Goal: Task Accomplishment & Management: Manage account settings

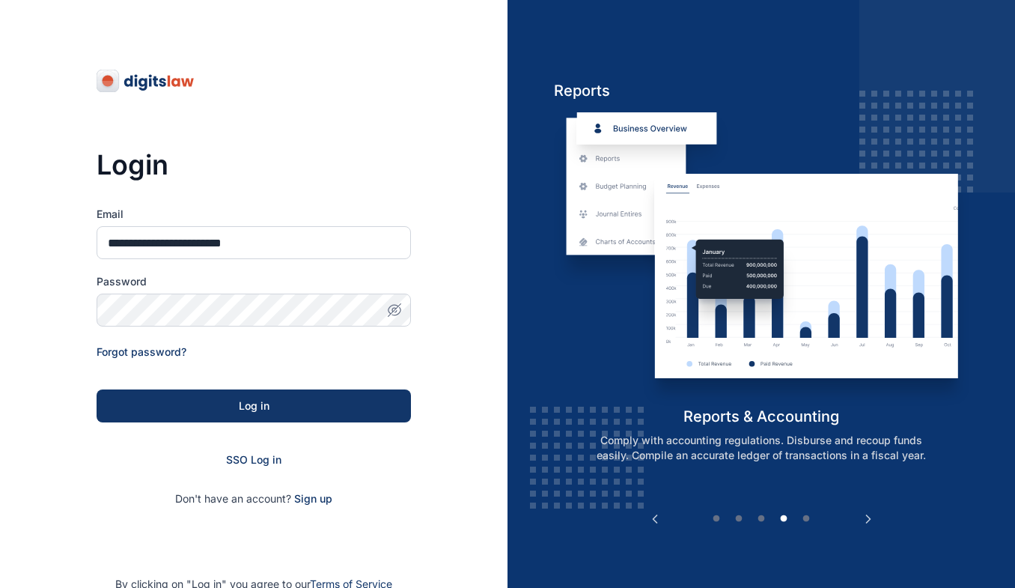
type input "**********"
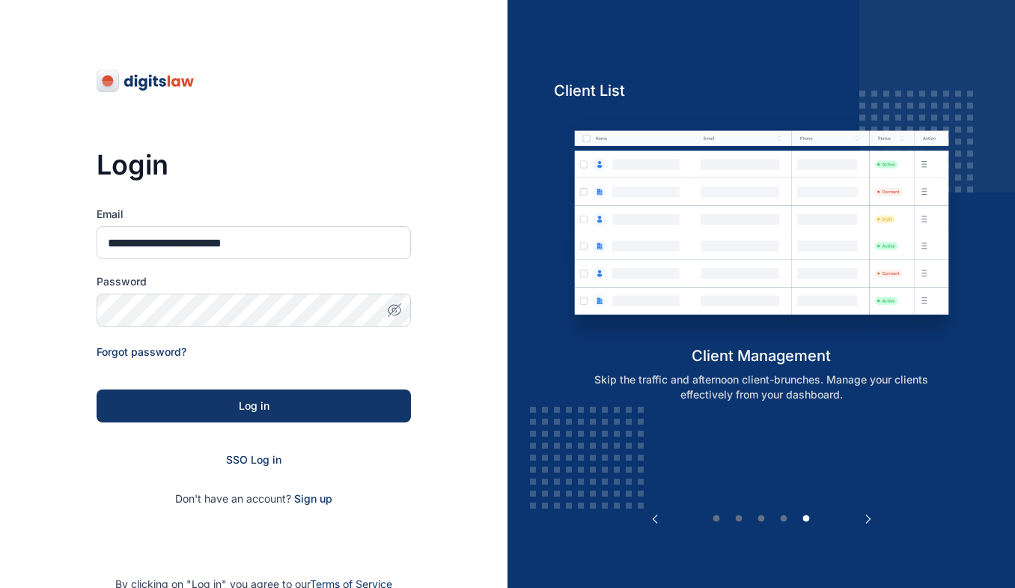
click at [397, 311] on icon "button" at bounding box center [394, 309] width 15 height 15
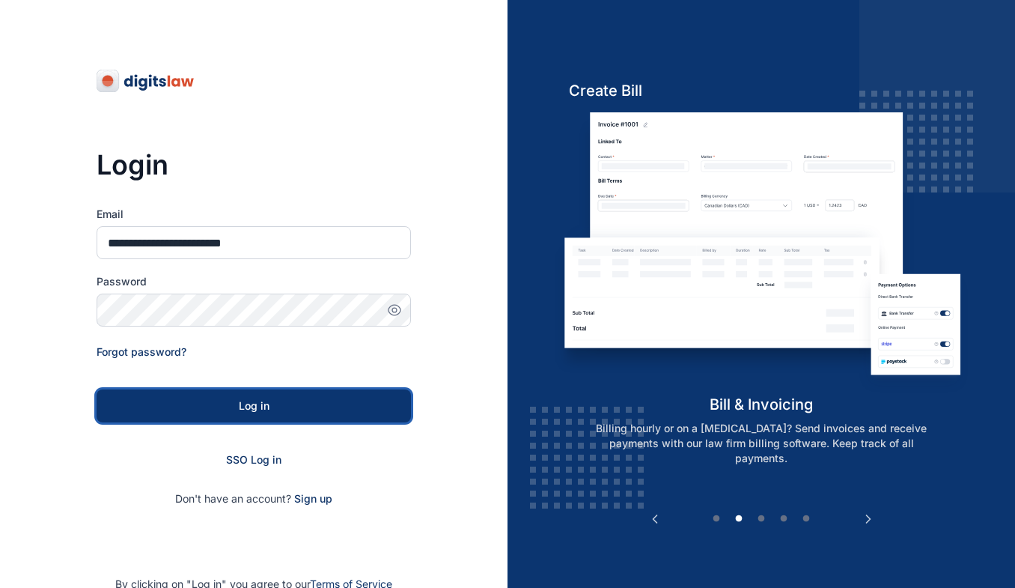
click at [248, 403] on div "Log in" at bounding box center [253, 405] width 266 height 15
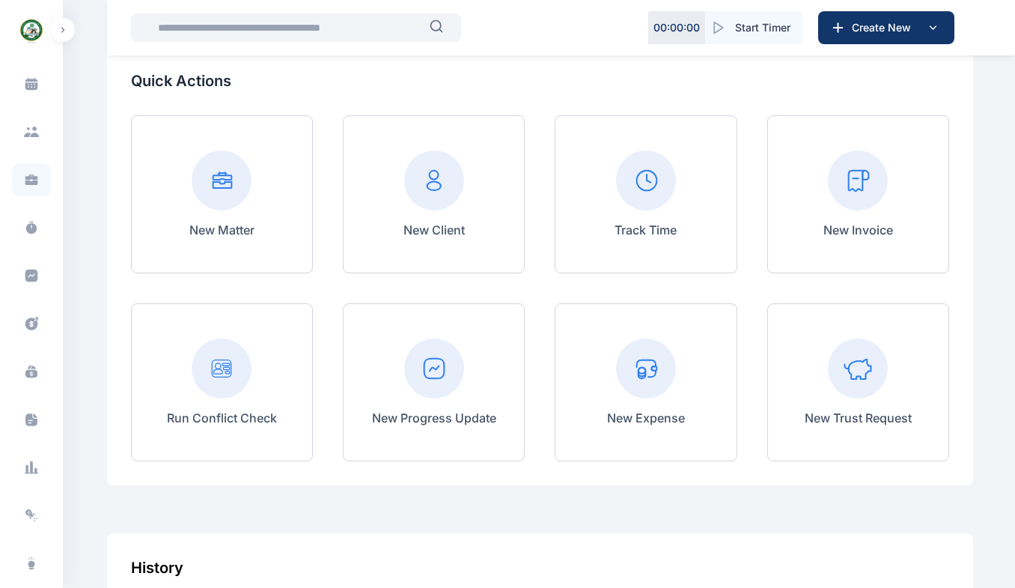
scroll to position [228, 0]
click at [26, 527] on icon at bounding box center [31, 527] width 11 height 11
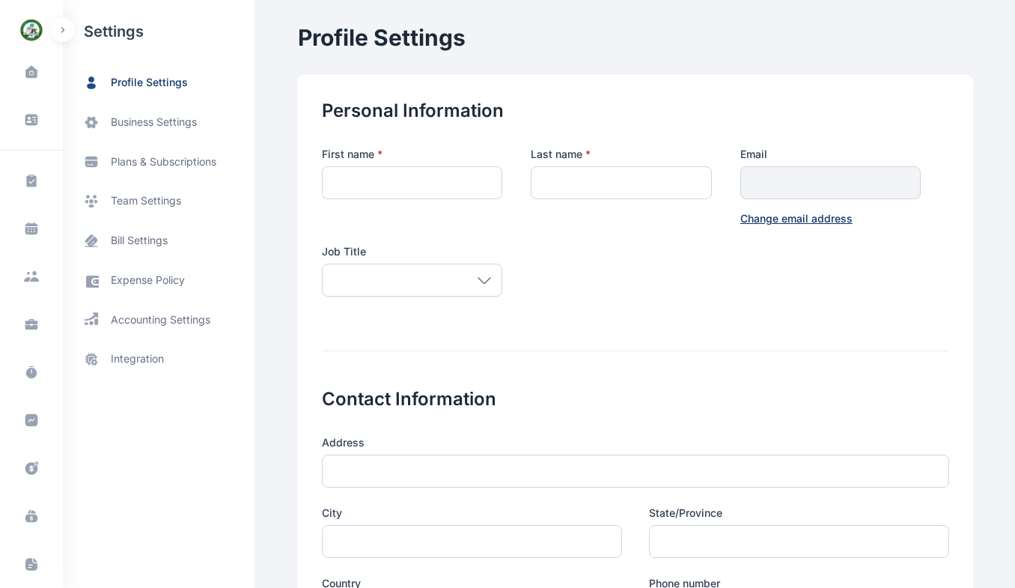
type input "*******"
type input "*****"
type input "**********"
click at [145, 205] on span "team settings" at bounding box center [146, 201] width 70 height 16
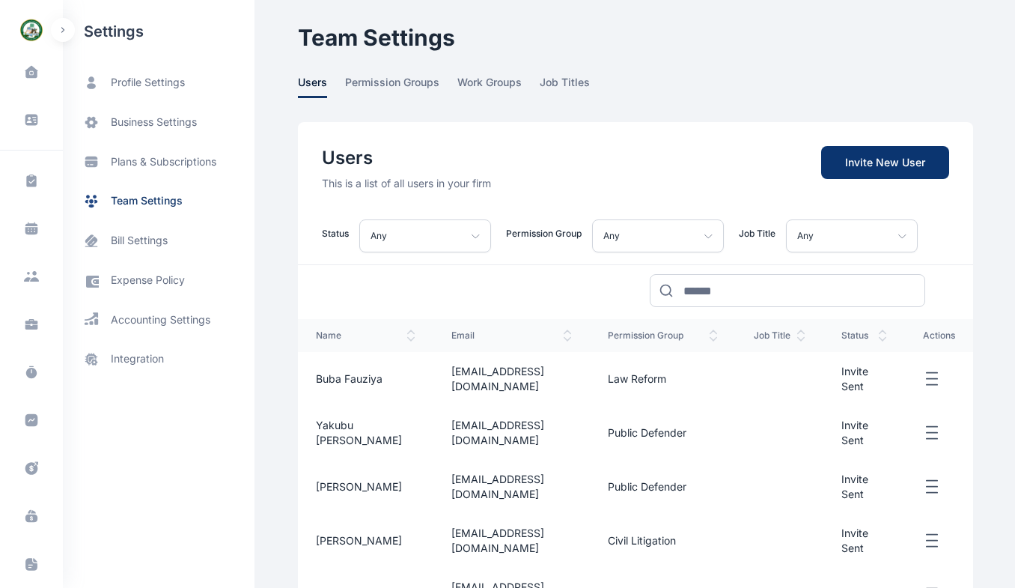
click at [873, 169] on span "Invite New User" at bounding box center [885, 162] width 128 height 33
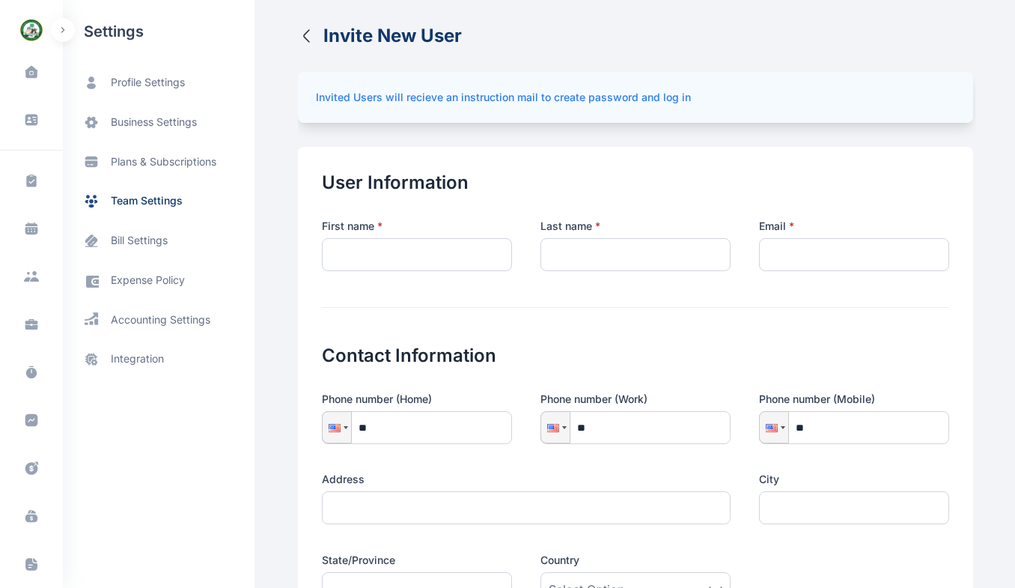
click at [298, 36] on icon "button" at bounding box center [307, 36] width 18 height 18
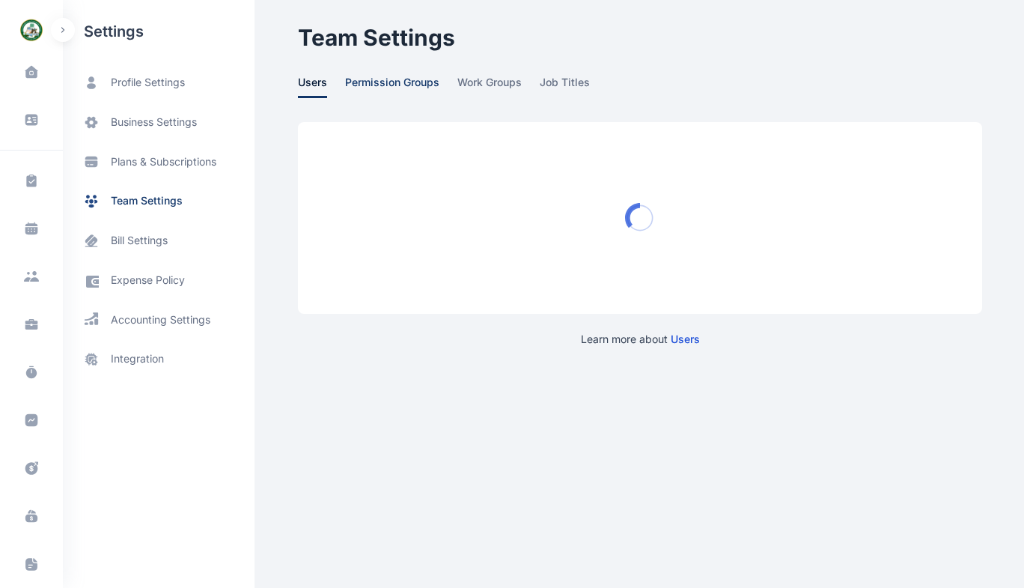
click at [407, 83] on span "permission groups" at bounding box center [392, 86] width 94 height 23
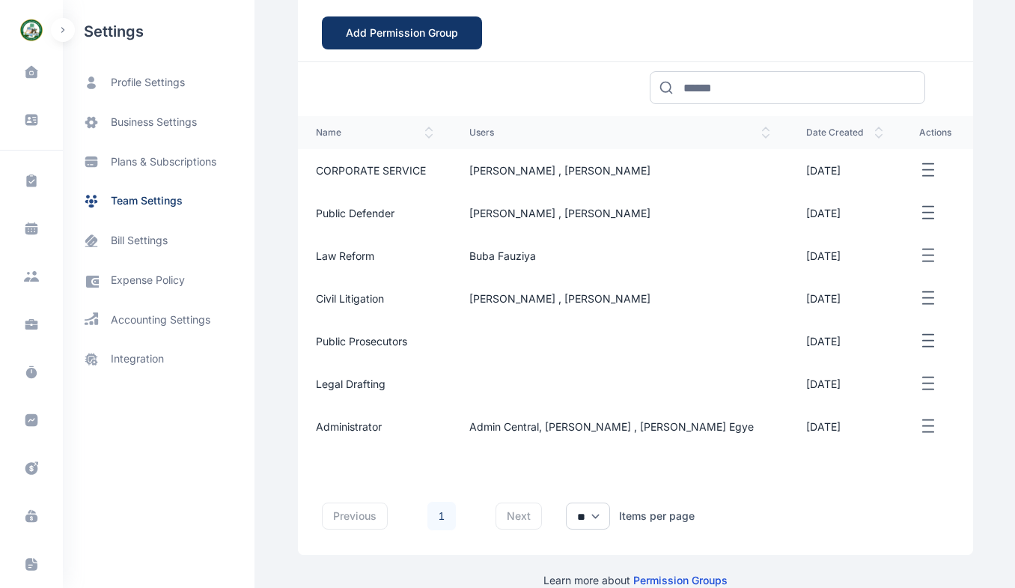
scroll to position [213, 0]
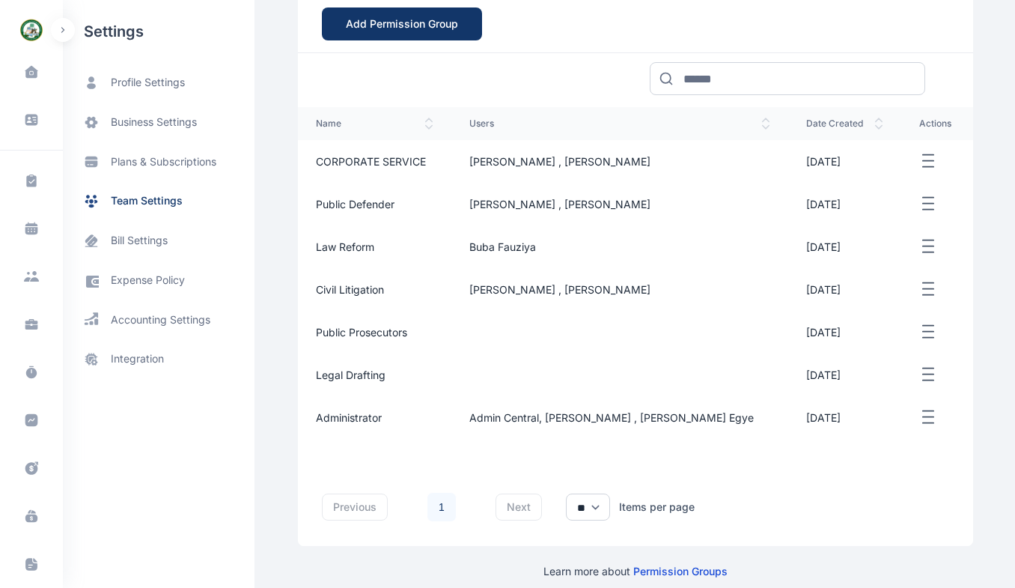
click at [350, 334] on span "Public prosecutors" at bounding box center [361, 332] width 91 height 13
click at [344, 338] on td "Public prosecutors" at bounding box center [374, 332] width 153 height 43
click at [920, 374] on icon "button" at bounding box center [928, 374] width 18 height 19
click at [840, 332] on span "[DATE]" at bounding box center [823, 332] width 34 height 13
click at [935, 168] on button "button" at bounding box center [937, 161] width 36 height 19
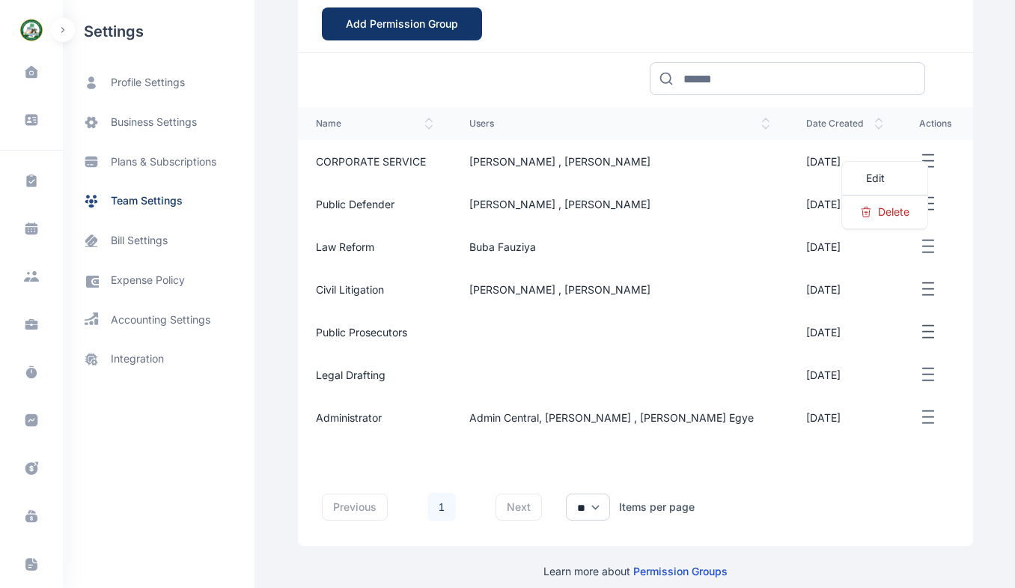
click at [335, 375] on span "Legal Drafting" at bounding box center [351, 374] width 70 height 13
click at [939, 165] on button "button" at bounding box center [937, 161] width 36 height 19
click at [891, 192] on div "Edit" at bounding box center [884, 179] width 85 height 34
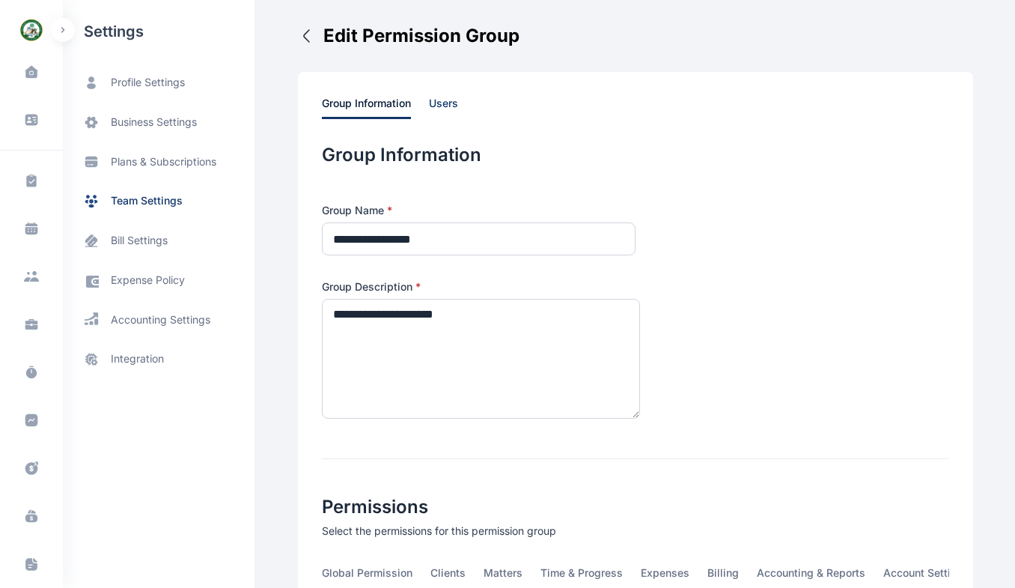
click at [439, 103] on span "users" at bounding box center [443, 107] width 29 height 23
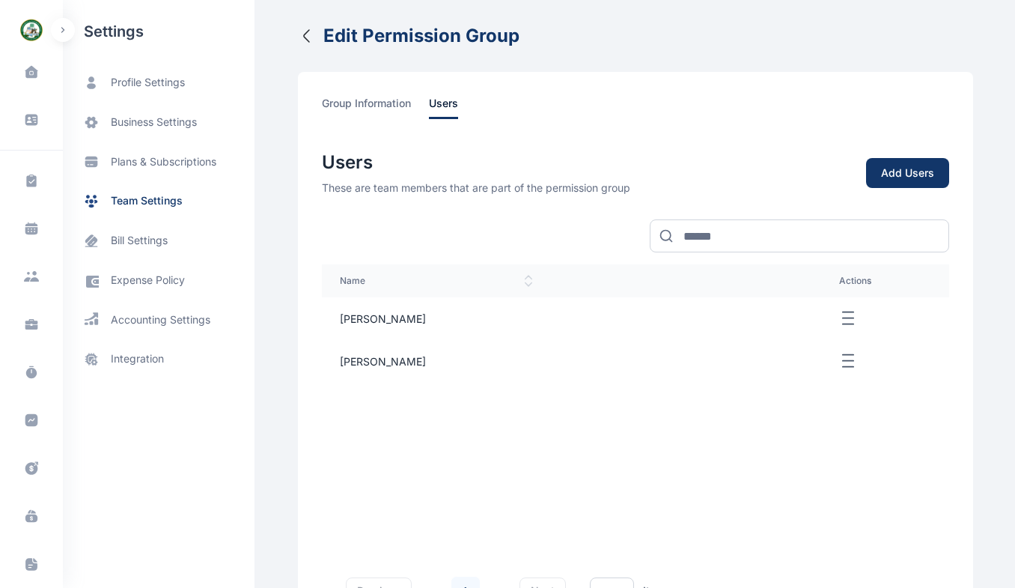
click at [298, 38] on icon "button" at bounding box center [307, 36] width 18 height 18
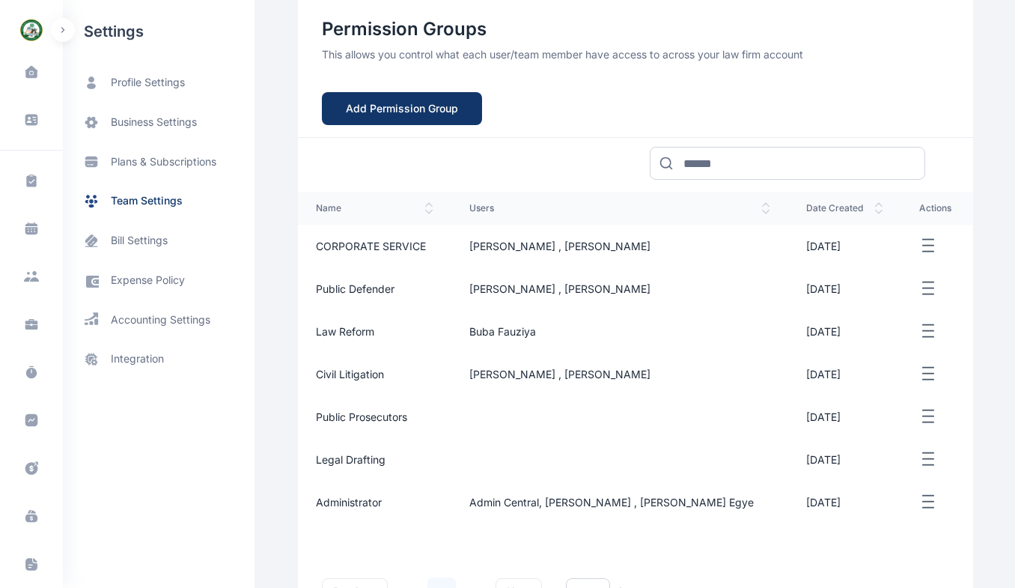
scroll to position [140, 0]
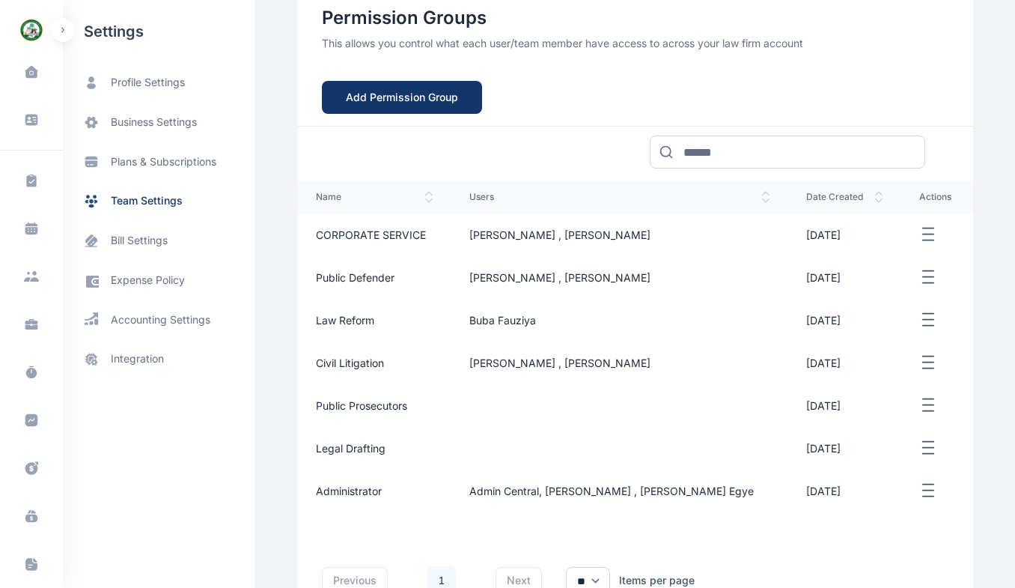
click at [932, 402] on icon "button" at bounding box center [928, 405] width 18 height 19
click at [883, 419] on div "Edit" at bounding box center [884, 423] width 85 height 34
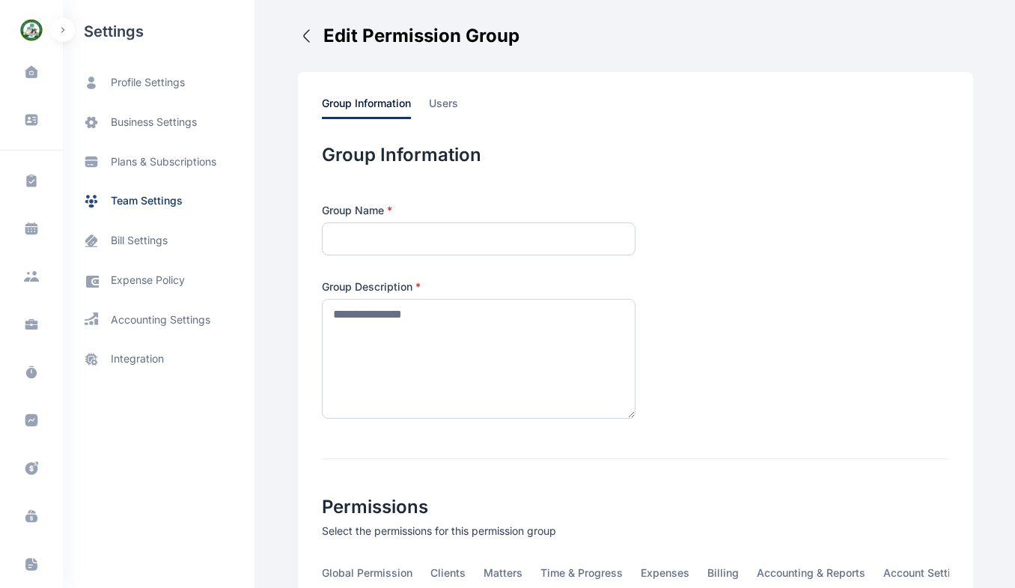
type input "**********"
type textarea "**********"
click at [434, 103] on span "users" at bounding box center [443, 107] width 29 height 23
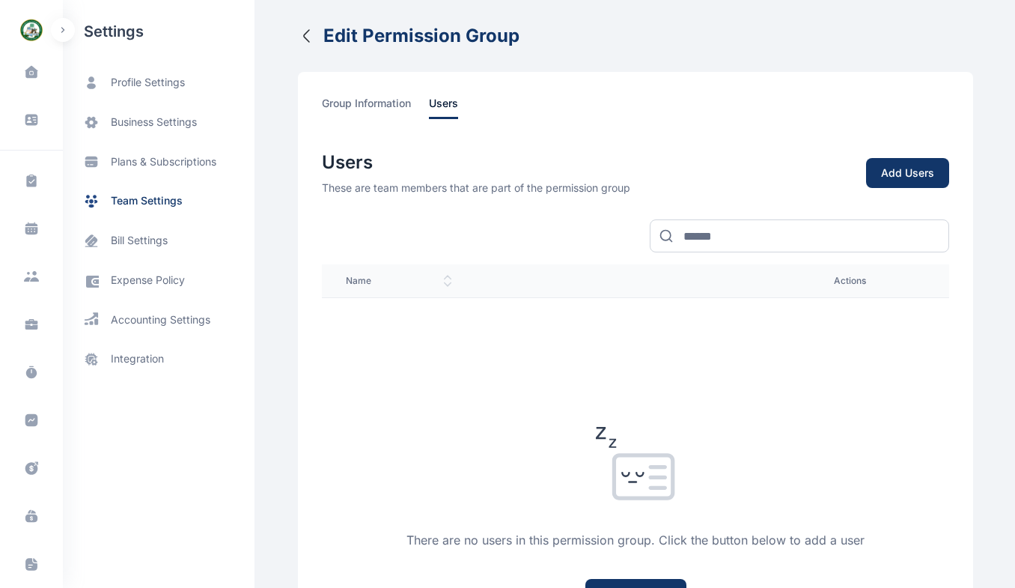
click at [298, 37] on icon "button" at bounding box center [307, 36] width 18 height 18
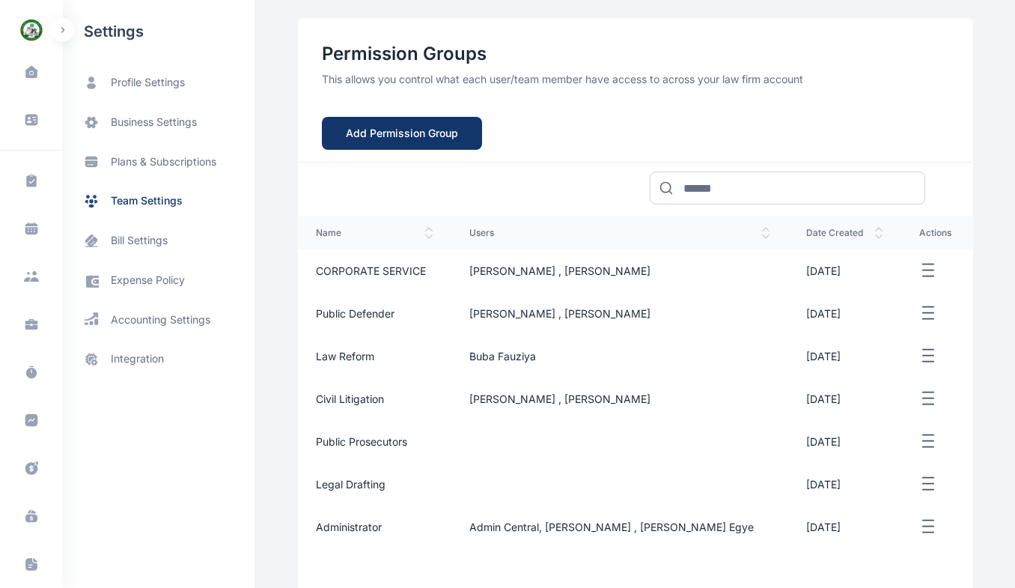
scroll to position [109, 0]
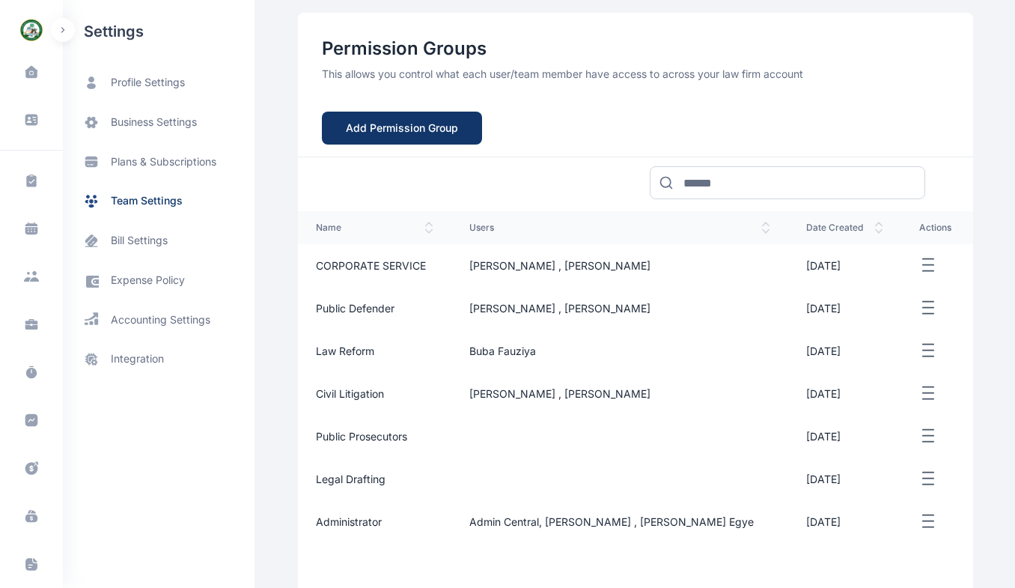
click at [924, 259] on line "button" at bounding box center [928, 259] width 10 height 0
click at [885, 282] on div "Edit" at bounding box center [884, 283] width 85 height 34
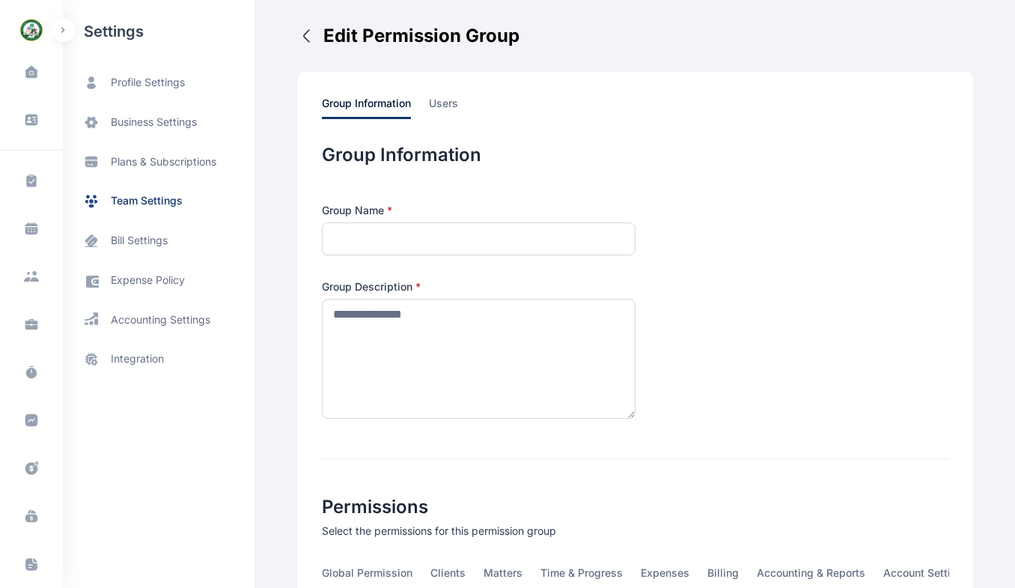
type input "**********"
type textarea "**********"
click at [435, 101] on span "users" at bounding box center [443, 107] width 29 height 23
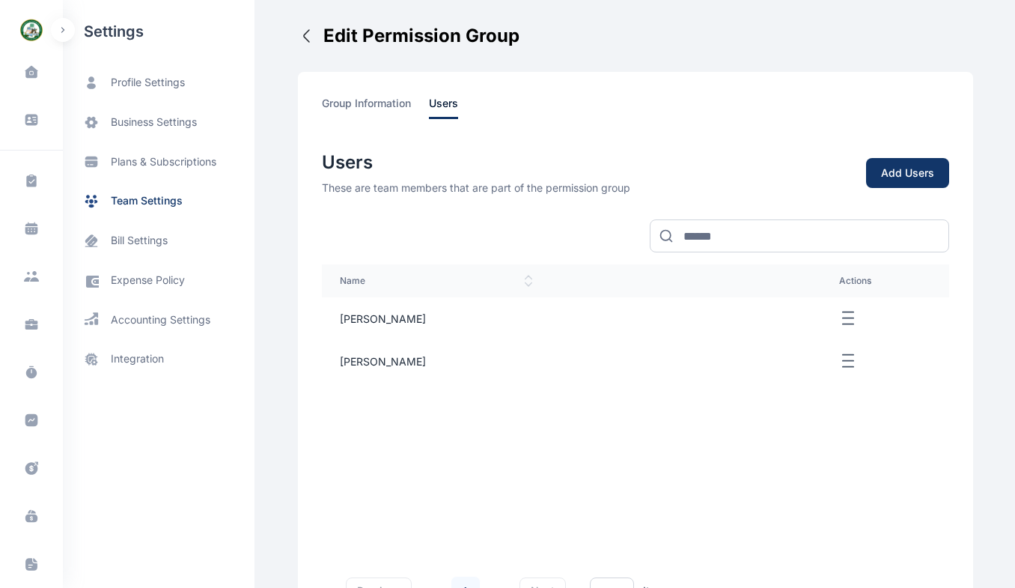
click at [848, 317] on icon "button" at bounding box center [848, 318] width 18 height 19
click at [902, 326] on button "Delete" at bounding box center [885, 318] width 92 height 19
click at [843, 312] on line "button" at bounding box center [848, 312] width 10 height 0
click at [906, 352] on button "button" at bounding box center [885, 361] width 92 height 19
click at [385, 115] on span "group information" at bounding box center [366, 107] width 89 height 23
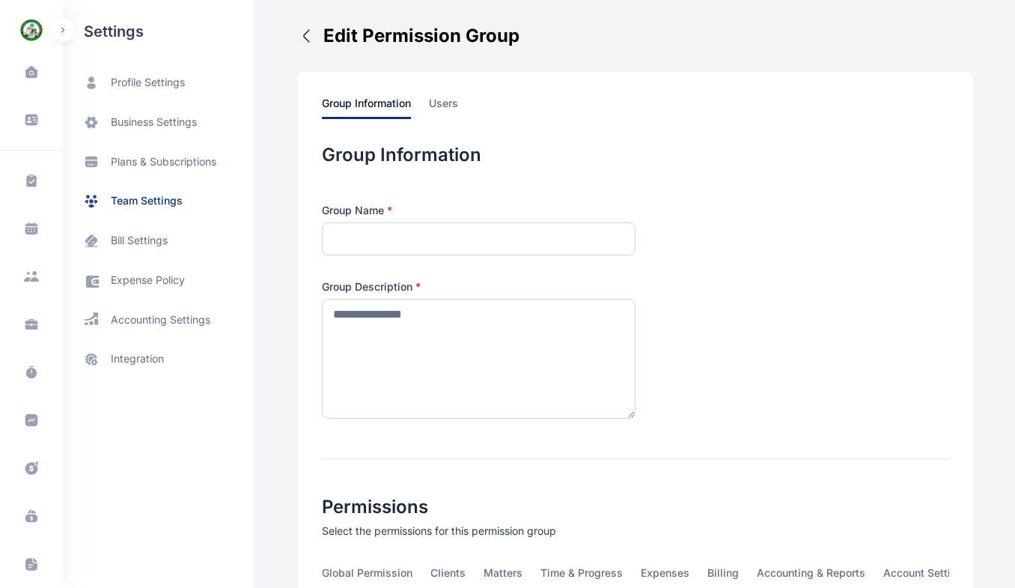
type input "**********"
type textarea "**********"
click at [168, 206] on span "team settings" at bounding box center [147, 201] width 72 height 16
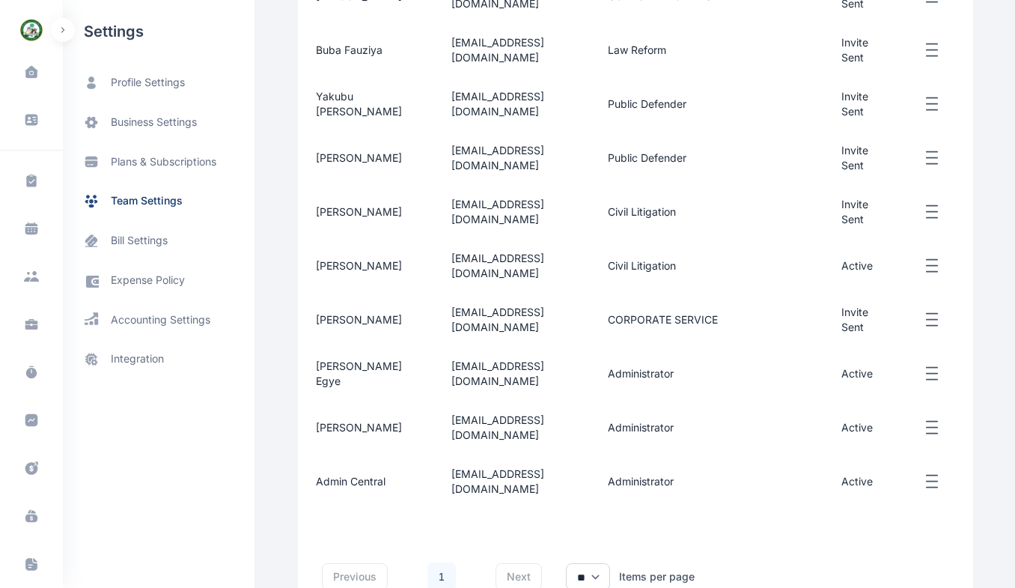
scroll to position [382, 0]
click at [939, 323] on icon "button" at bounding box center [932, 320] width 18 height 19
click at [861, 335] on span "Edit" at bounding box center [855, 336] width 19 height 15
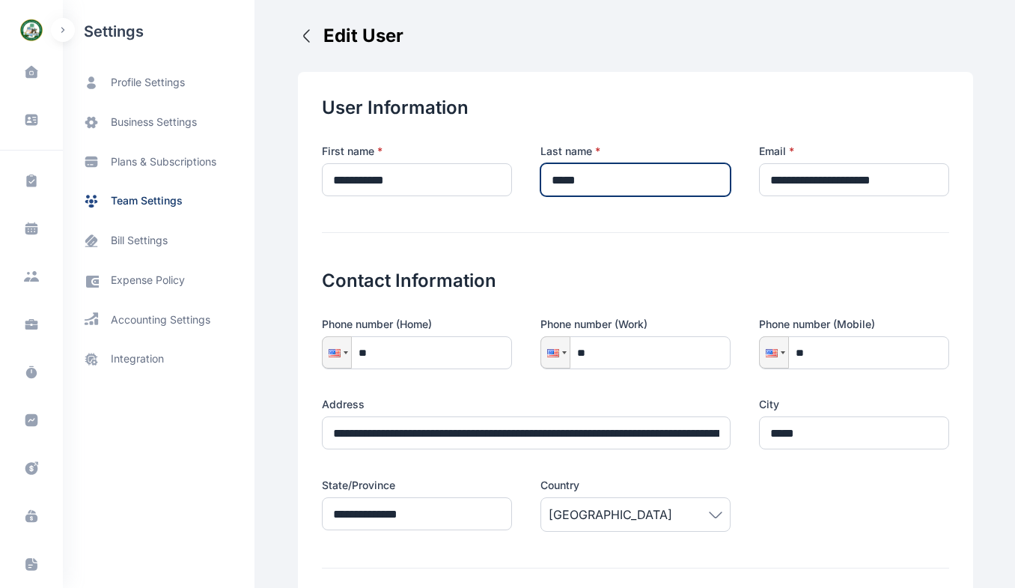
click at [582, 184] on input "*****" at bounding box center [635, 179] width 190 height 33
type input "**"
click at [298, 36] on icon "button" at bounding box center [307, 36] width 18 height 18
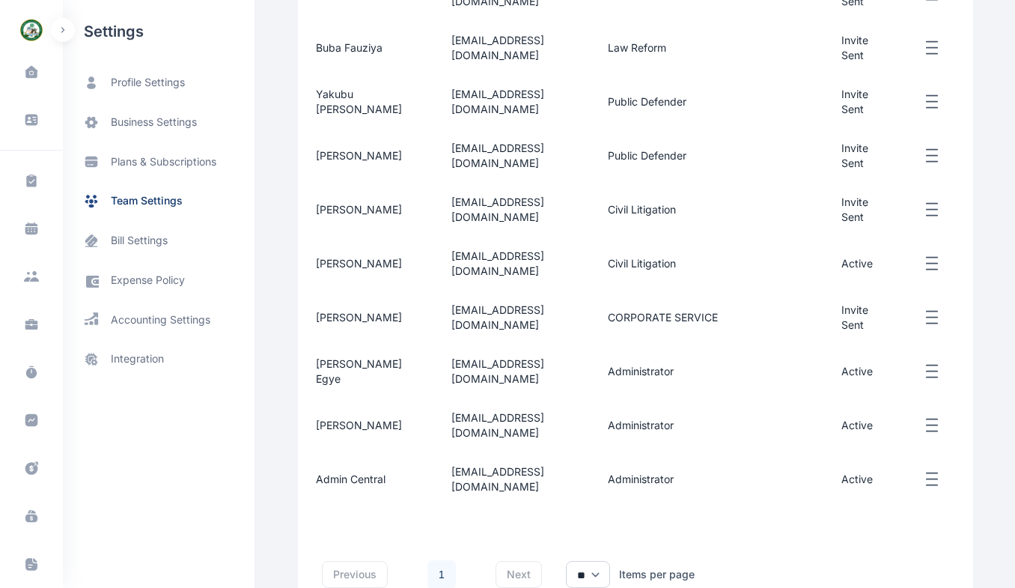
scroll to position [385, 0]
click at [433, 320] on td "[EMAIL_ADDRESS][DOMAIN_NAME]" at bounding box center [511, 317] width 157 height 54
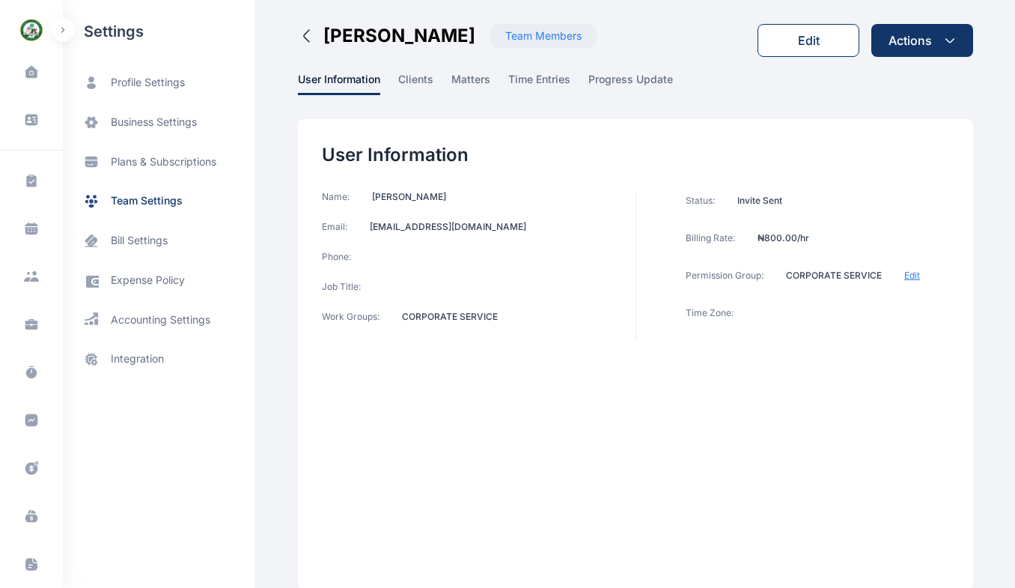
click at [801, 40] on div "Edit" at bounding box center [809, 40] width 22 height 18
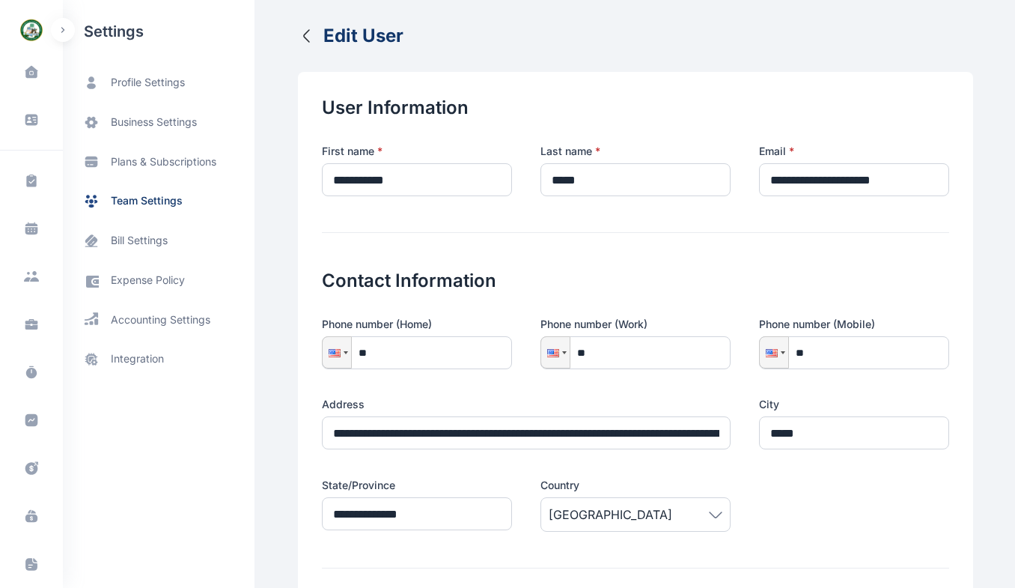
click at [298, 41] on icon "button" at bounding box center [307, 36] width 18 height 18
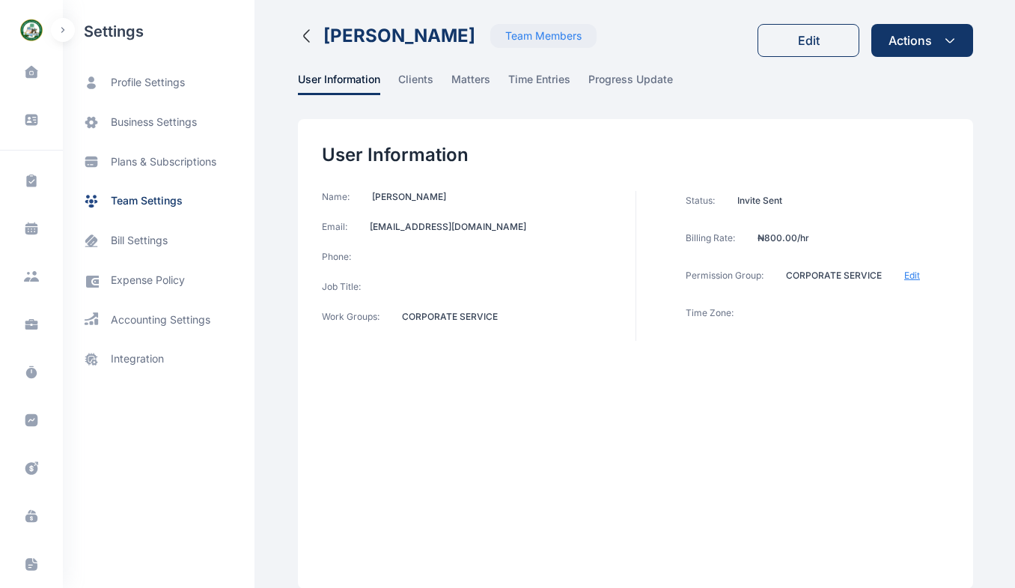
click at [299, 39] on icon "button" at bounding box center [307, 36] width 18 height 18
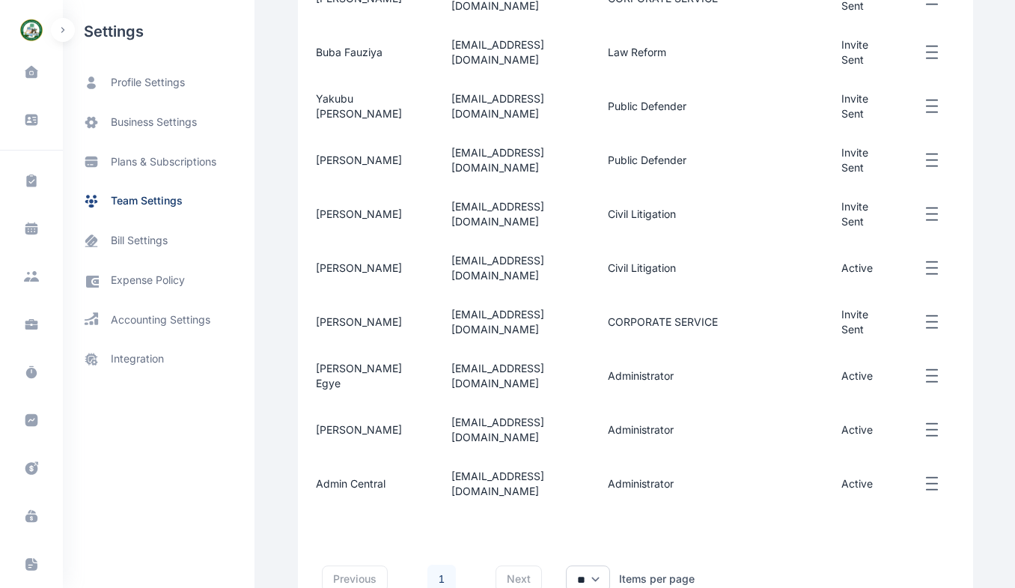
scroll to position [383, 0]
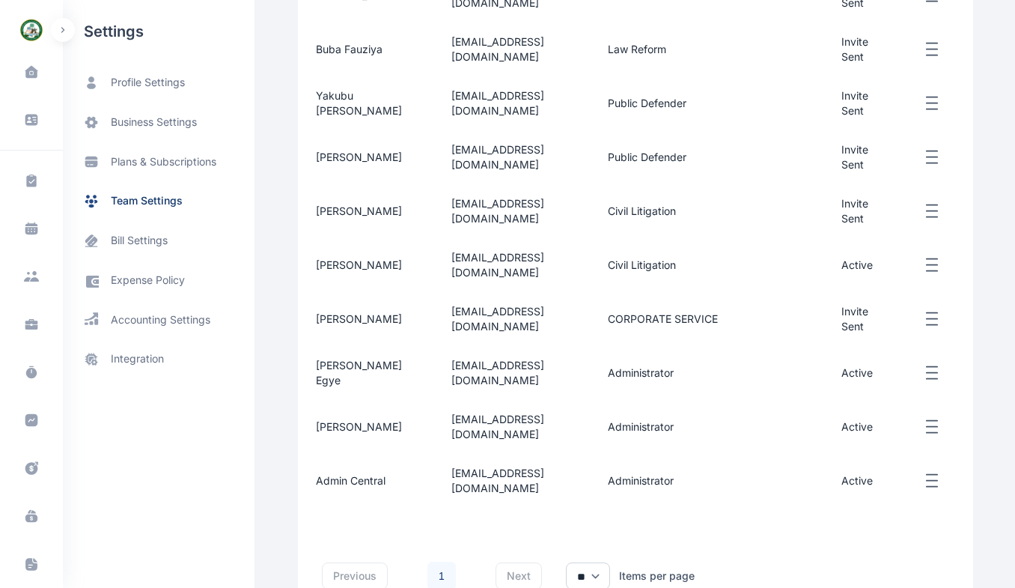
click at [377, 373] on td "[PERSON_NAME] Egye" at bounding box center [365, 373] width 135 height 54
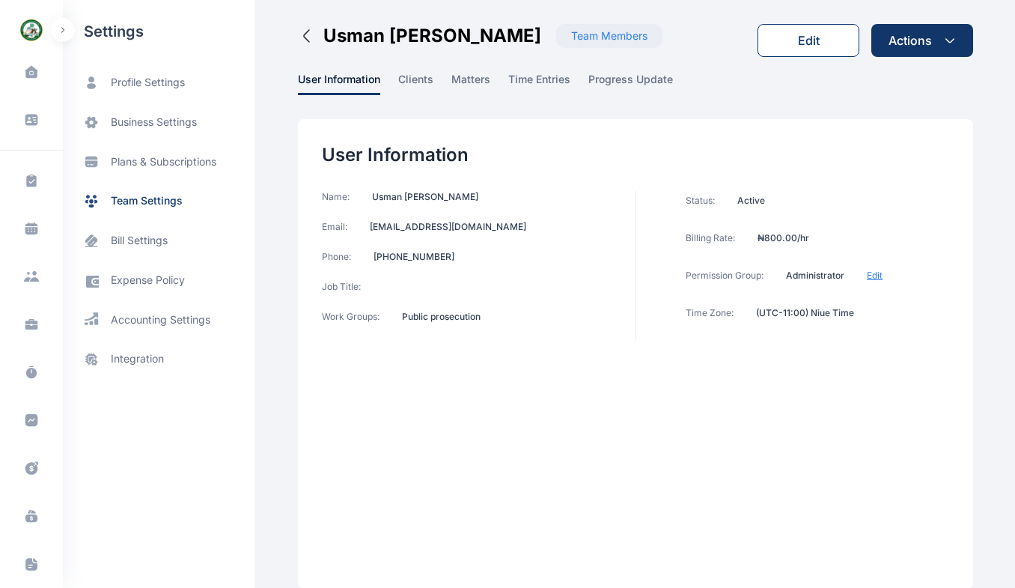
click at [801, 40] on div "Edit" at bounding box center [809, 40] width 22 height 18
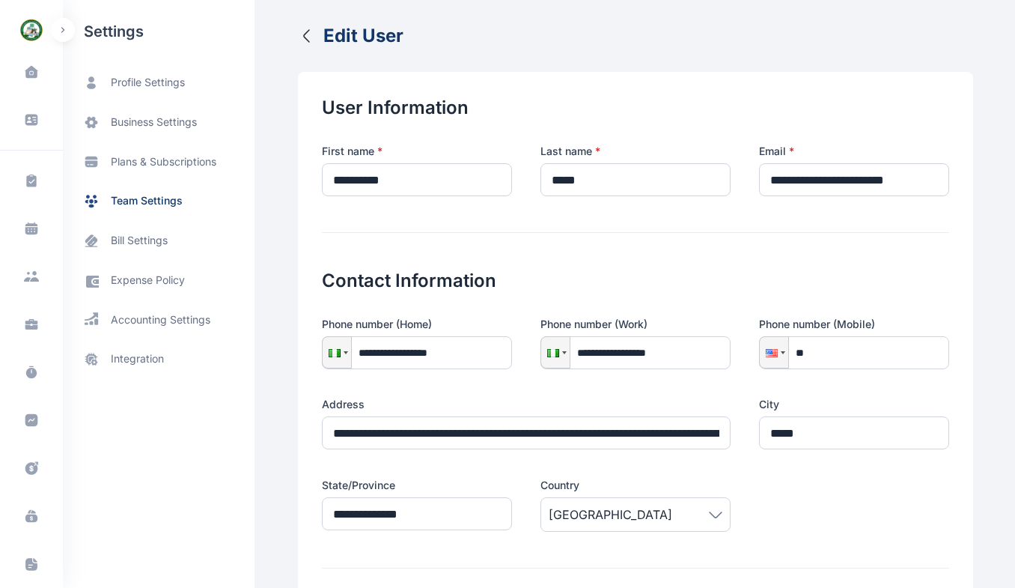
click at [298, 36] on icon "button" at bounding box center [307, 36] width 18 height 18
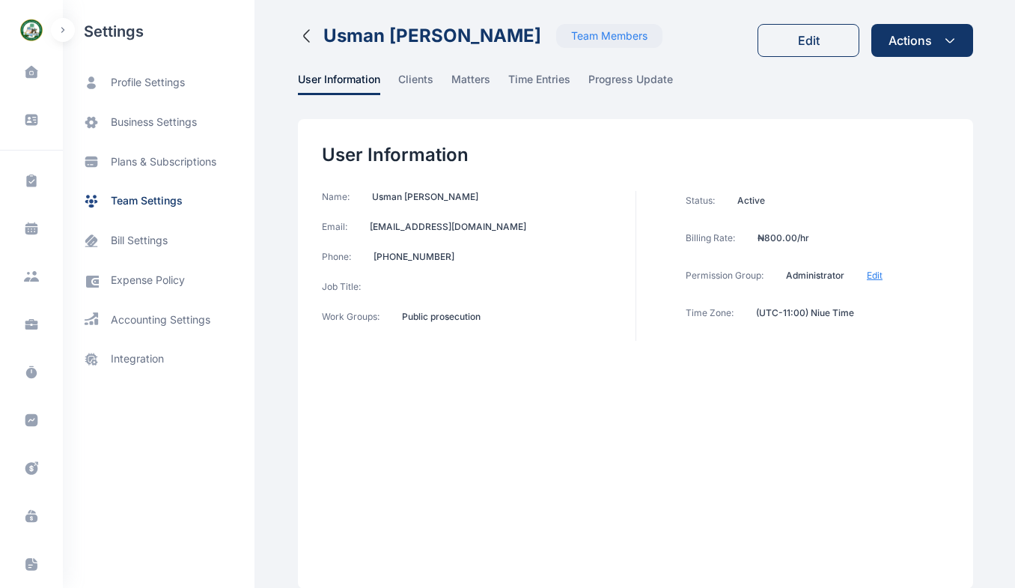
click at [298, 42] on icon "button" at bounding box center [307, 36] width 18 height 18
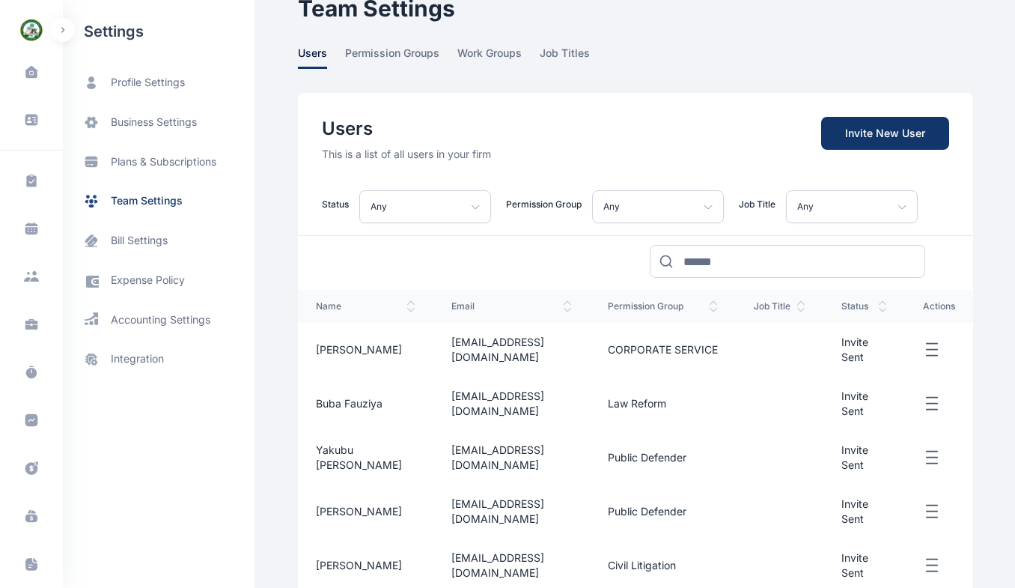
scroll to position [9, 0]
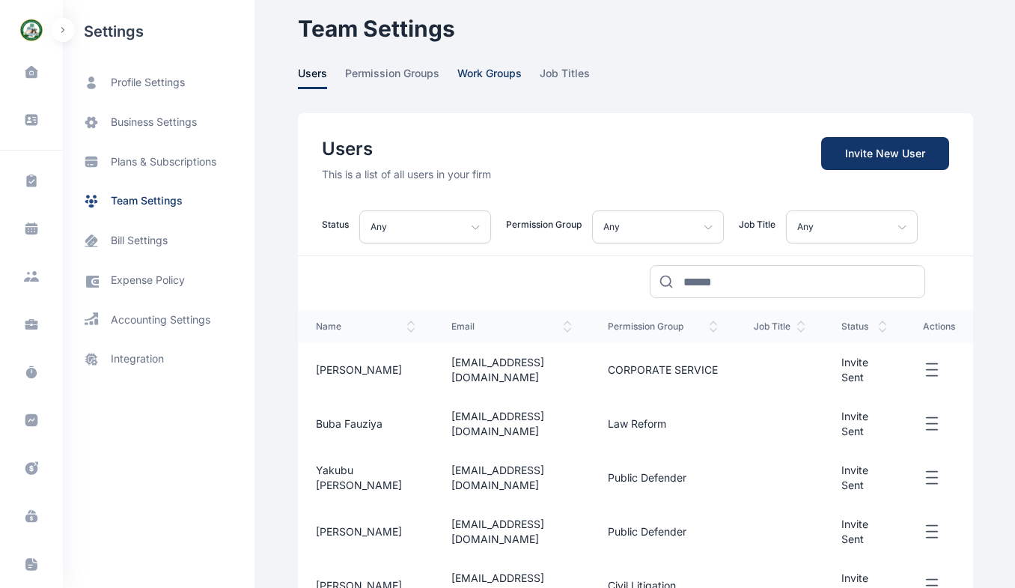
click at [483, 85] on span "work groups" at bounding box center [489, 77] width 64 height 23
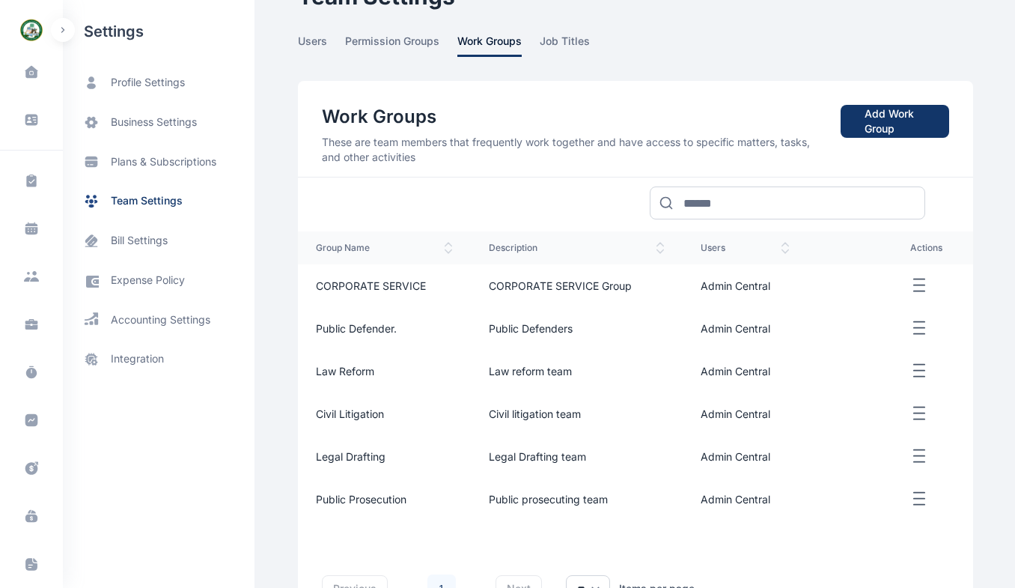
scroll to position [49, 0]
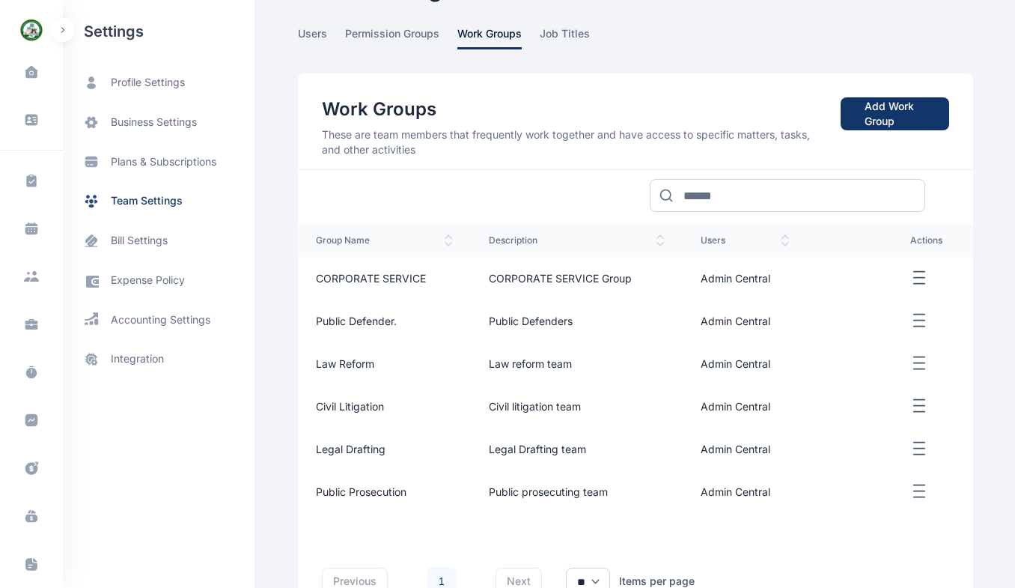
click at [347, 440] on td "Legal Drafting" at bounding box center [384, 448] width 173 height 43
click at [332, 448] on span "Legal Drafting" at bounding box center [351, 448] width 70 height 13
click at [912, 448] on icon "button" at bounding box center [919, 448] width 18 height 19
click at [861, 459] on span "Edit" at bounding box center [866, 465] width 19 height 15
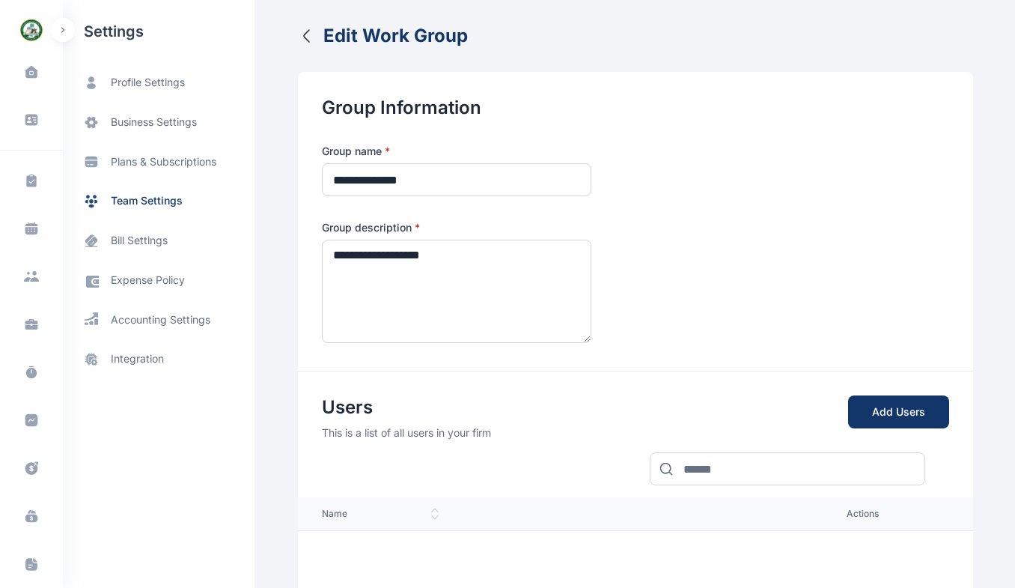
click at [299, 40] on icon "button" at bounding box center [307, 36] width 18 height 18
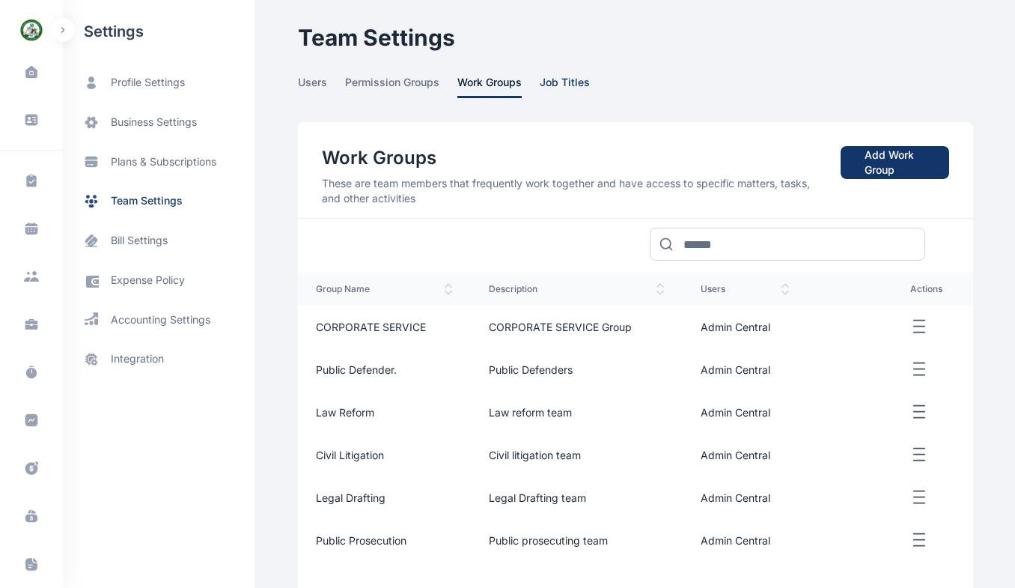
click at [540, 81] on span "job titles" at bounding box center [565, 86] width 50 height 23
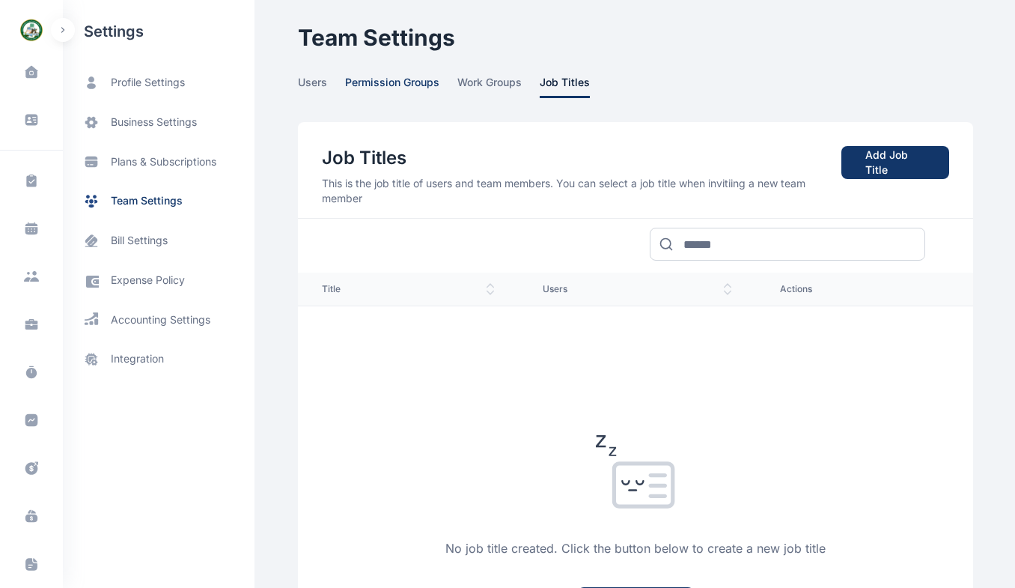
click at [364, 80] on span "permission groups" at bounding box center [392, 86] width 94 height 23
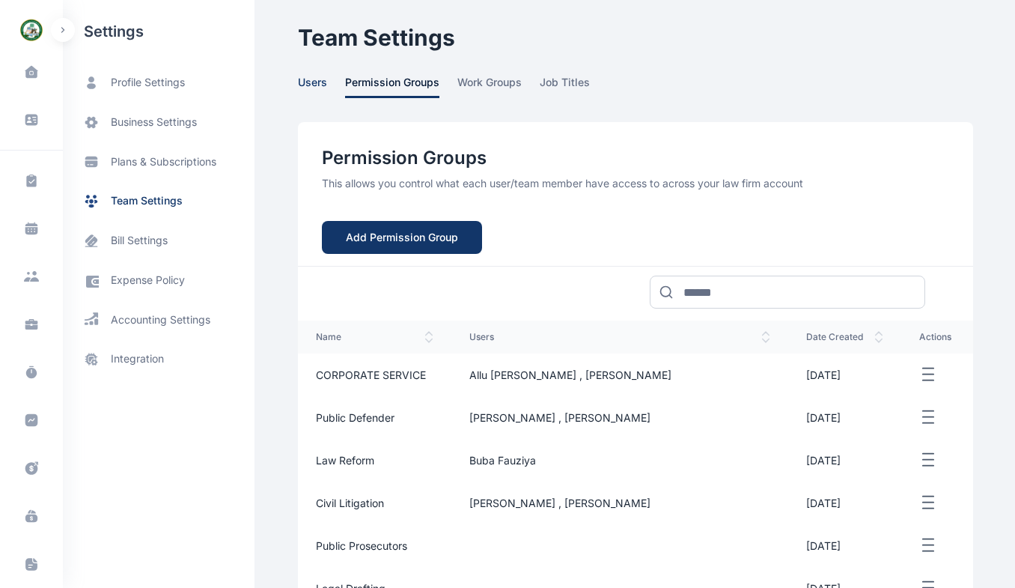
click at [302, 86] on span "users" at bounding box center [312, 86] width 29 height 23
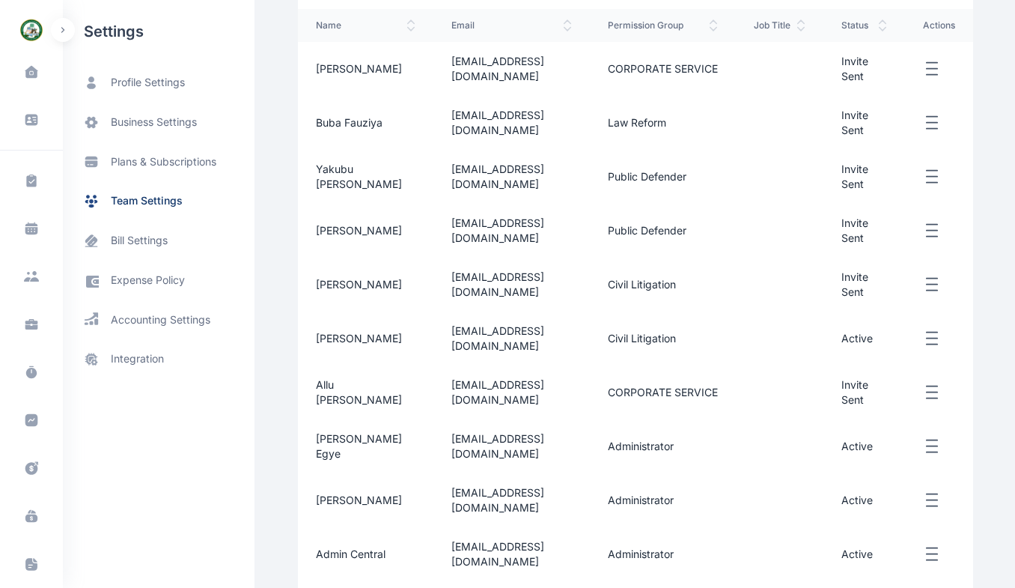
scroll to position [321, 0]
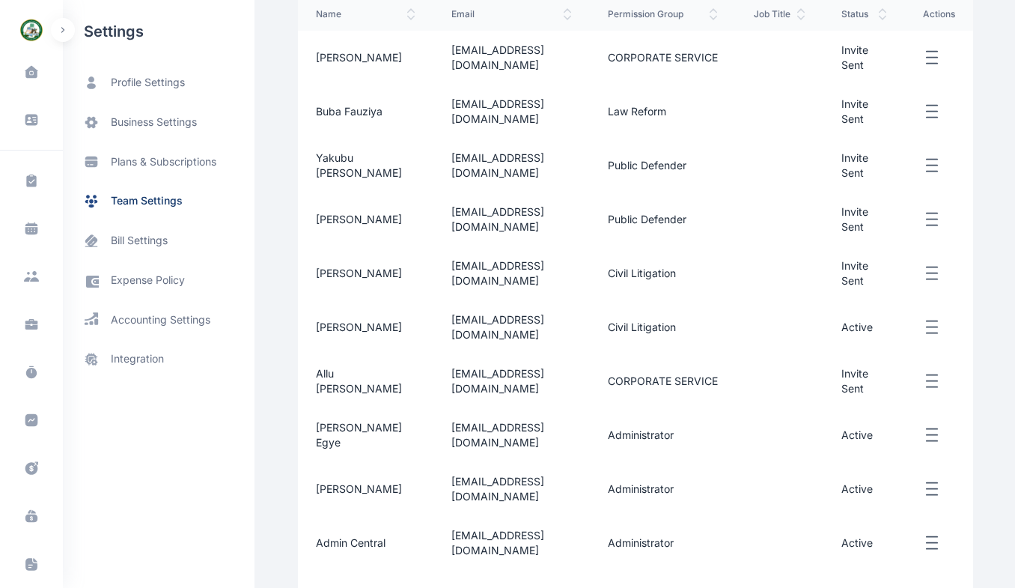
click at [335, 428] on span "[PERSON_NAME] Egye" at bounding box center [359, 435] width 86 height 28
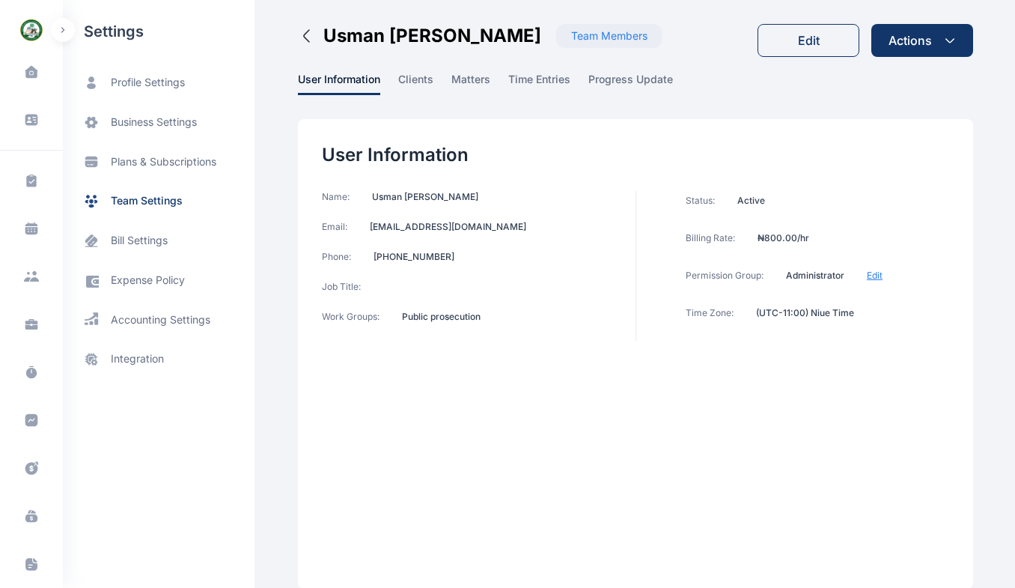
click at [444, 326] on div "Name: [PERSON_NAME] Email: [EMAIL_ADDRESS][DOMAIN_NAME] Phone: [PHONE_NUMBER] J…" at bounding box center [479, 266] width 314 height 150
click at [433, 320] on p "Public prosecution" at bounding box center [441, 317] width 79 height 12
click at [405, 82] on span "clients" at bounding box center [415, 83] width 35 height 23
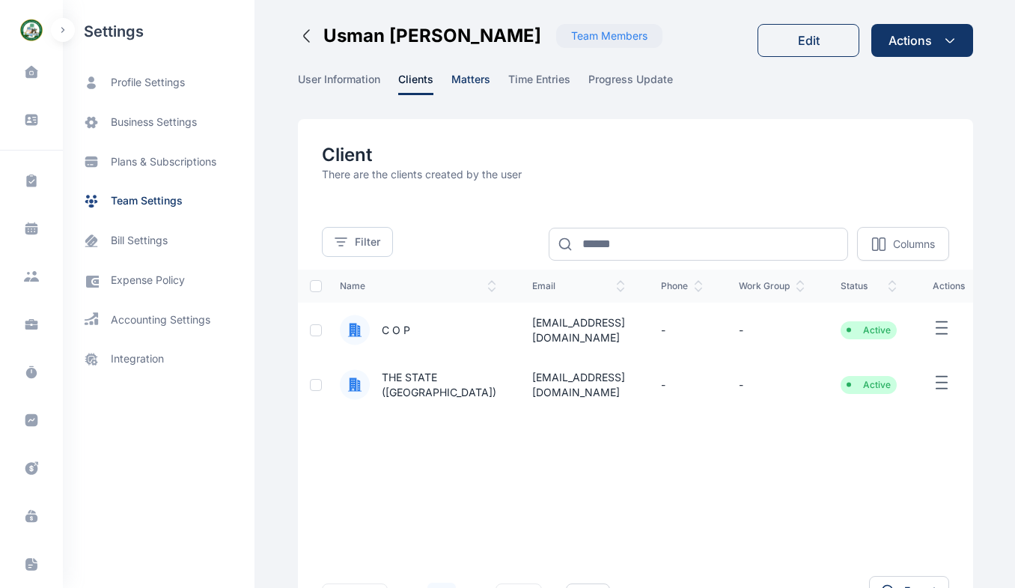
click at [462, 77] on span "matters" at bounding box center [470, 83] width 39 height 23
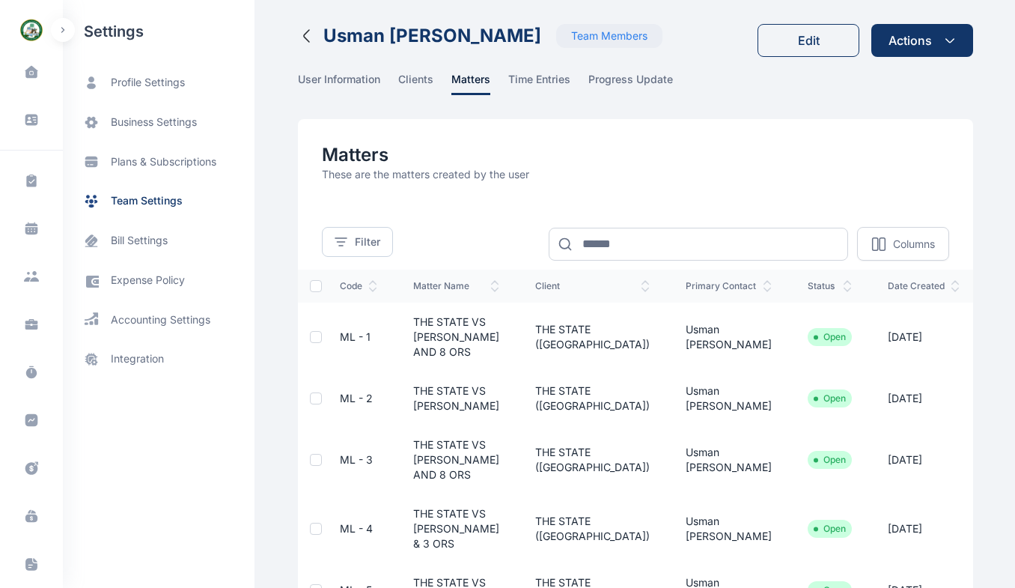
click at [305, 47] on button "Usman [PERSON_NAME] Team Members" at bounding box center [480, 36] width 364 height 24
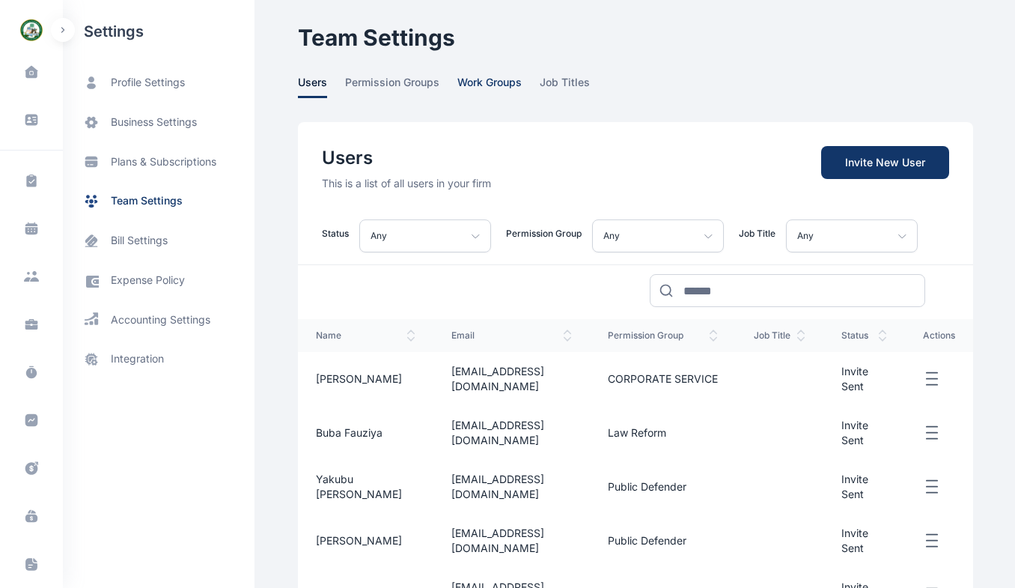
click at [477, 86] on span "work groups" at bounding box center [489, 86] width 64 height 23
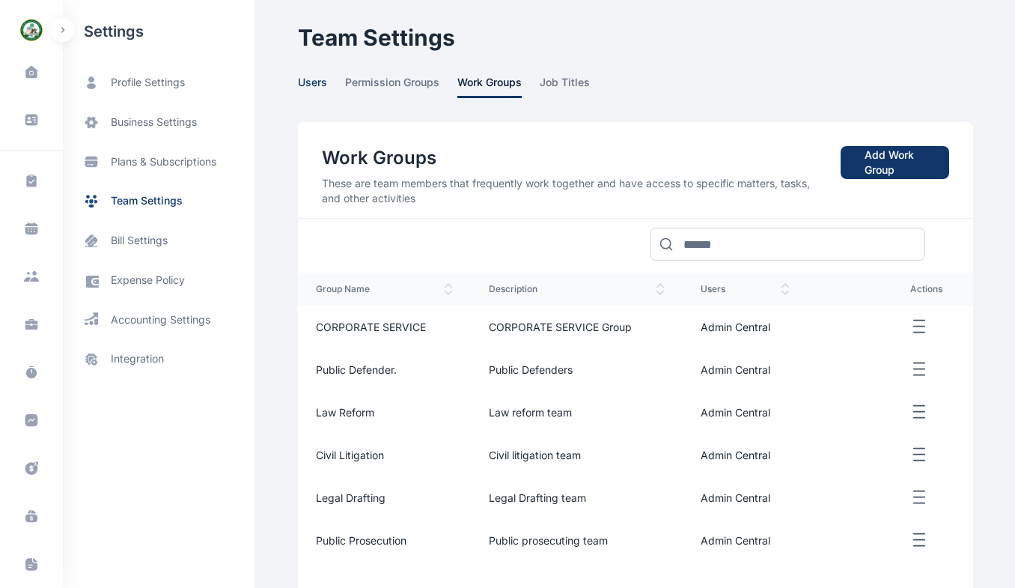
click at [300, 86] on span "users" at bounding box center [312, 86] width 29 height 23
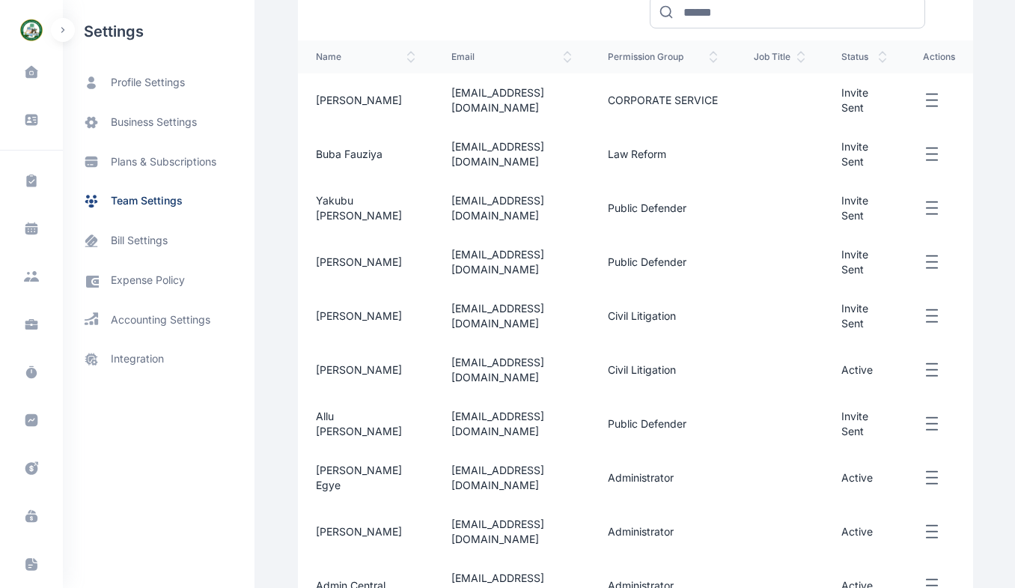
scroll to position [285, 0]
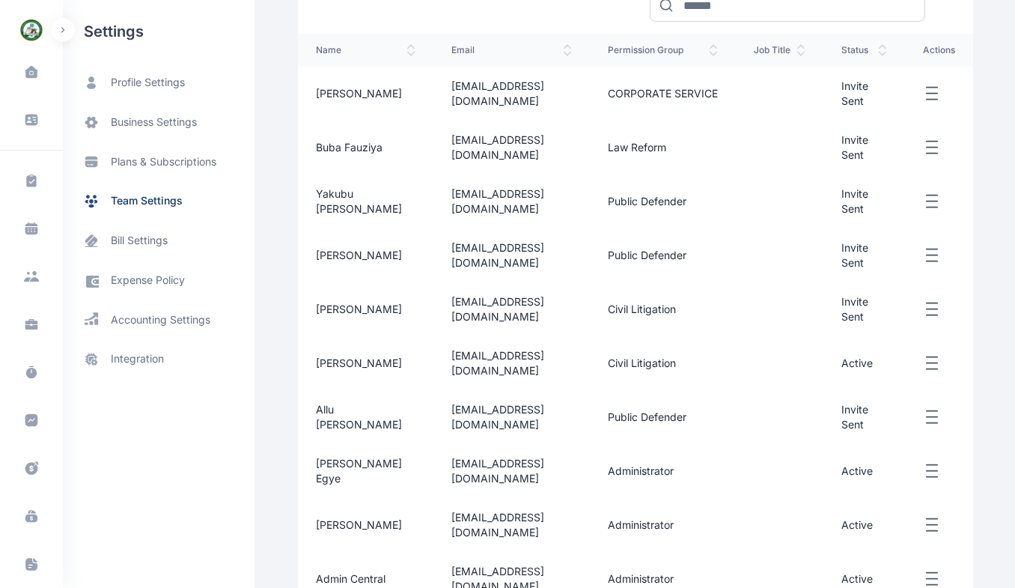
click at [926, 419] on icon "button" at bounding box center [932, 417] width 18 height 19
click at [850, 423] on div "Edit" at bounding box center [871, 435] width 120 height 34
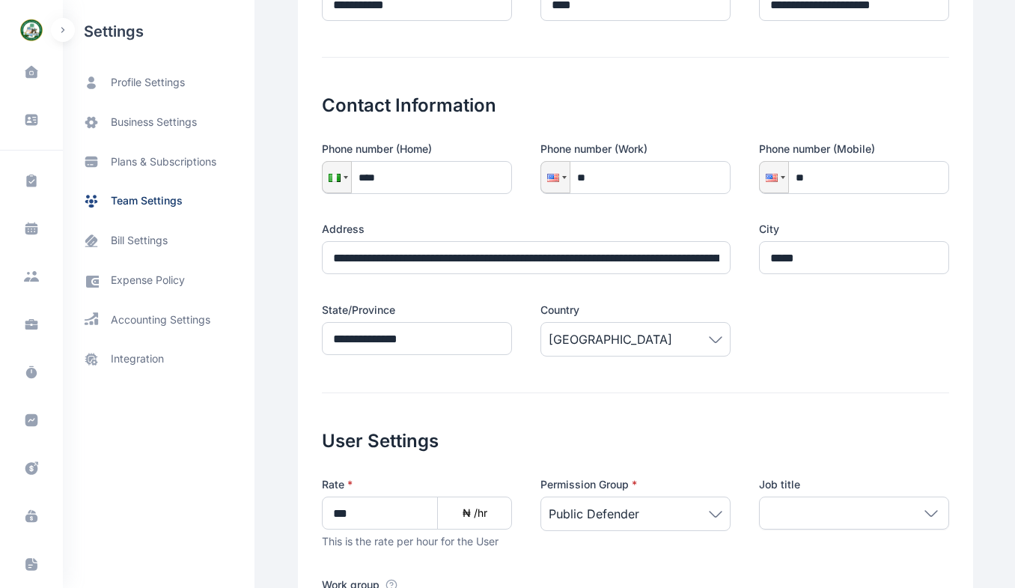
scroll to position [165, 0]
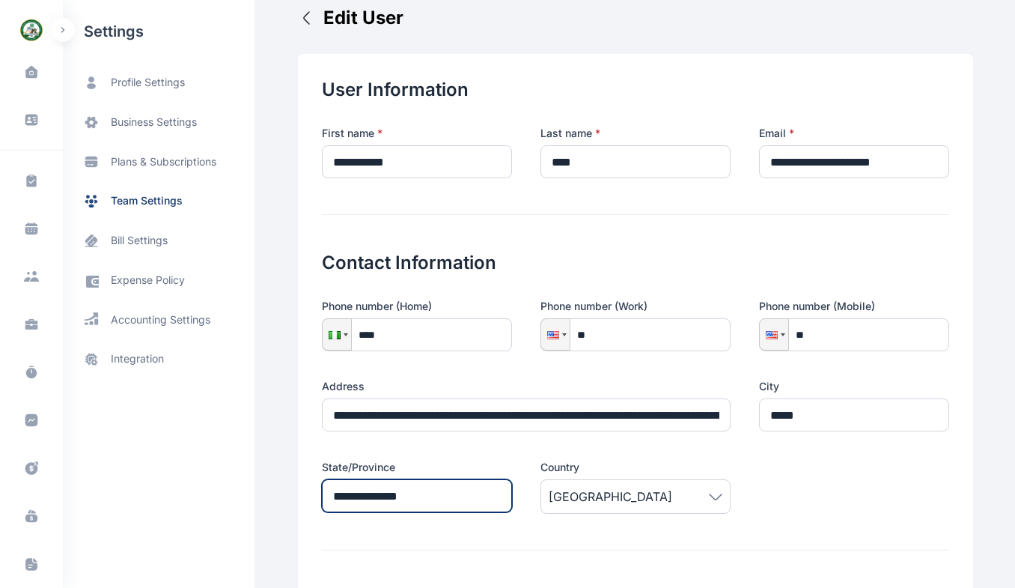
click at [394, 490] on input "**********" at bounding box center [417, 495] width 190 height 33
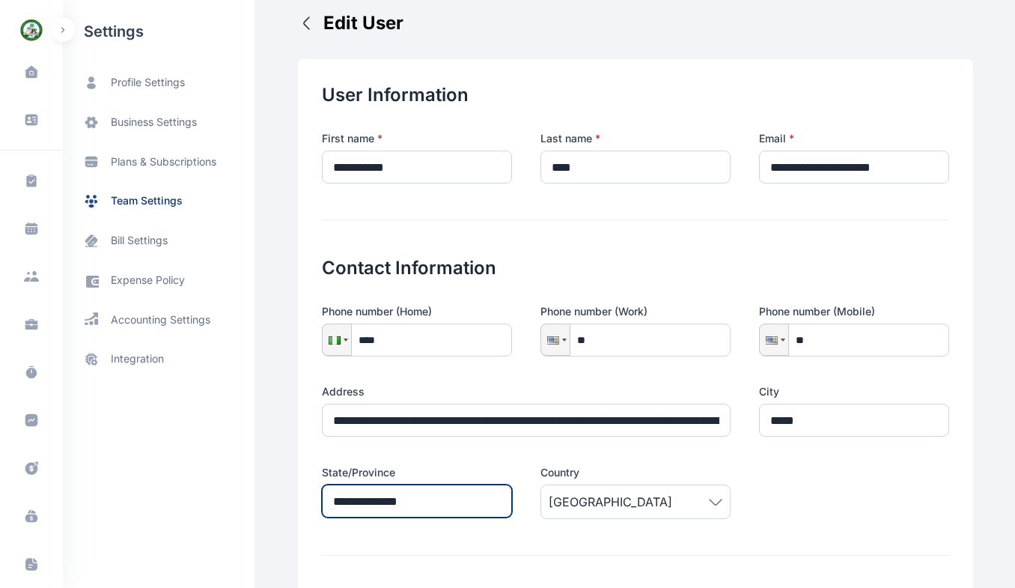
scroll to position [0, 0]
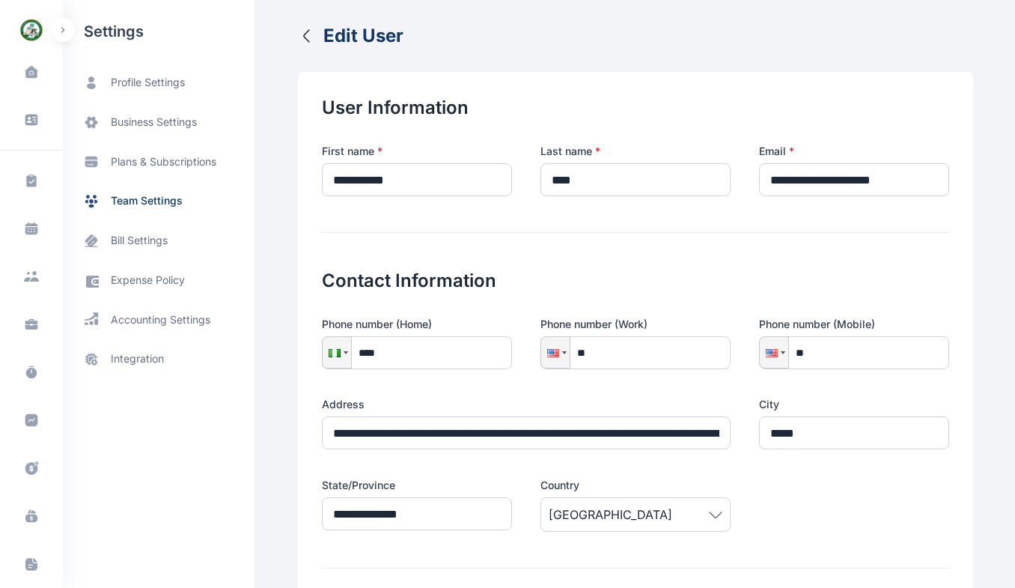
click at [308, 43] on button "Edit User" at bounding box center [351, 36] width 106 height 24
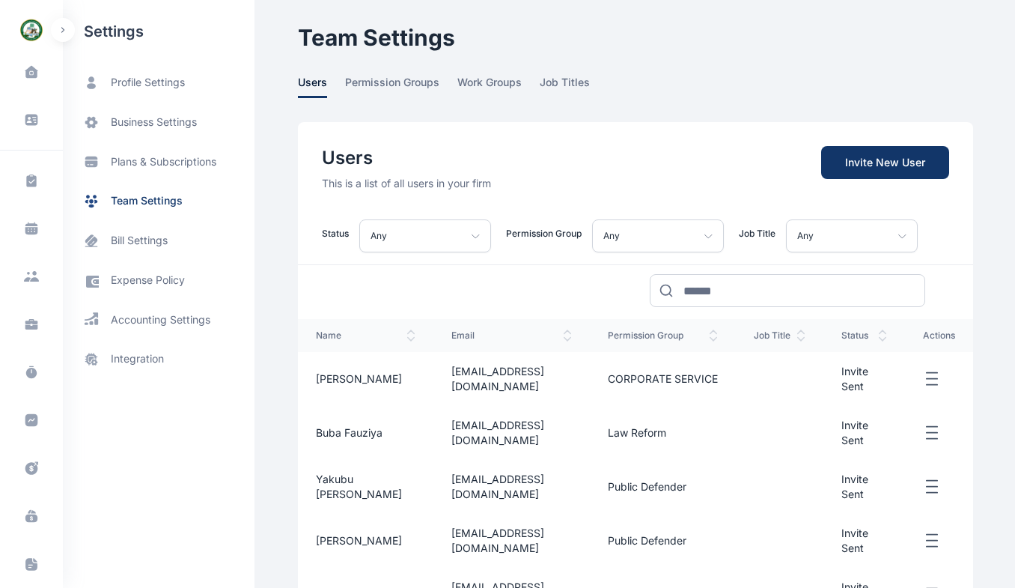
click at [569, 94] on span "job titles" at bounding box center [565, 86] width 50 height 23
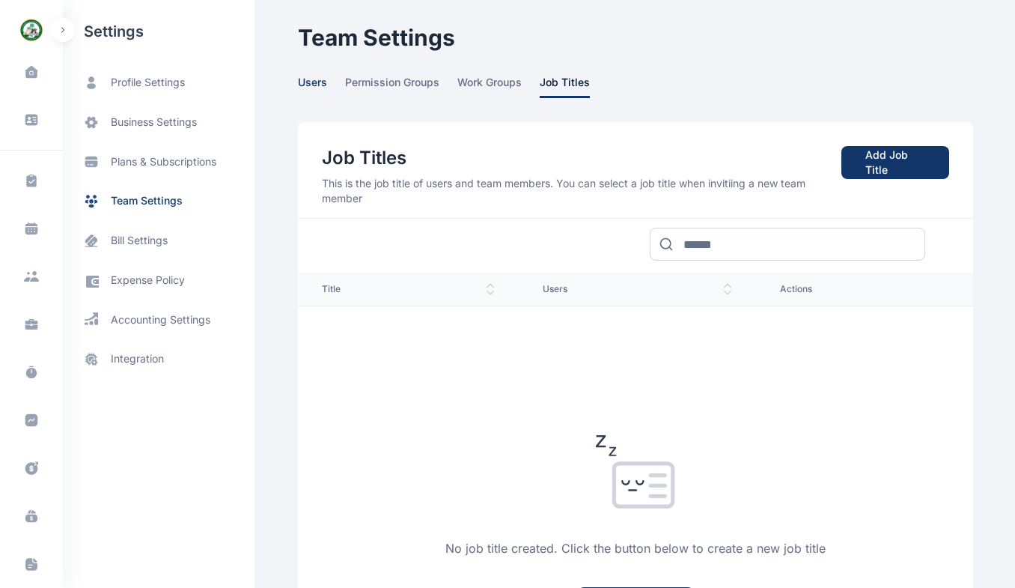
click at [313, 82] on span "users" at bounding box center [312, 86] width 29 height 23
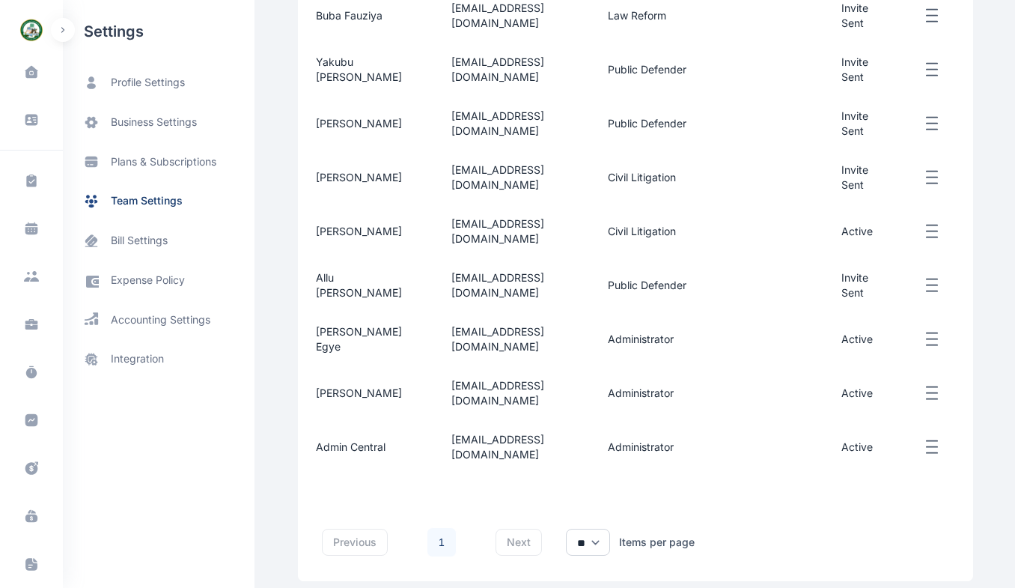
scroll to position [467, 0]
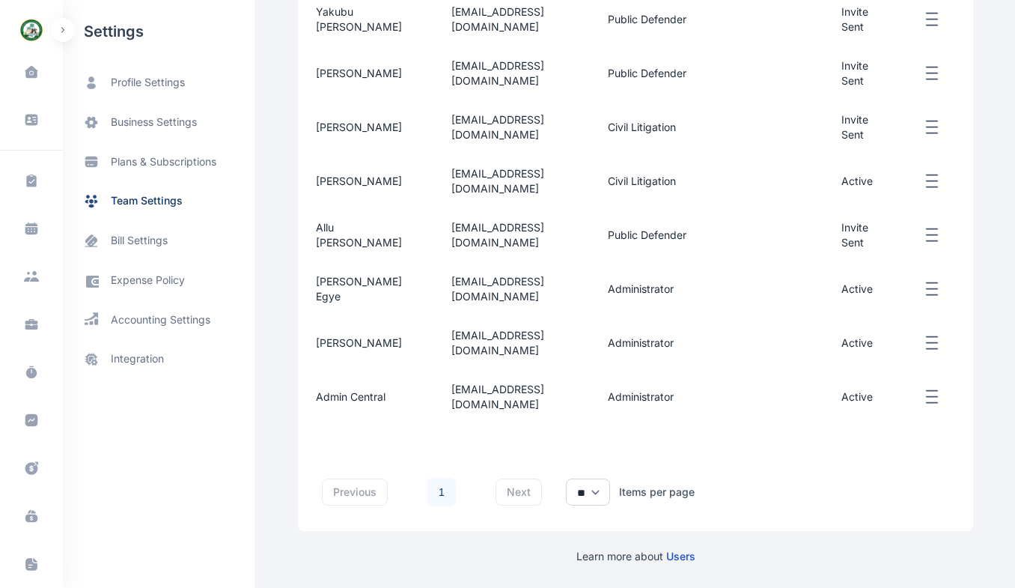
click at [350, 285] on span "[PERSON_NAME] Egye" at bounding box center [359, 289] width 86 height 28
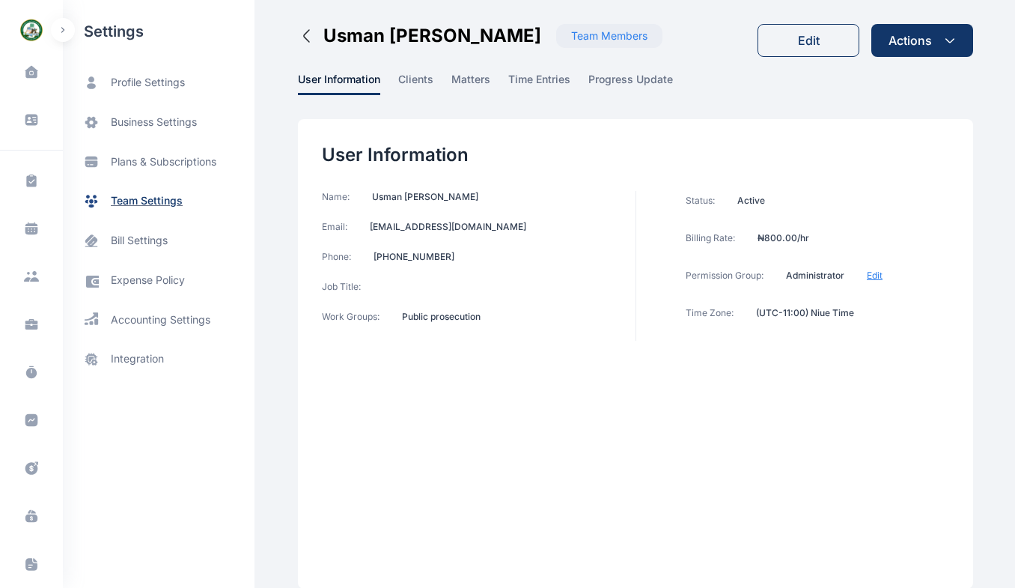
click at [133, 195] on span "team settings" at bounding box center [147, 201] width 72 height 16
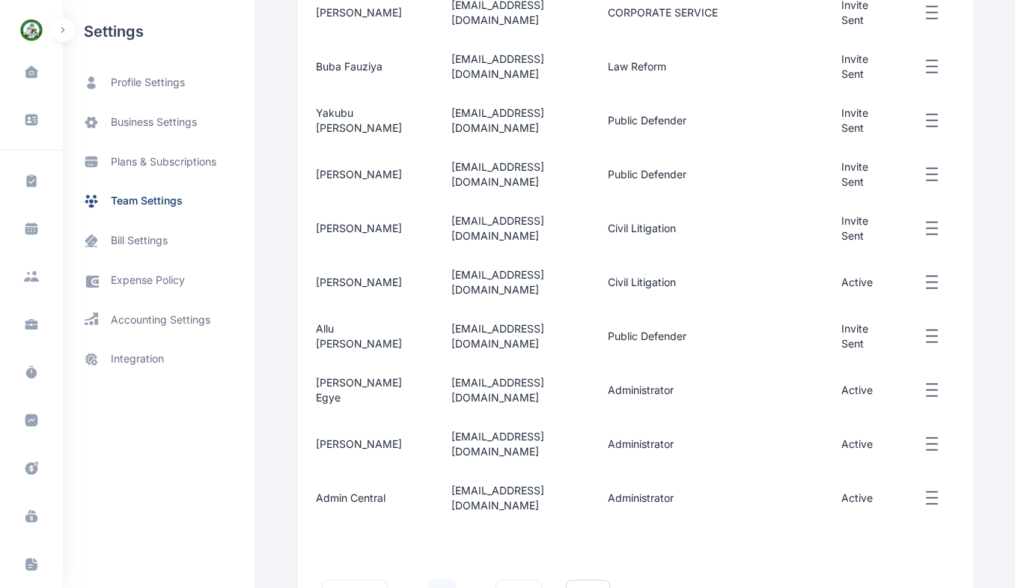
scroll to position [367, 0]
click at [929, 394] on line "button" at bounding box center [932, 394] width 10 height 0
click at [837, 397] on div "Edit" at bounding box center [865, 406] width 132 height 34
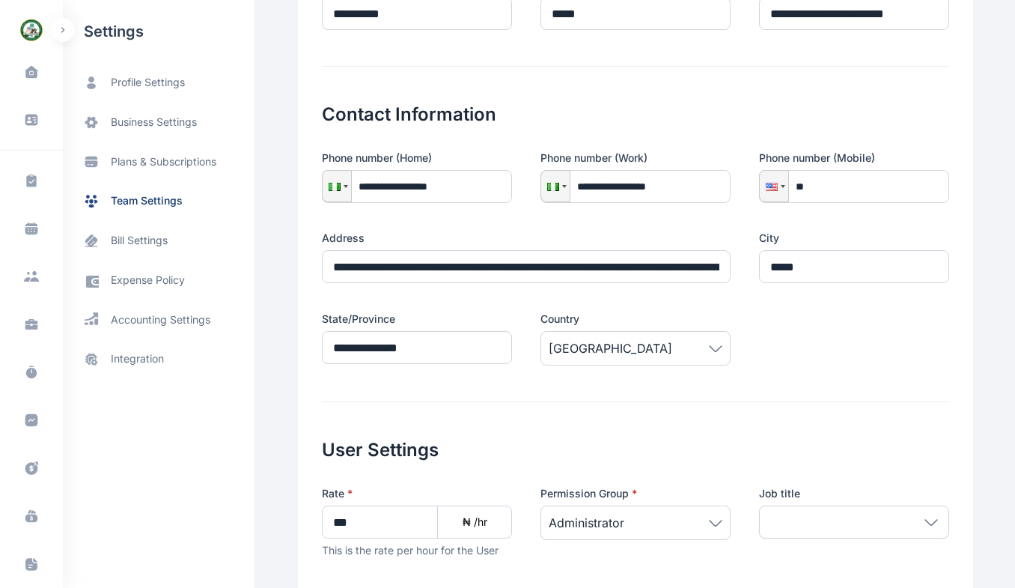
scroll to position [167, 0]
click at [360, 432] on h2 "User Settings" at bounding box center [635, 431] width 627 height 60
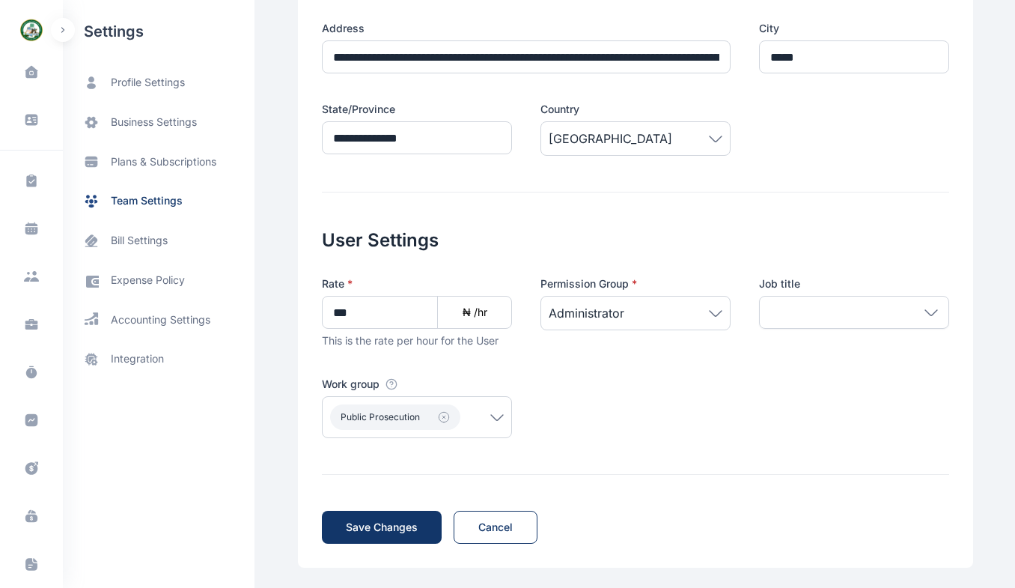
scroll to position [379, 0]
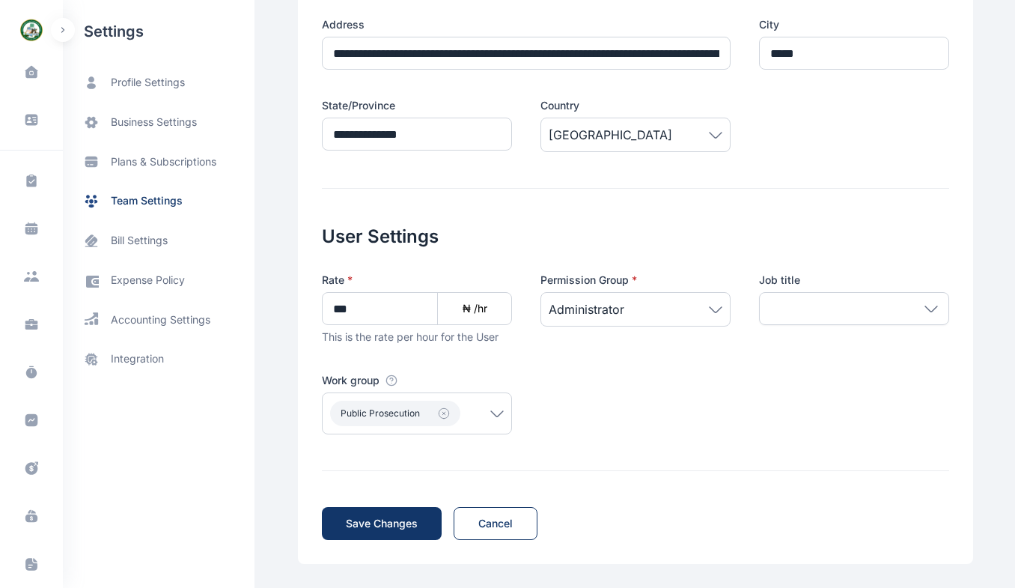
click at [484, 417] on span "Public prosecution" at bounding box center [417, 412] width 174 height 25
click at [490, 411] on icon at bounding box center [496, 413] width 13 height 7
click at [490, 410] on icon at bounding box center [496, 413] width 13 height 7
click at [487, 417] on span "Public prosecution" at bounding box center [417, 412] width 174 height 25
click at [420, 427] on div "Public prosecution" at bounding box center [417, 413] width 190 height 42
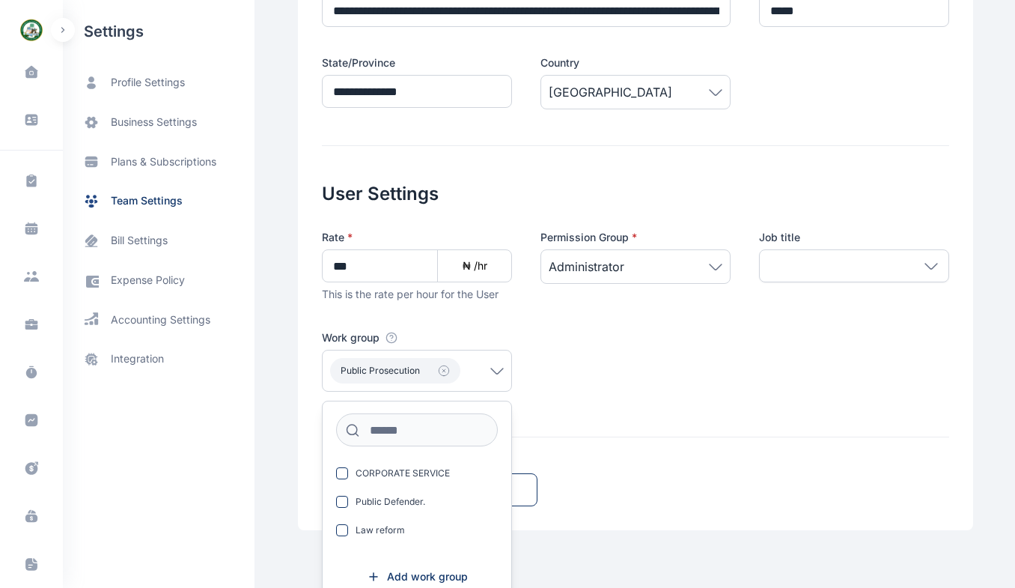
scroll to position [28, 0]
click at [396, 430] on input at bounding box center [417, 429] width 162 height 33
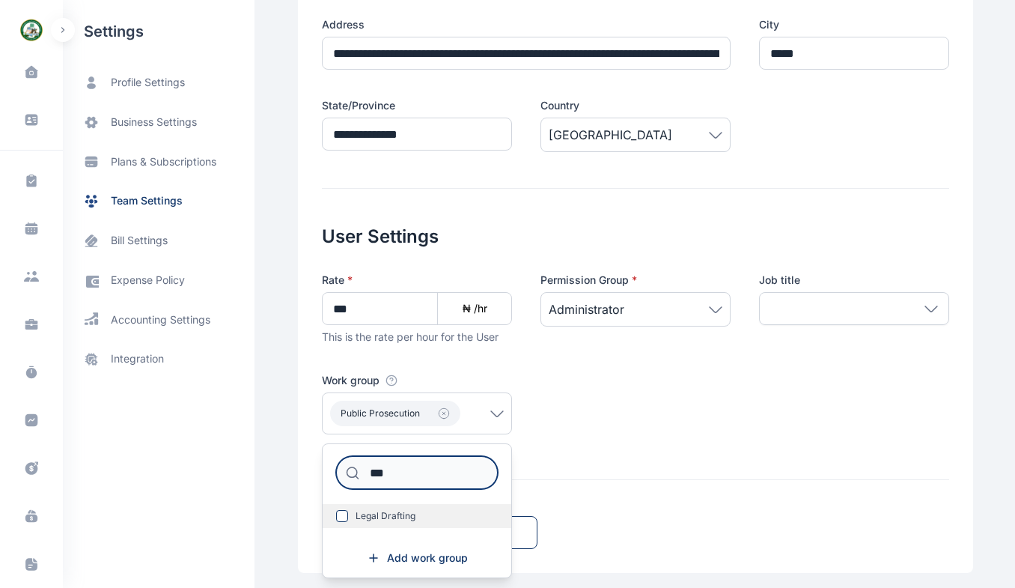
type input "***"
click at [388, 513] on span "Legal Drafting" at bounding box center [386, 516] width 60 height 12
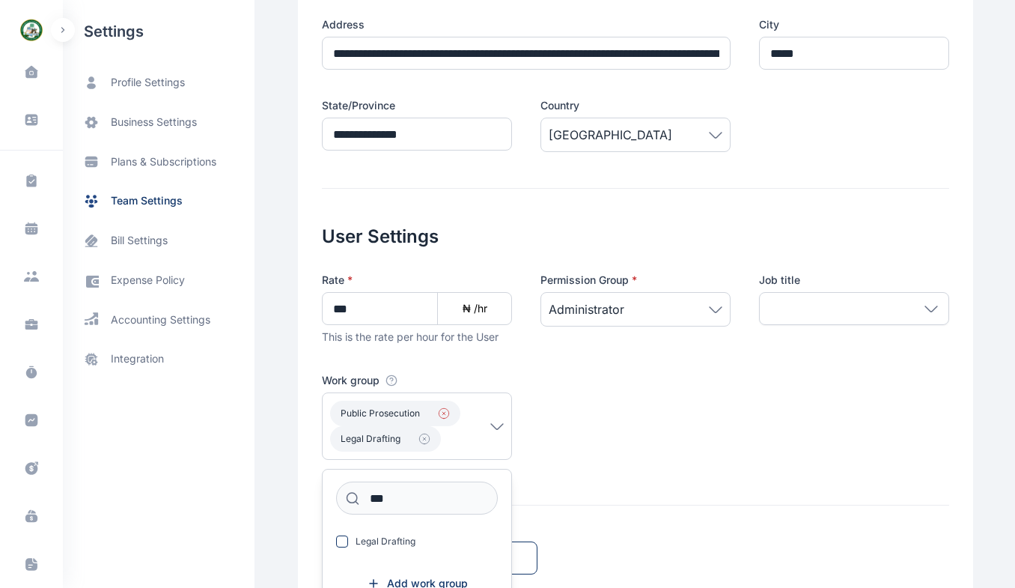
click at [438, 410] on icon "button" at bounding box center [444, 413] width 12 height 12
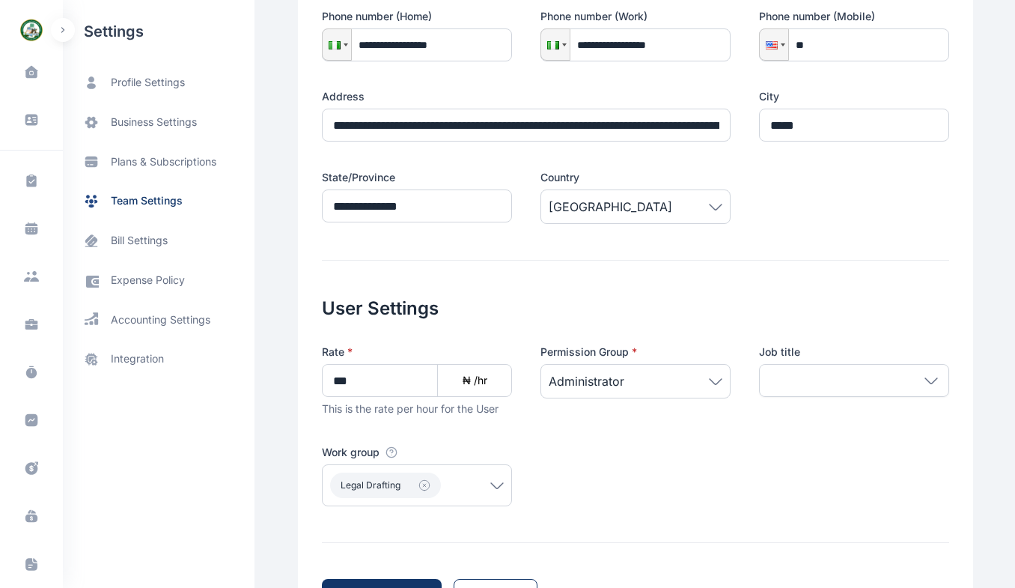
scroll to position [311, 0]
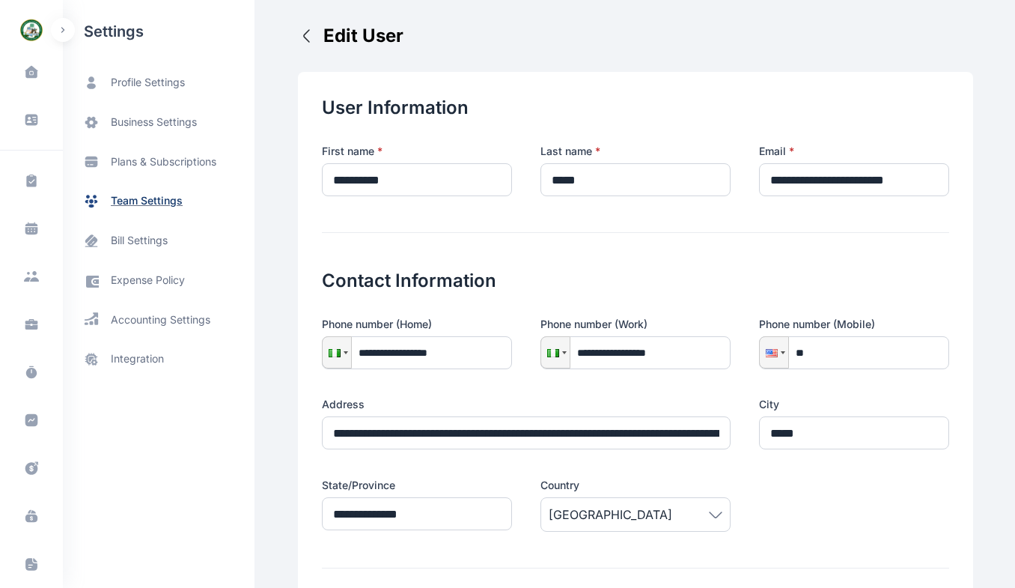
click at [179, 201] on span "team settings" at bounding box center [147, 201] width 72 height 16
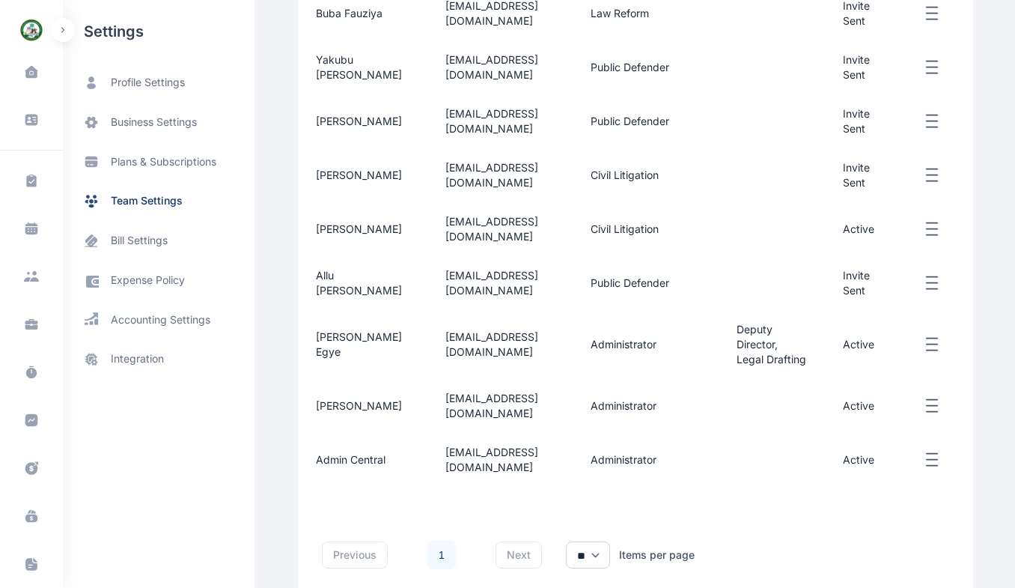
scroll to position [527, 0]
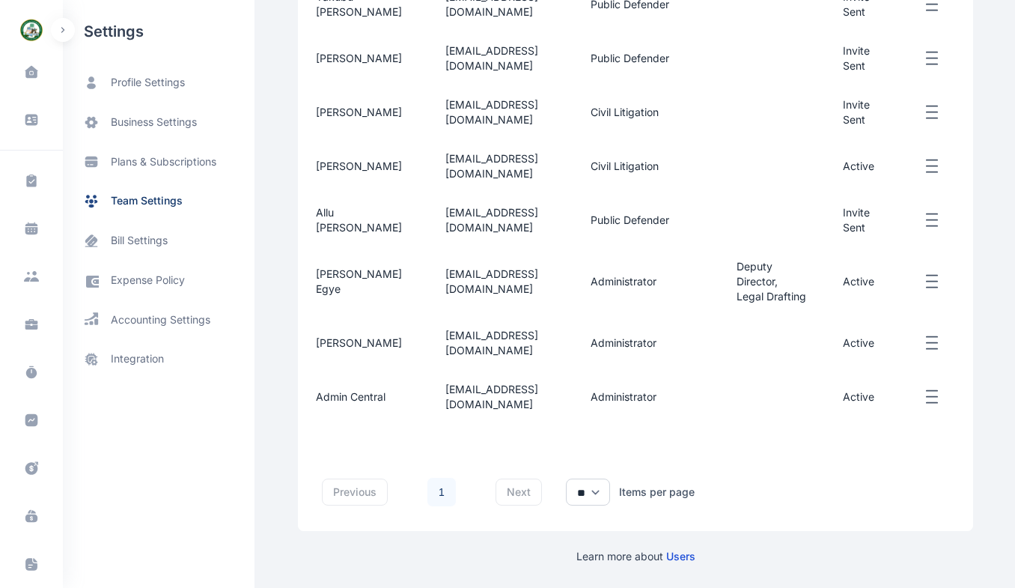
click at [319, 267] on span "[PERSON_NAME] Egye" at bounding box center [359, 281] width 86 height 28
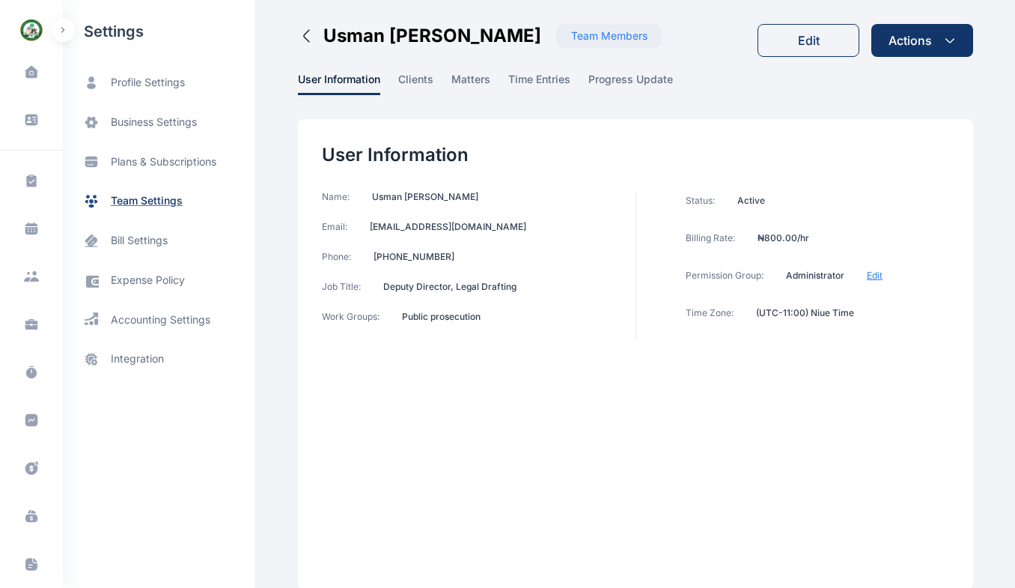
click at [144, 205] on span "team settings" at bounding box center [147, 201] width 72 height 16
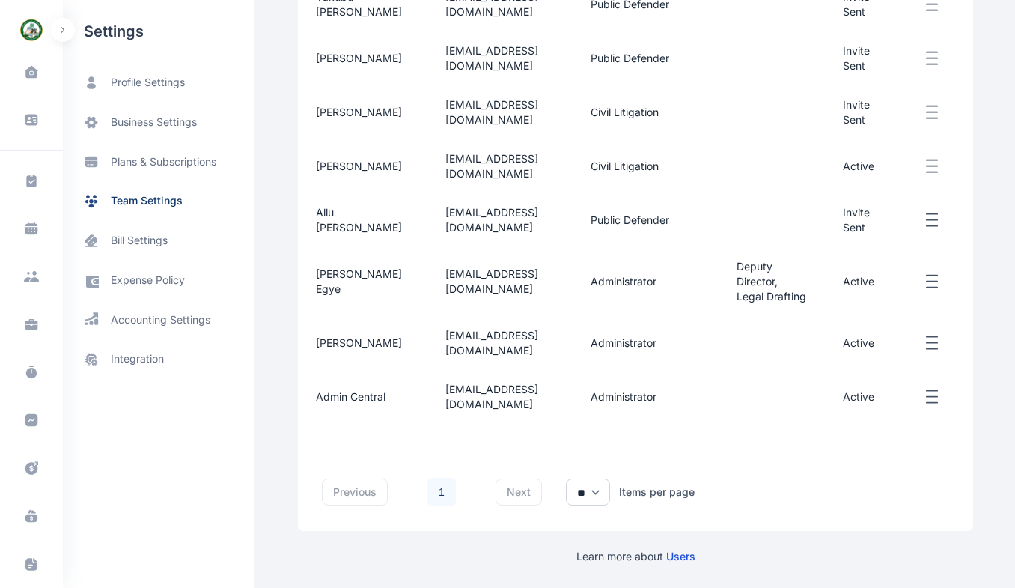
scroll to position [527, 0]
click at [445, 267] on span "[EMAIL_ADDRESS][DOMAIN_NAME]" at bounding box center [491, 281] width 93 height 28
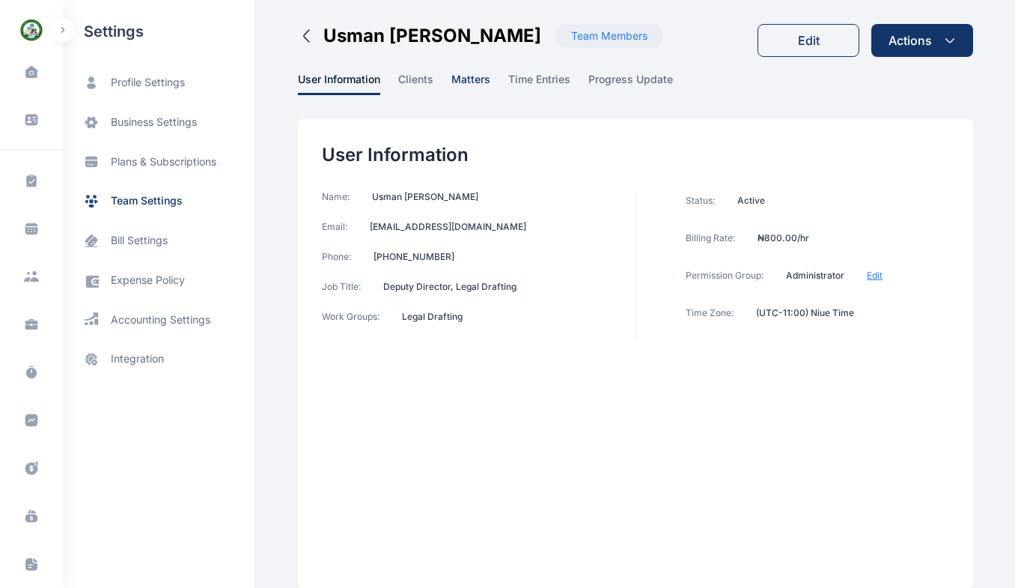
click at [466, 76] on span "matters" at bounding box center [470, 83] width 39 height 23
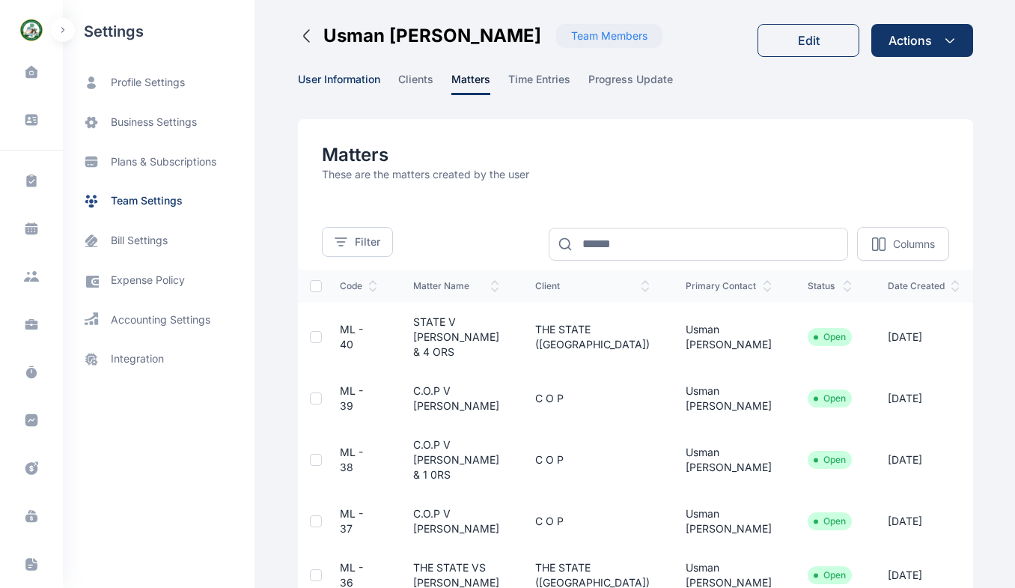
click at [322, 88] on span "user information" at bounding box center [339, 83] width 82 height 23
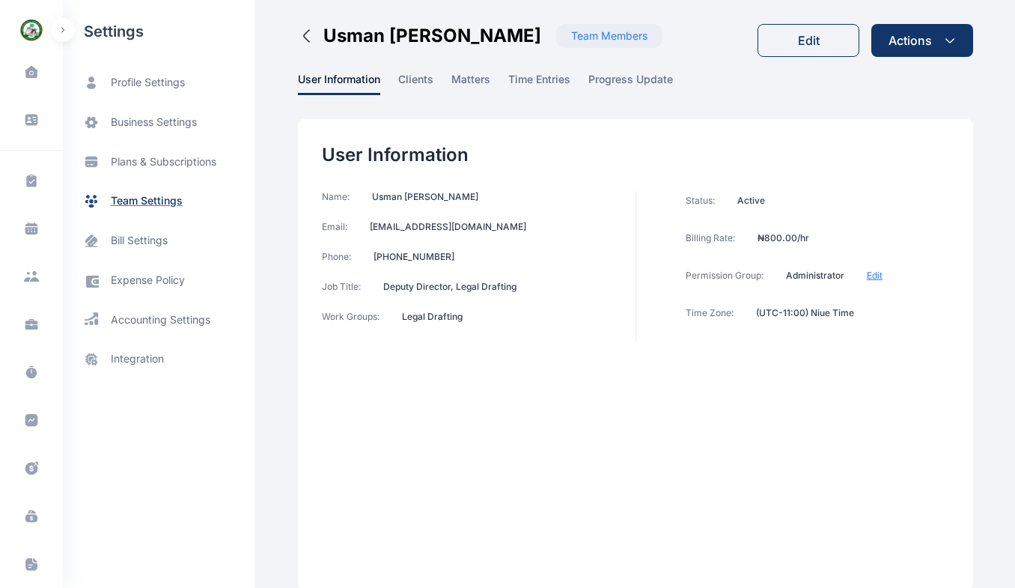
click at [145, 215] on span "team settings" at bounding box center [159, 201] width 192 height 40
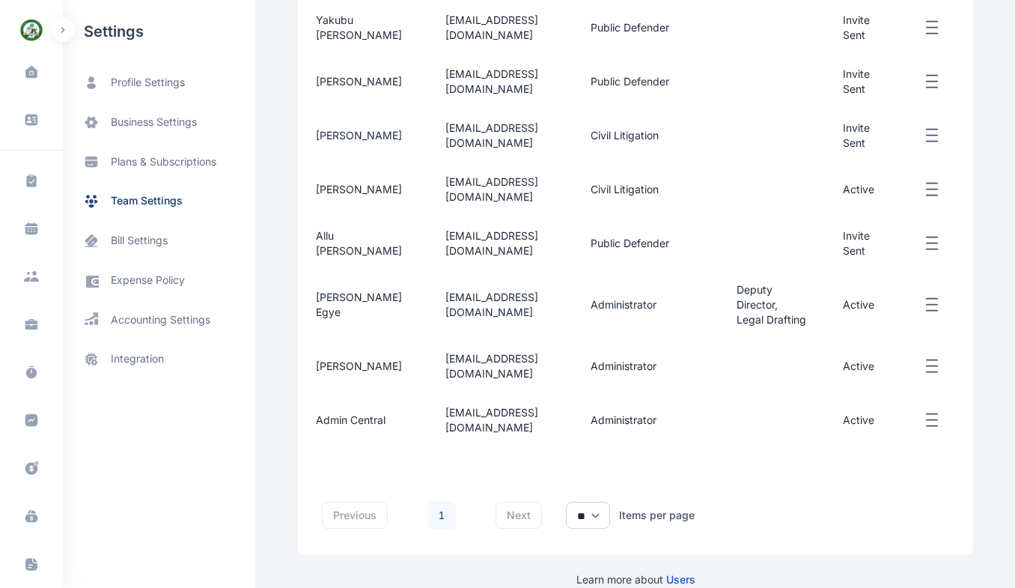
scroll to position [469, 0]
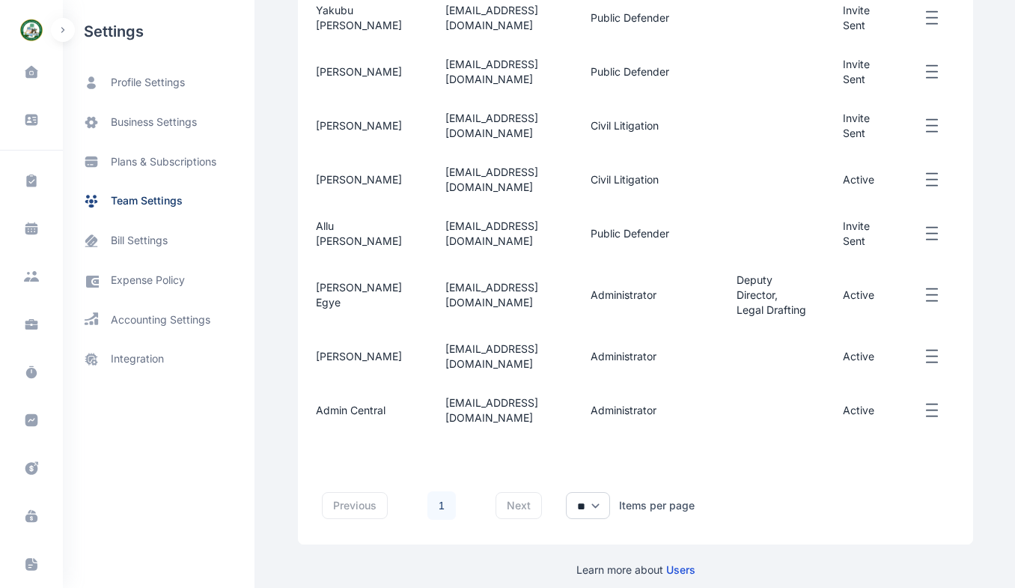
click at [377, 382] on td "[PERSON_NAME]" at bounding box center [362, 356] width 129 height 54
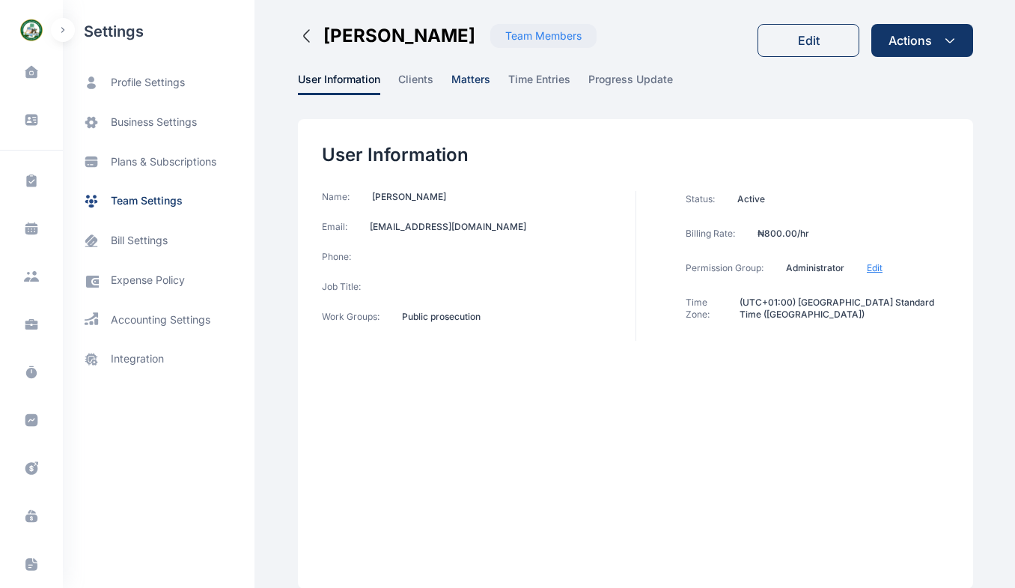
click at [455, 89] on span "matters" at bounding box center [470, 83] width 39 height 23
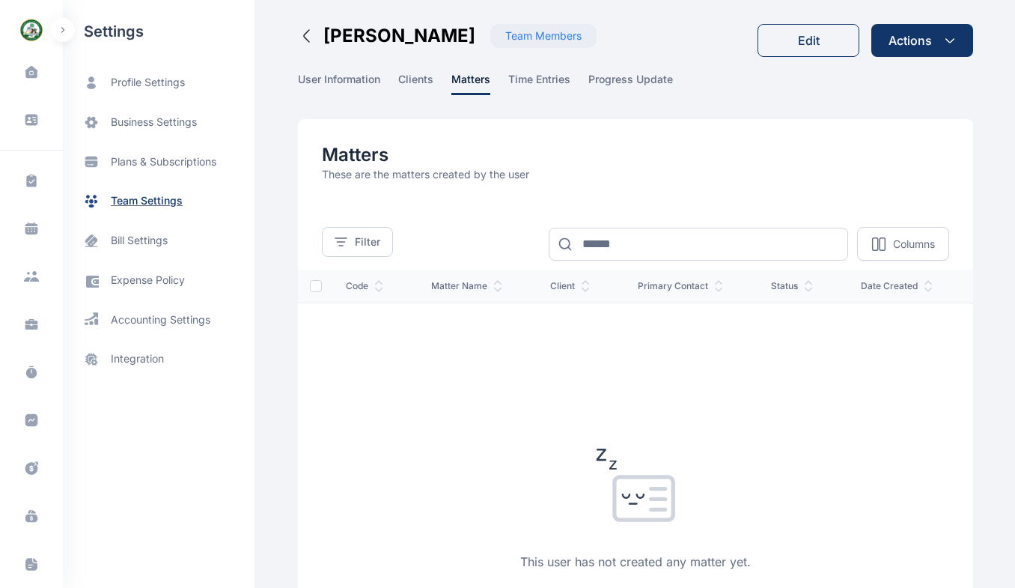
click at [174, 195] on span "team settings" at bounding box center [147, 201] width 72 height 16
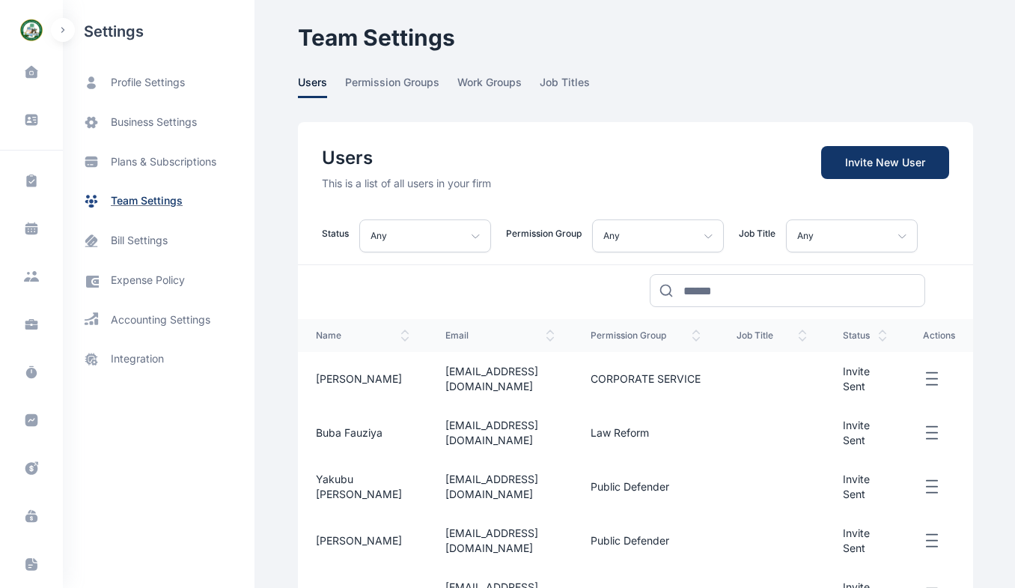
click at [186, 210] on span "team settings" at bounding box center [159, 201] width 192 height 40
click at [363, 94] on span "permission groups" at bounding box center [392, 86] width 94 height 23
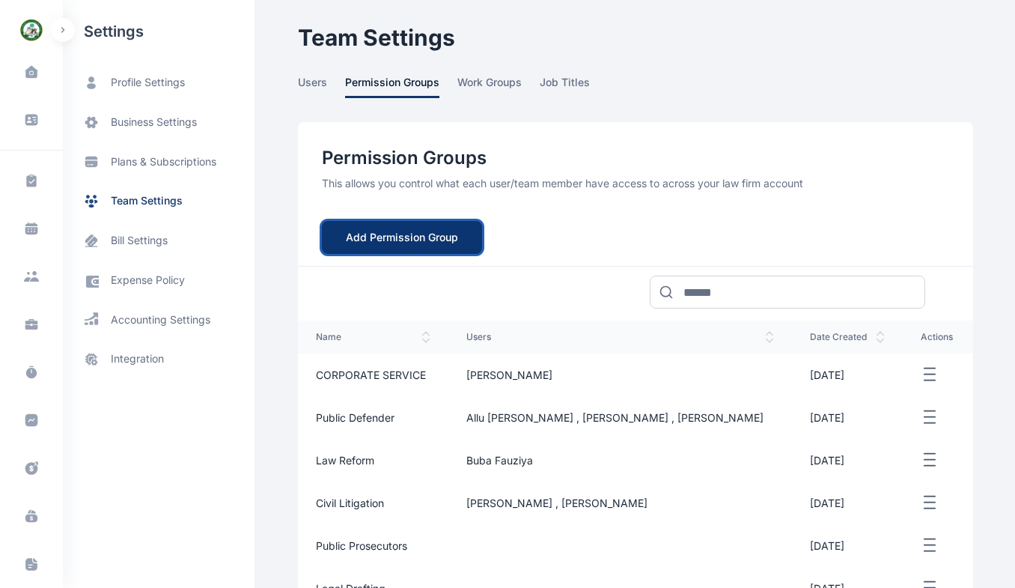
click at [395, 239] on button "Add Permission Group" at bounding box center [402, 237] width 160 height 33
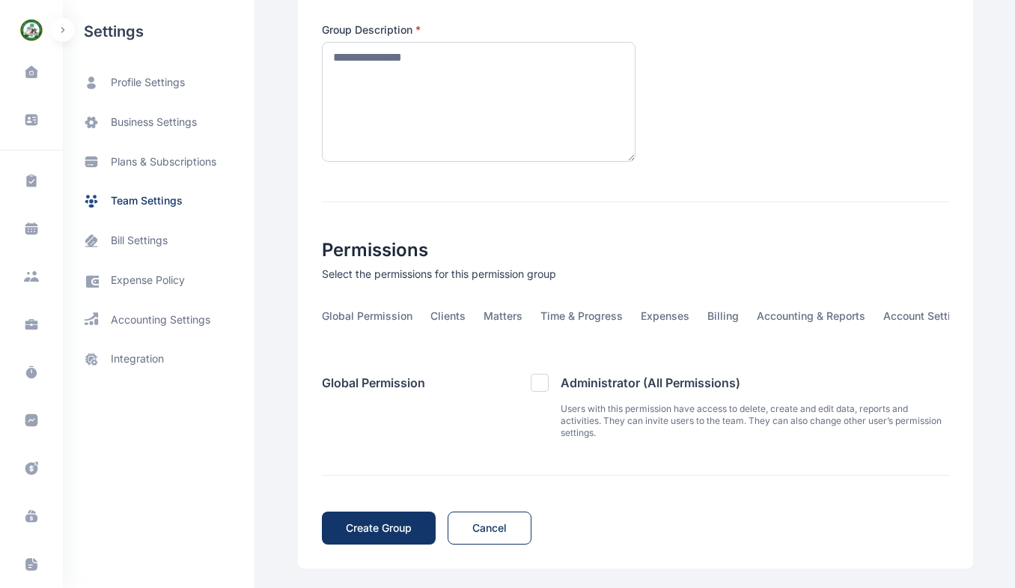
scroll to position [256, 0]
click at [446, 314] on span "Clients" at bounding box center [447, 320] width 35 height 23
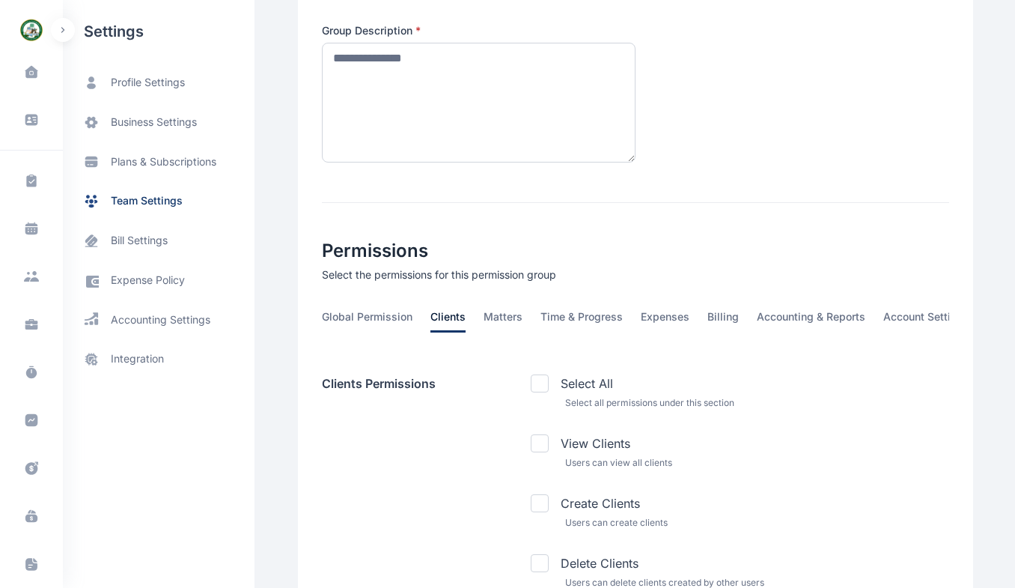
click at [538, 465] on div "View Clients Users can view all clients" at bounding box center [740, 452] width 418 height 36
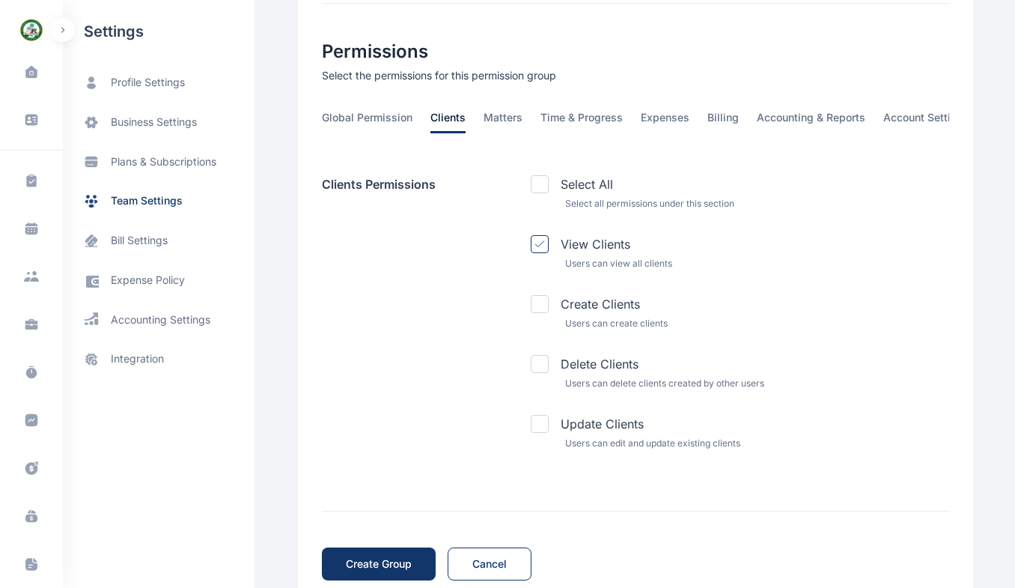
scroll to position [456, 0]
click at [156, 210] on span "team settings" at bounding box center [159, 201] width 192 height 40
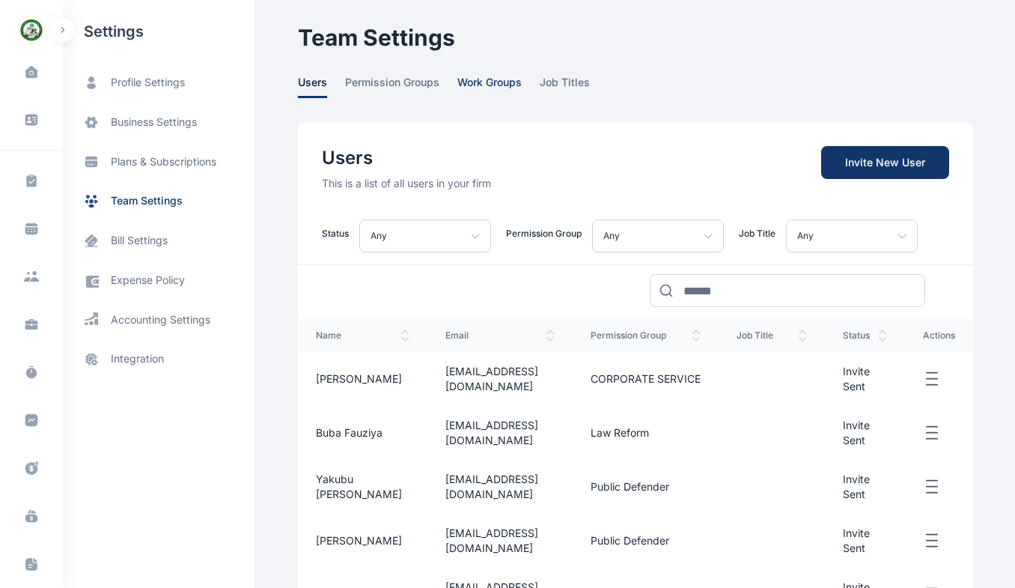
click at [477, 85] on span "work groups" at bounding box center [489, 86] width 64 height 23
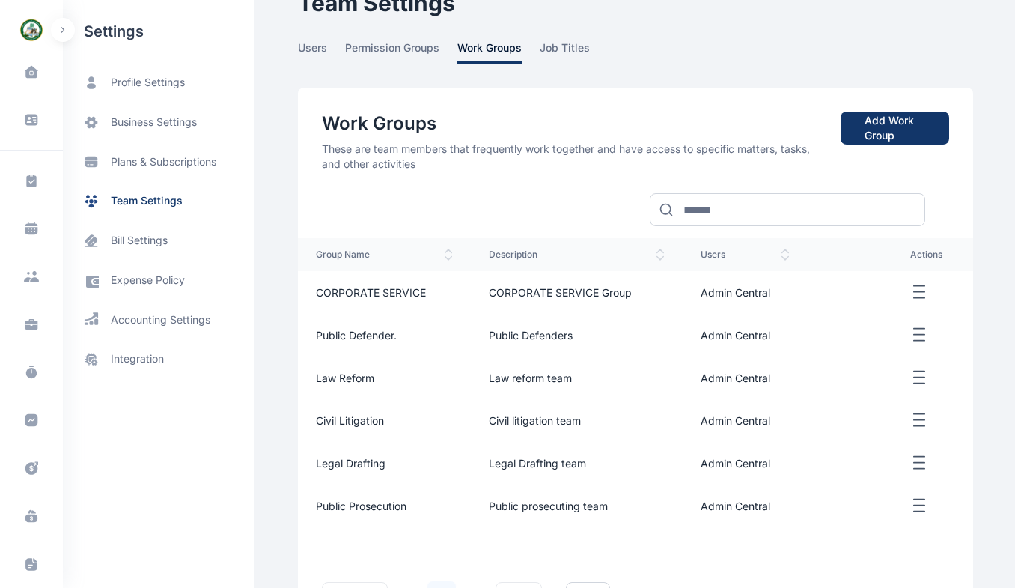
scroll to position [37, 0]
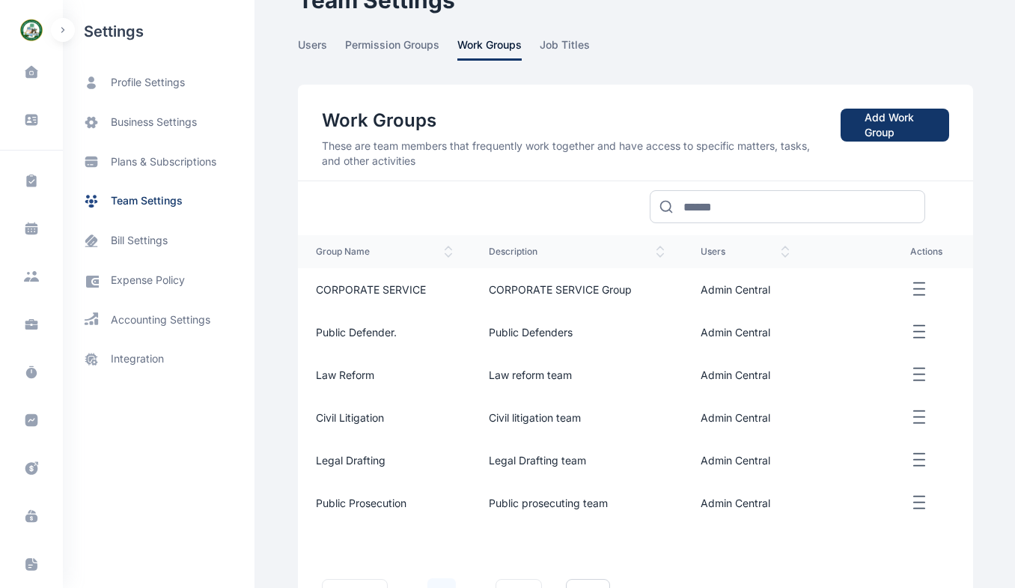
click at [918, 283] on line "button" at bounding box center [919, 283] width 10 height 0
click at [861, 303] on span "Edit" at bounding box center [866, 306] width 19 height 15
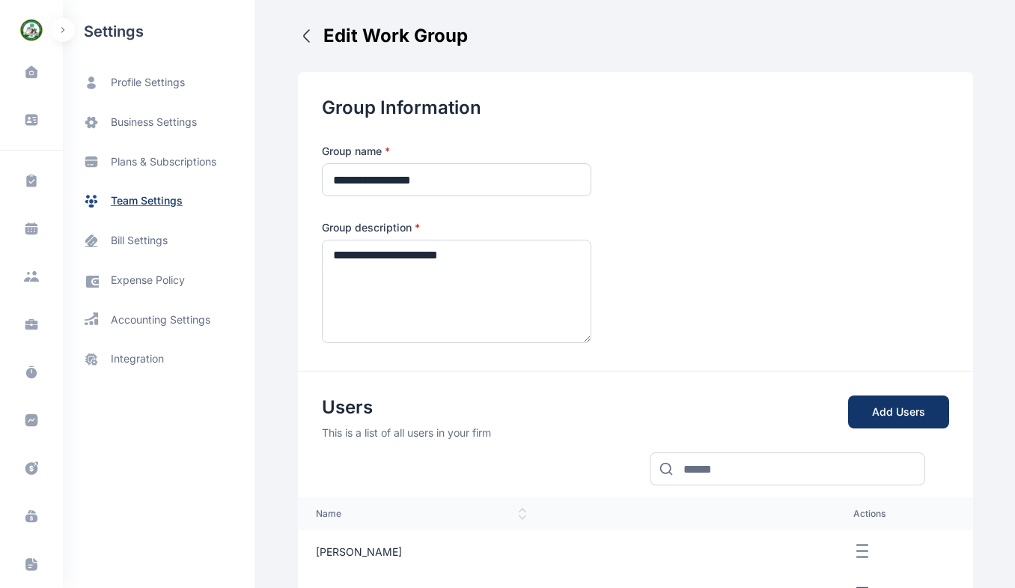
click at [165, 204] on span "team settings" at bounding box center [147, 201] width 72 height 16
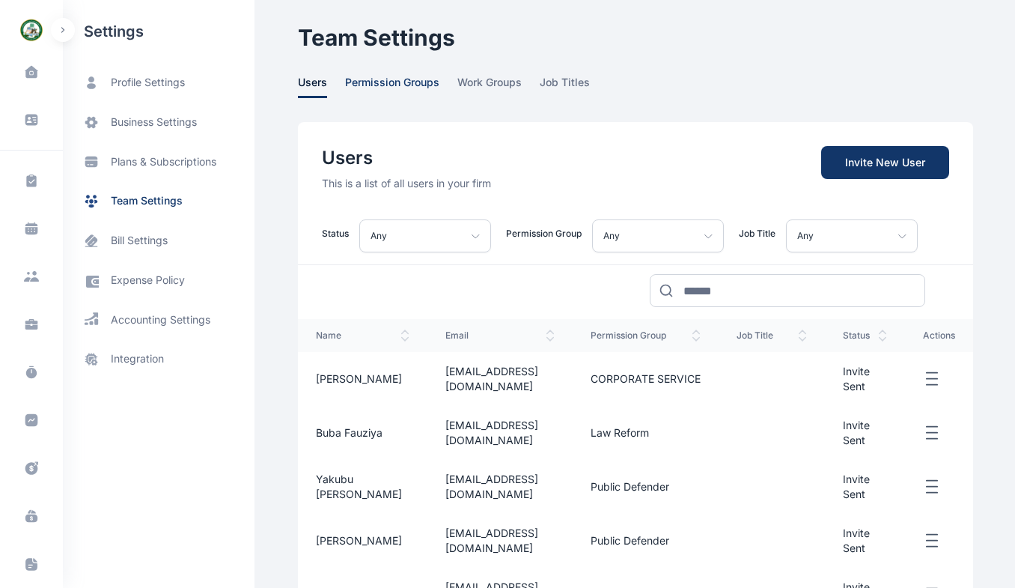
click at [400, 91] on span "permission groups" at bounding box center [392, 86] width 94 height 23
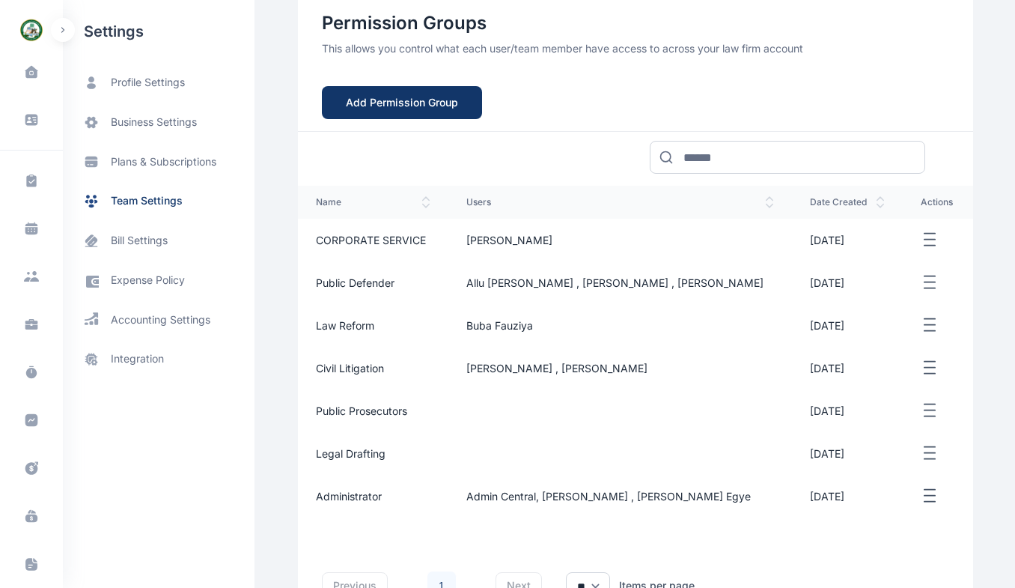
scroll to position [142, 0]
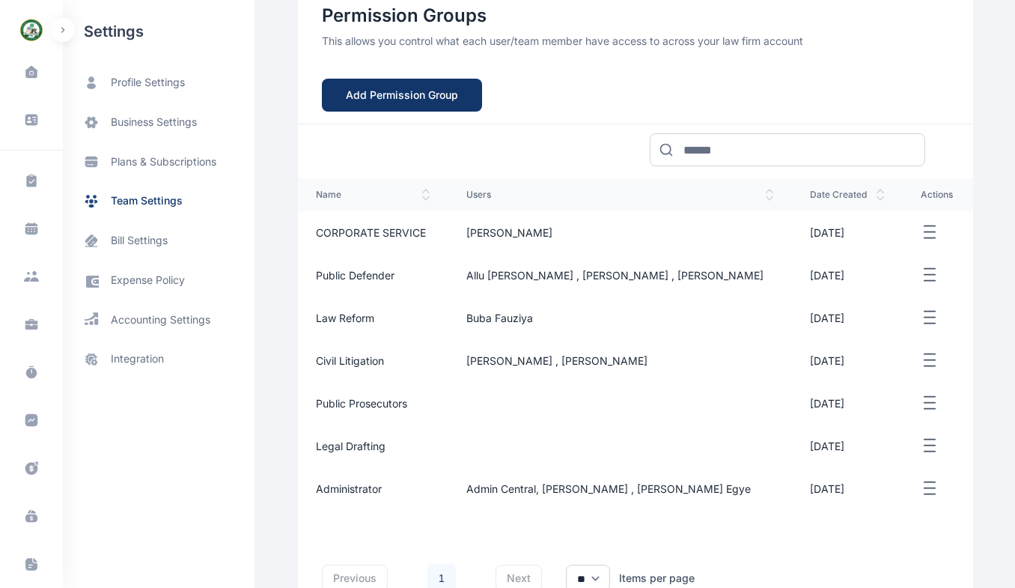
click at [397, 237] on span "CORPORATE SERVICE" at bounding box center [371, 232] width 110 height 13
click at [400, 239] on td "CORPORATE SERVICE" at bounding box center [373, 232] width 150 height 43
click at [924, 232] on line "button" at bounding box center [929, 232] width 10 height 0
click at [870, 261] on div "Edit" at bounding box center [885, 250] width 85 height 34
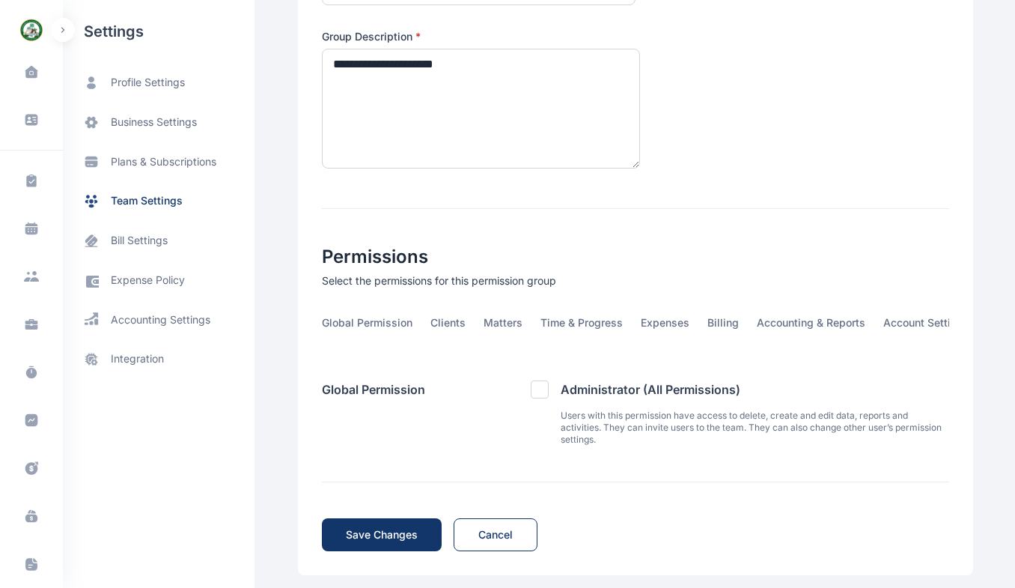
scroll to position [251, 0]
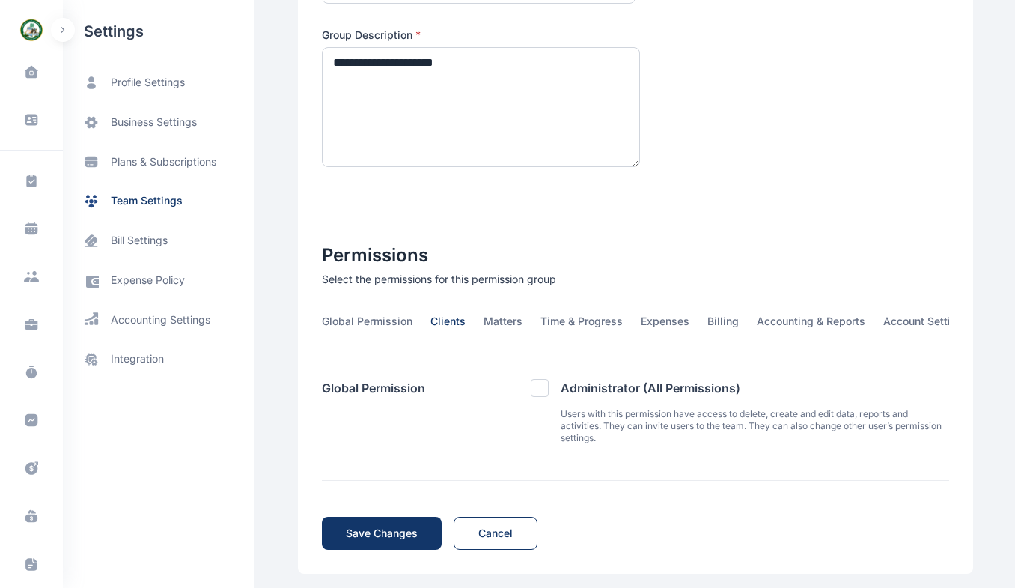
click at [444, 319] on span "Clients" at bounding box center [447, 325] width 35 height 23
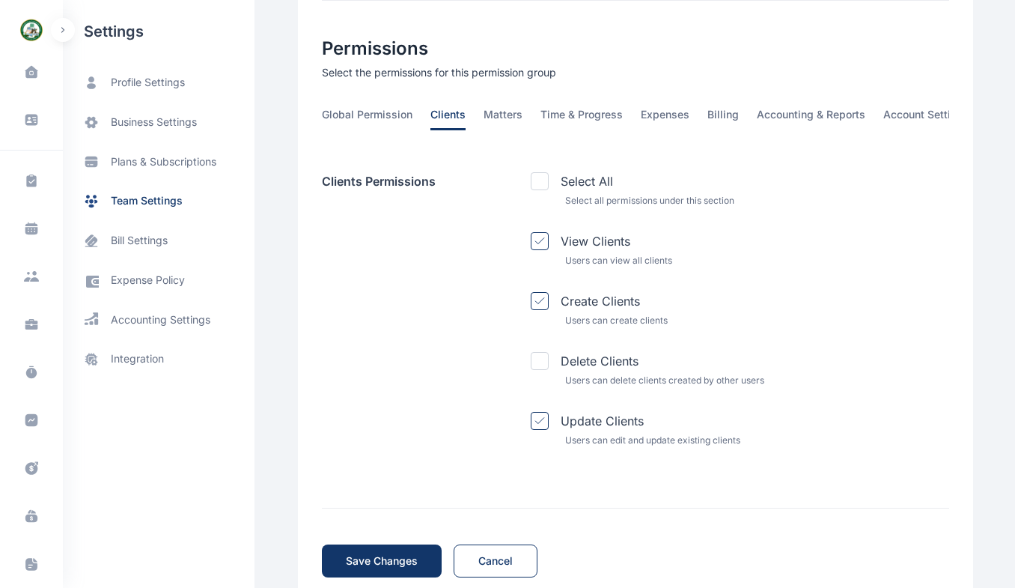
scroll to position [460, 0]
click at [542, 376] on div "Delete Clients Users can delete clients created by other users" at bounding box center [740, 368] width 418 height 36
click at [534, 363] on icon at bounding box center [539, 359] width 10 height 7
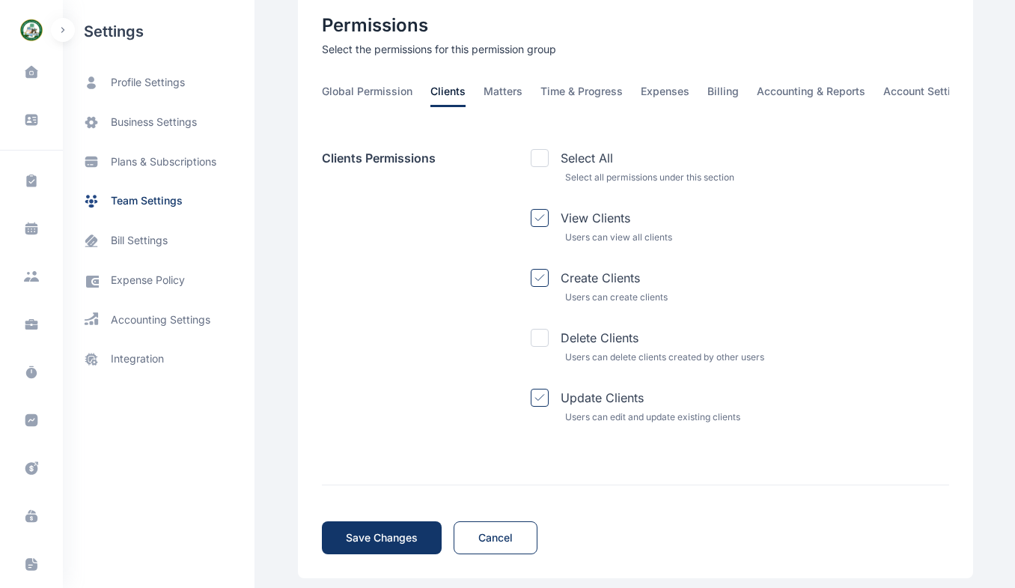
scroll to position [503, 0]
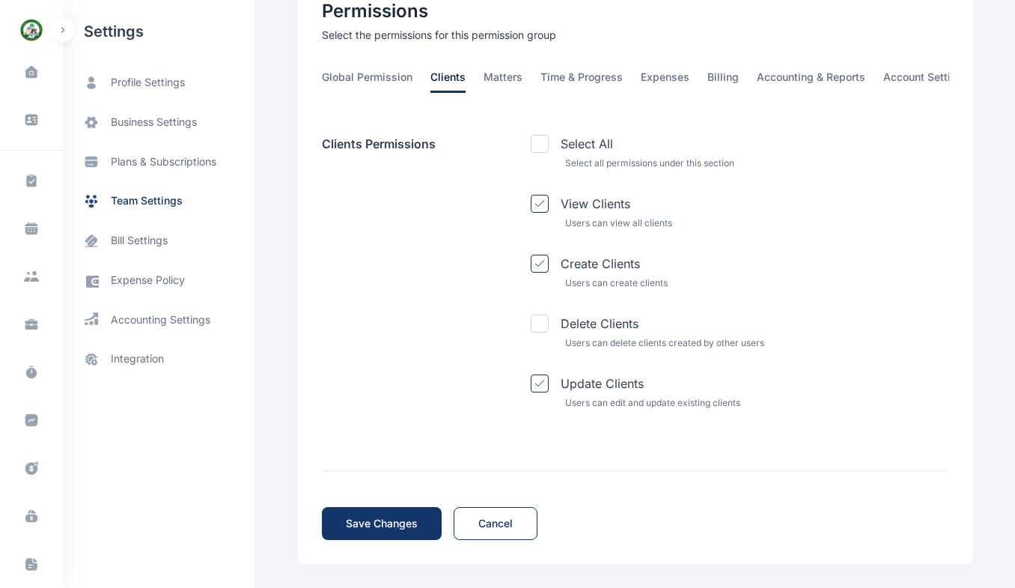
click at [483, 79] on span "Matters" at bounding box center [502, 81] width 39 height 23
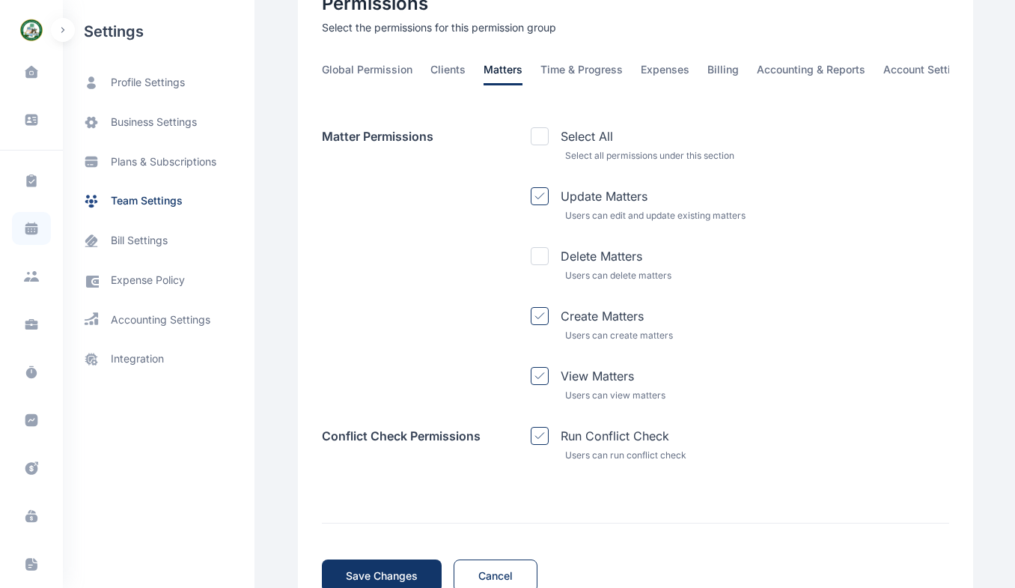
click at [29, 231] on icon at bounding box center [31, 230] width 13 height 7
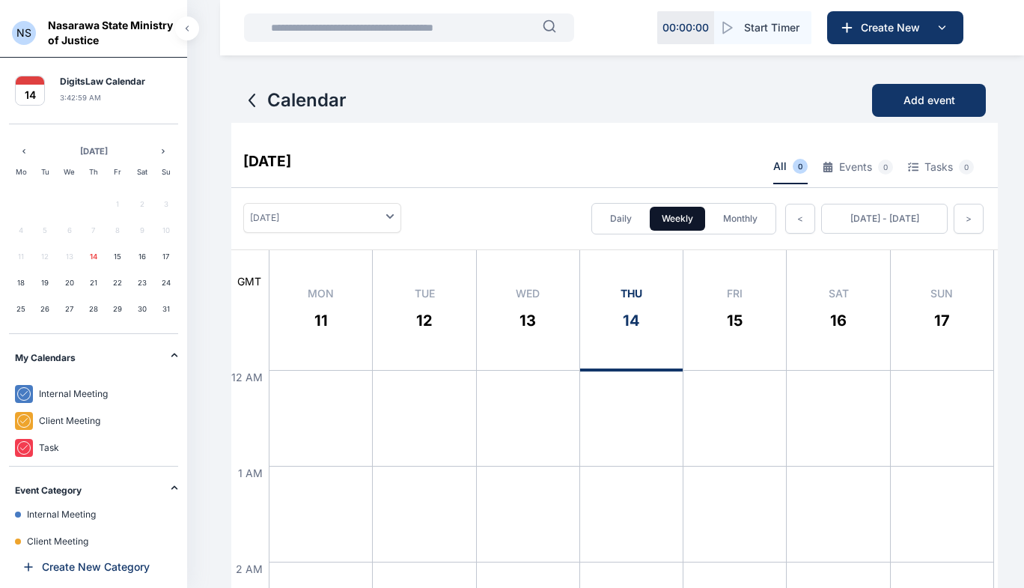
click at [24, 34] on span "NS" at bounding box center [24, 33] width 24 height 24
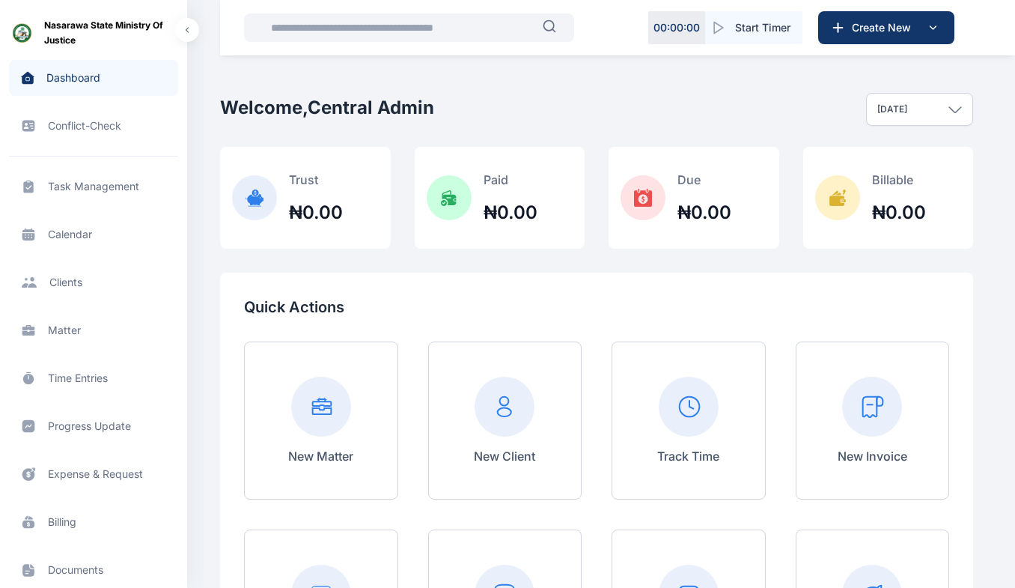
click at [68, 341] on span "Matter matter matter" at bounding box center [93, 330] width 169 height 36
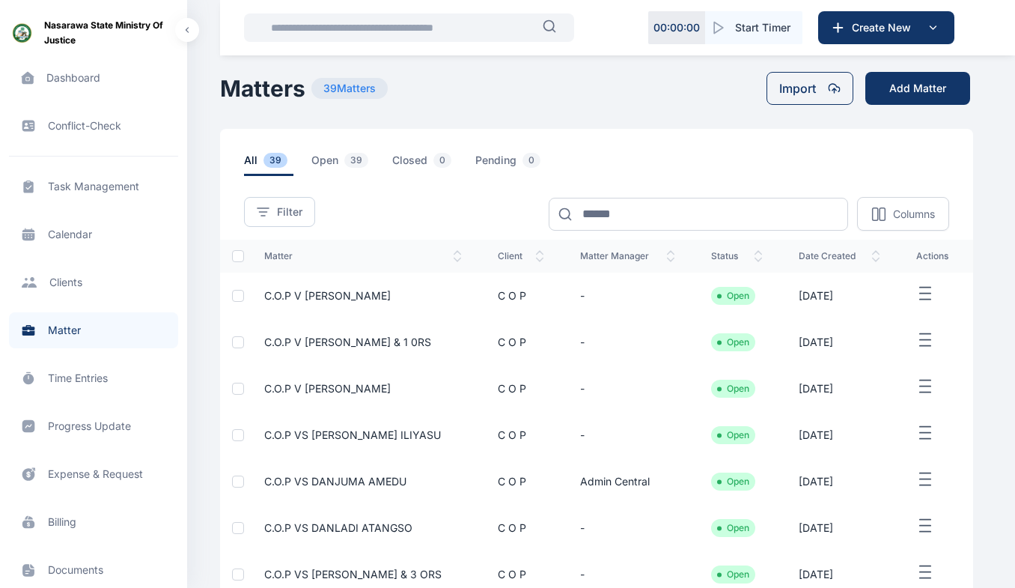
click at [241, 341] on div at bounding box center [238, 342] width 12 height 12
click at [242, 345] on div at bounding box center [238, 342] width 12 height 12
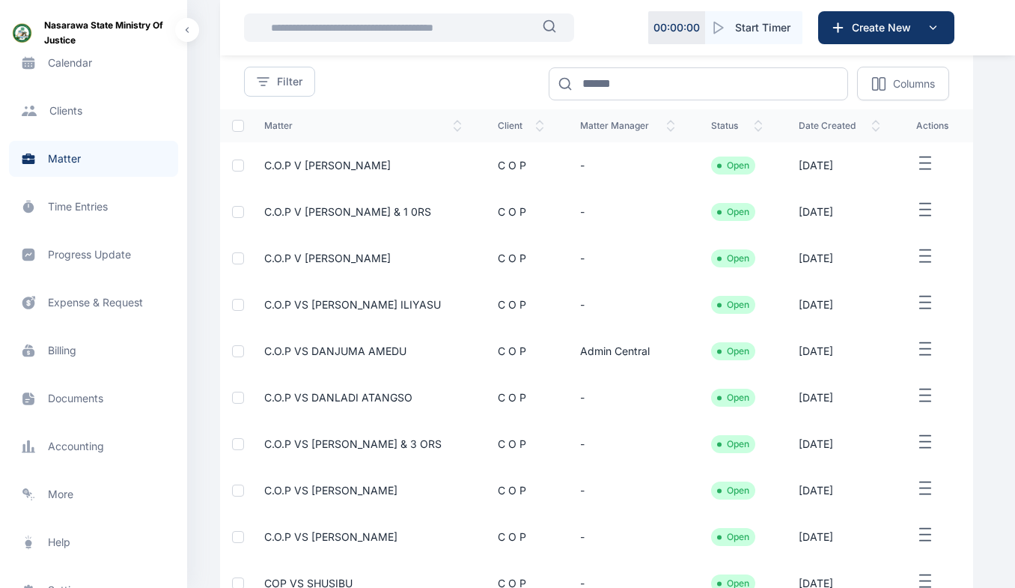
scroll to position [228, 0]
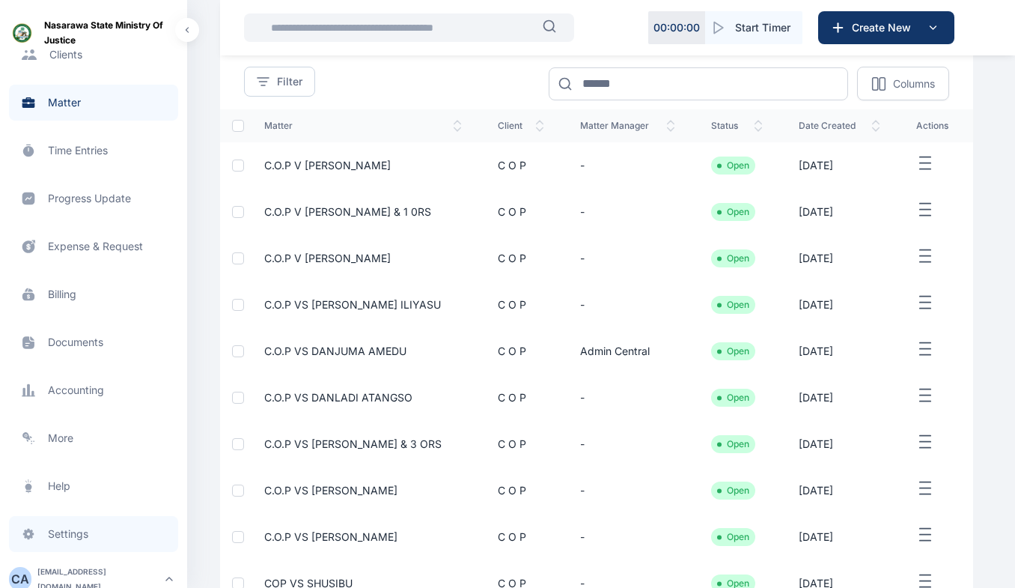
click at [69, 534] on span "Settings settings settings" at bounding box center [93, 534] width 169 height 36
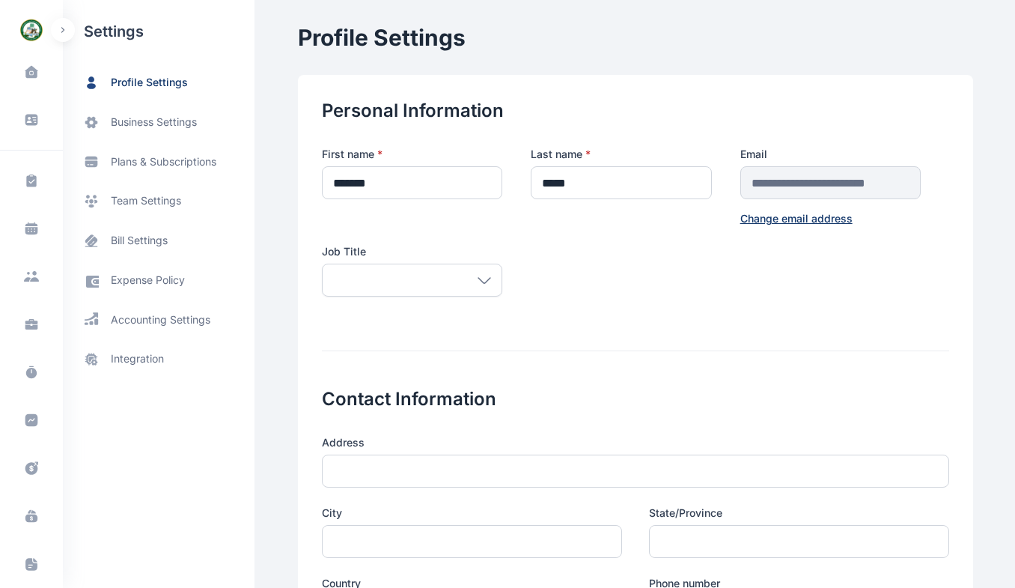
click at [165, 196] on span "team settings" at bounding box center [146, 201] width 70 height 16
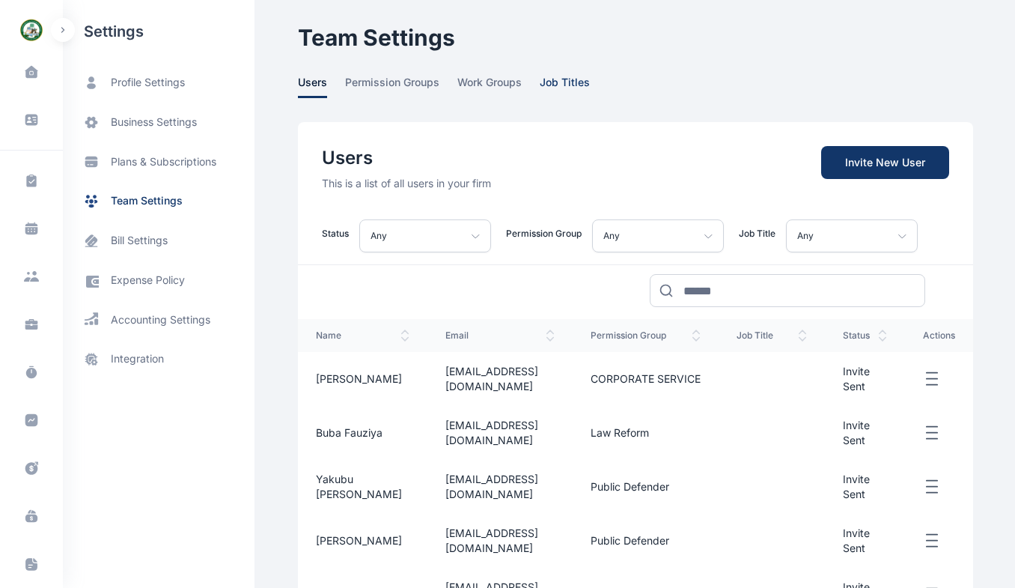
click at [550, 83] on span "job titles" at bounding box center [565, 86] width 50 height 23
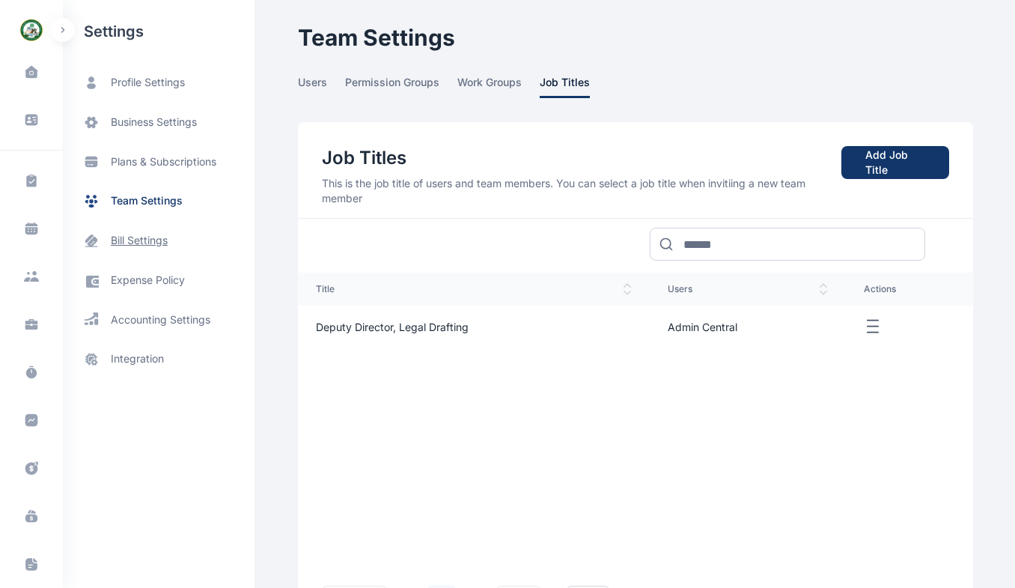
click at [153, 239] on span "bill settings" at bounding box center [139, 241] width 57 height 16
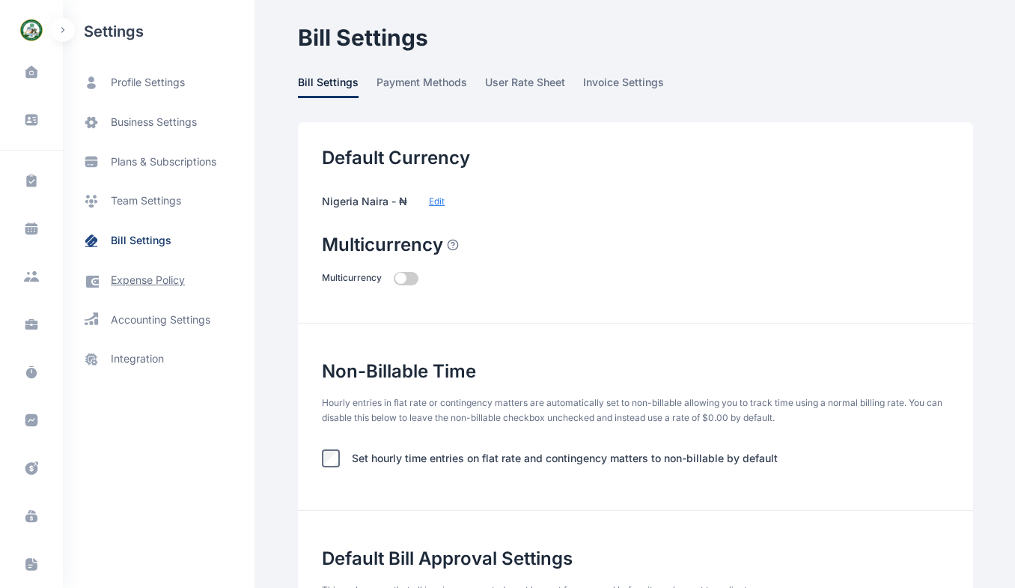
click at [127, 280] on span "expense policy" at bounding box center [148, 280] width 74 height 16
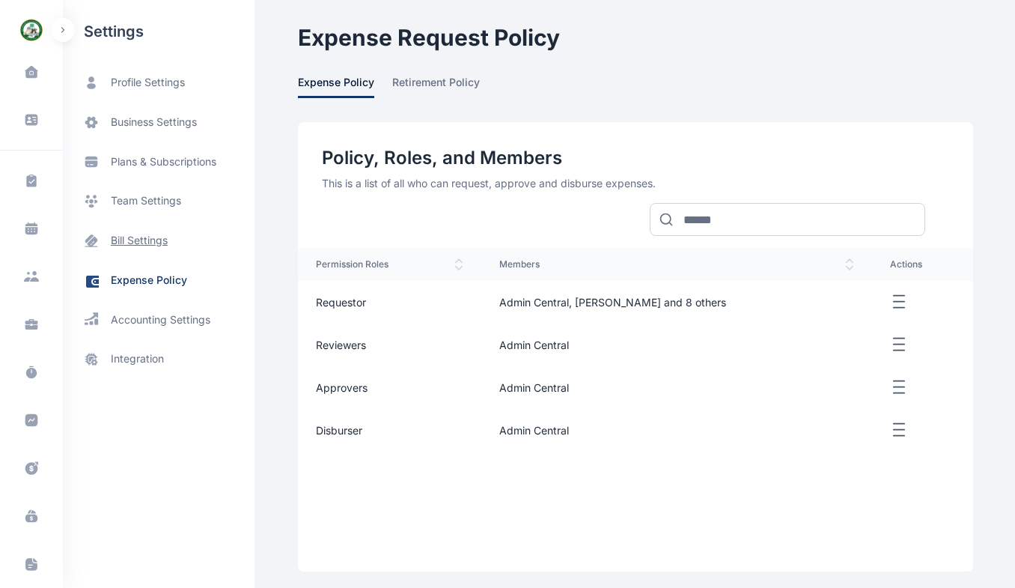
click at [149, 240] on span "bill settings" at bounding box center [139, 241] width 57 height 16
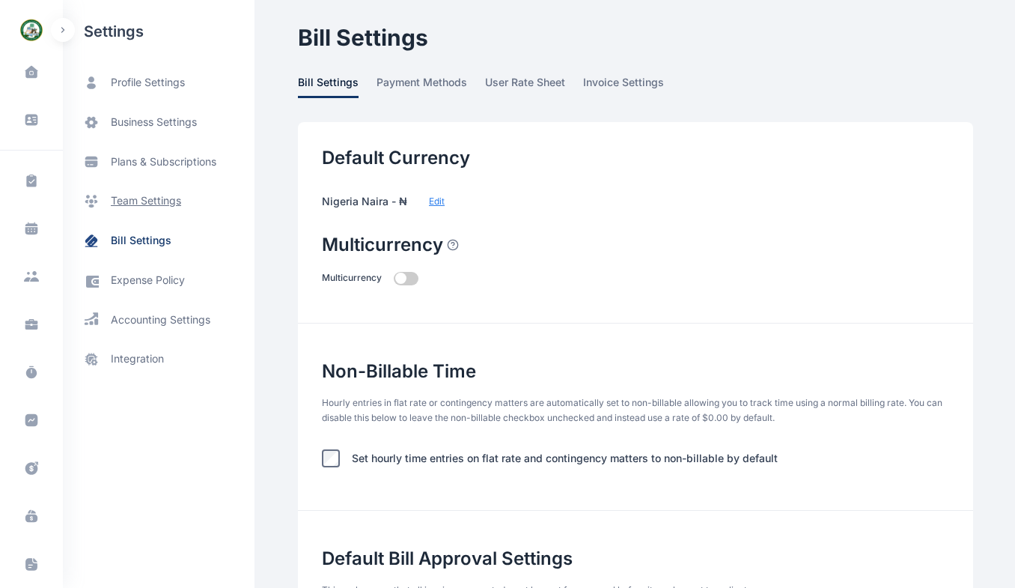
click at [141, 197] on span "team settings" at bounding box center [146, 201] width 70 height 16
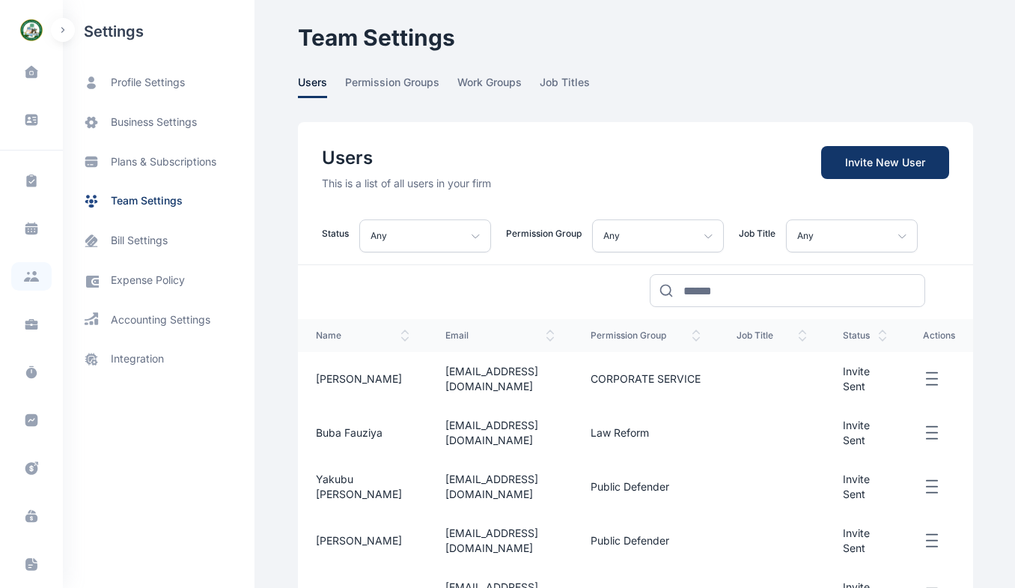
click at [27, 273] on icon at bounding box center [28, 273] width 3 height 3
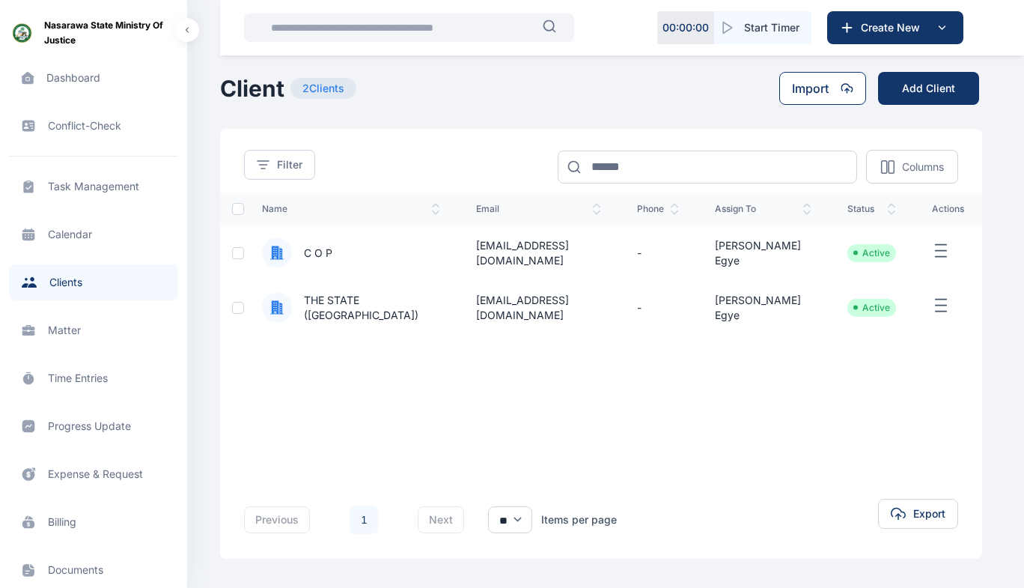
click at [822, 97] on button "Import" at bounding box center [822, 88] width 87 height 33
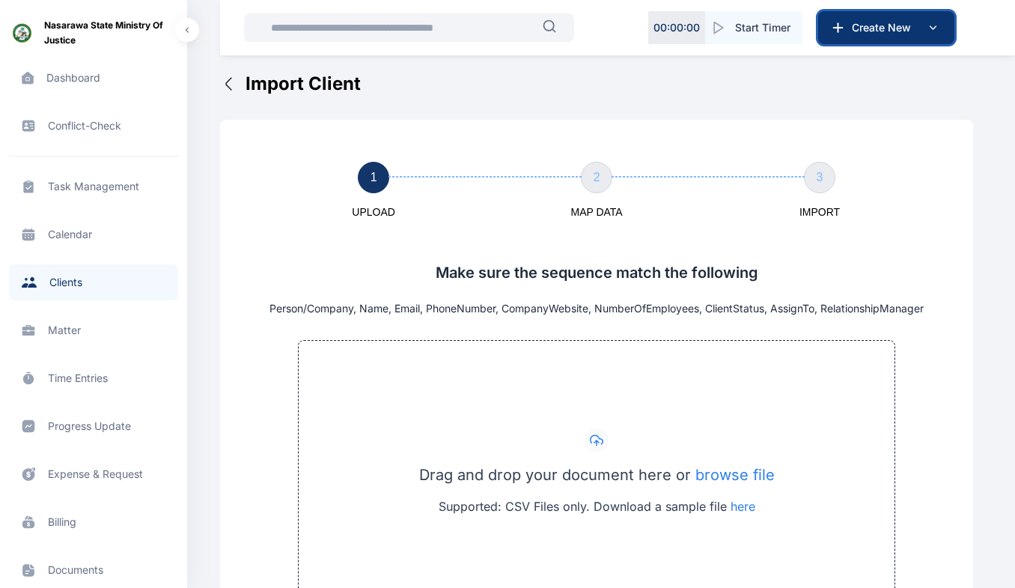
click at [933, 31] on icon at bounding box center [933, 28] width 18 height 18
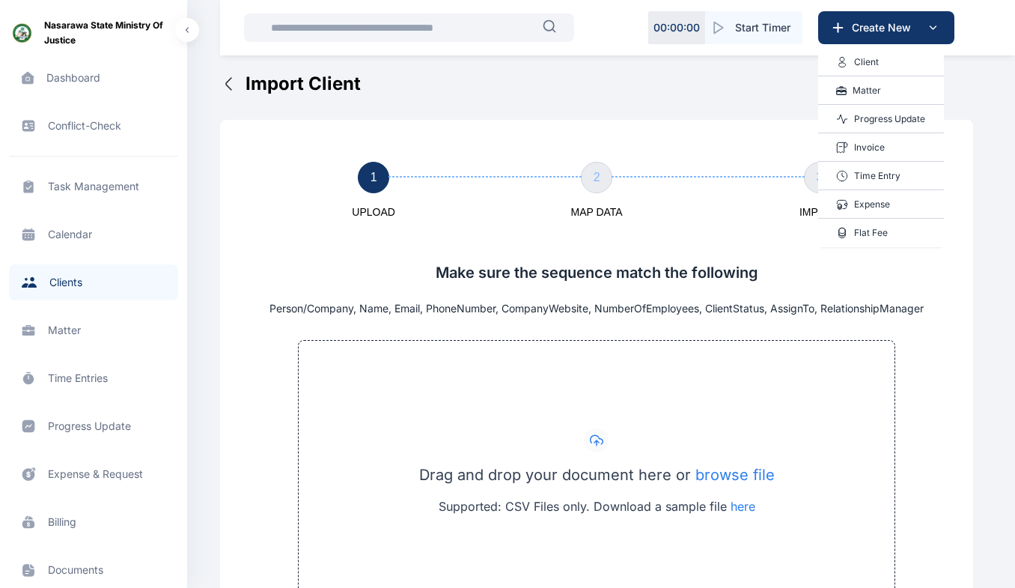
click at [860, 61] on p "Client" at bounding box center [866, 62] width 25 height 15
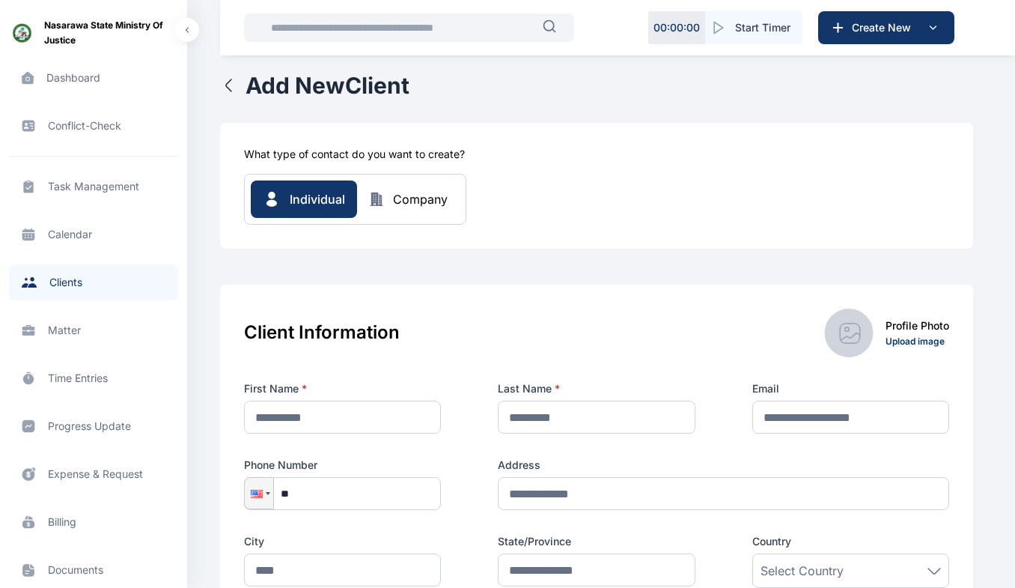
click at [230, 82] on icon "button" at bounding box center [229, 85] width 18 height 18
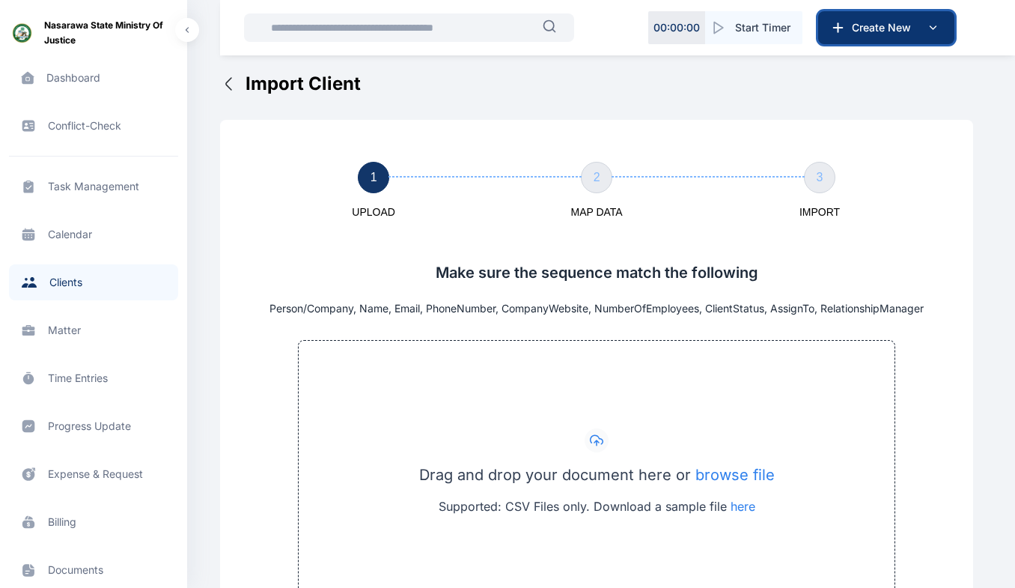
click at [942, 31] on button "Create New" at bounding box center [886, 27] width 136 height 33
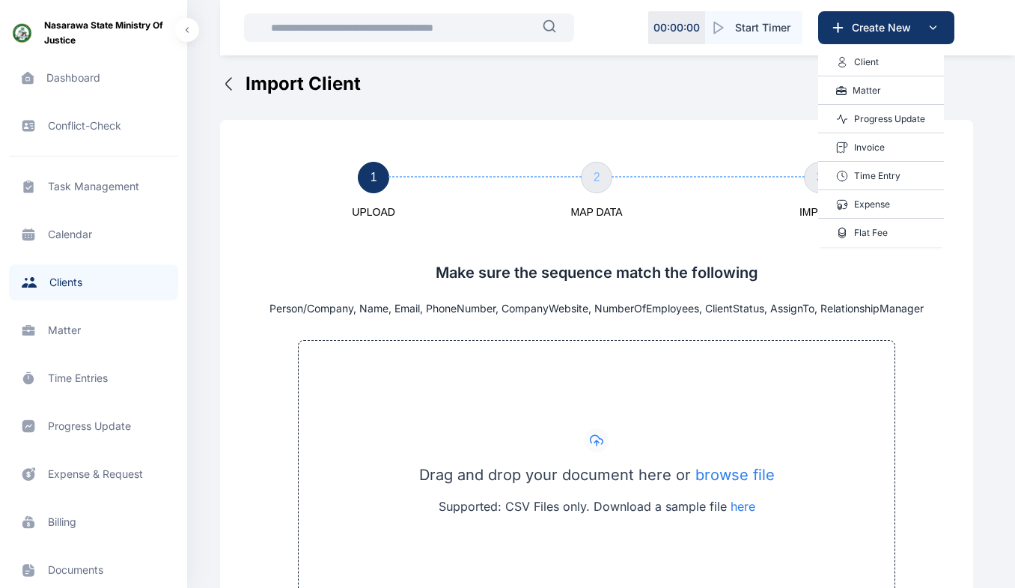
click at [864, 89] on p "Matter" at bounding box center [866, 90] width 28 height 15
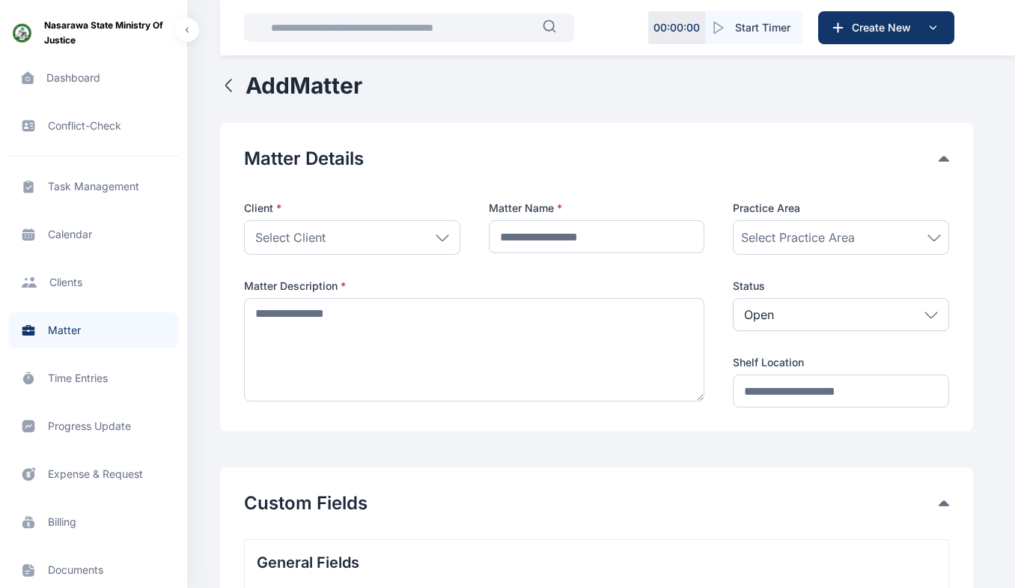
click at [228, 79] on icon "button" at bounding box center [229, 85] width 18 height 18
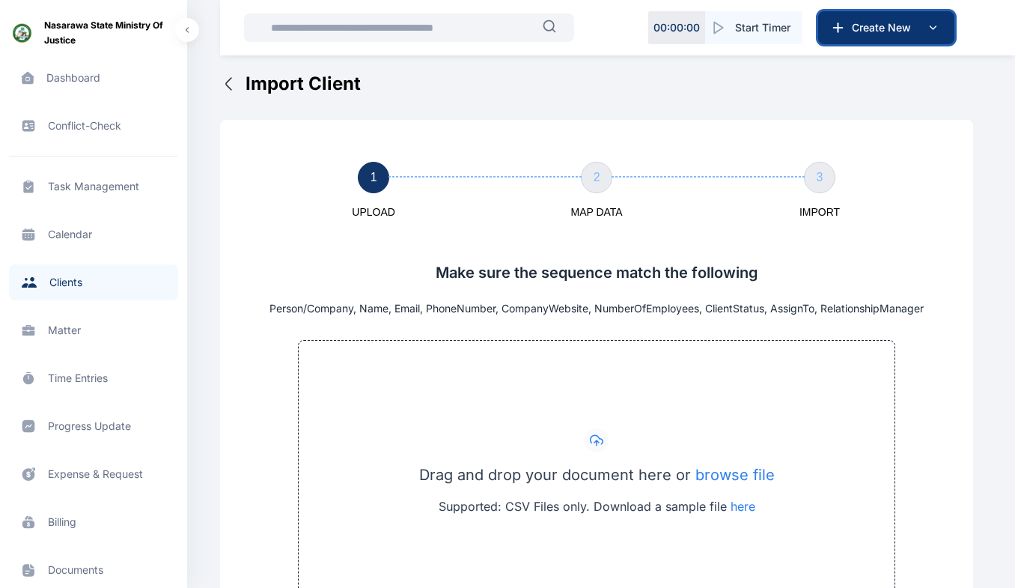
click at [869, 29] on span "Create New" at bounding box center [885, 27] width 78 height 15
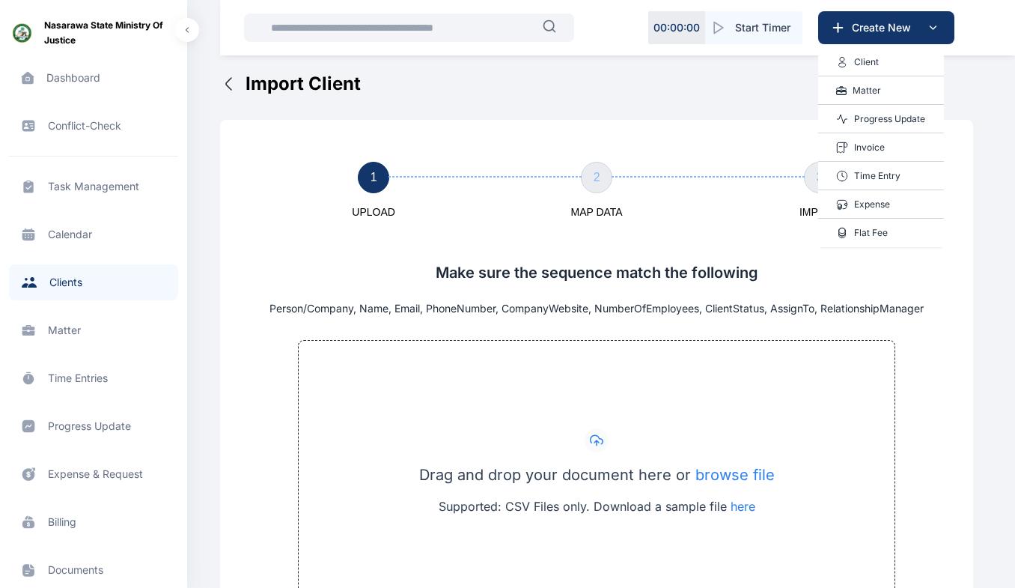
click at [864, 61] on p "Client" at bounding box center [866, 62] width 25 height 15
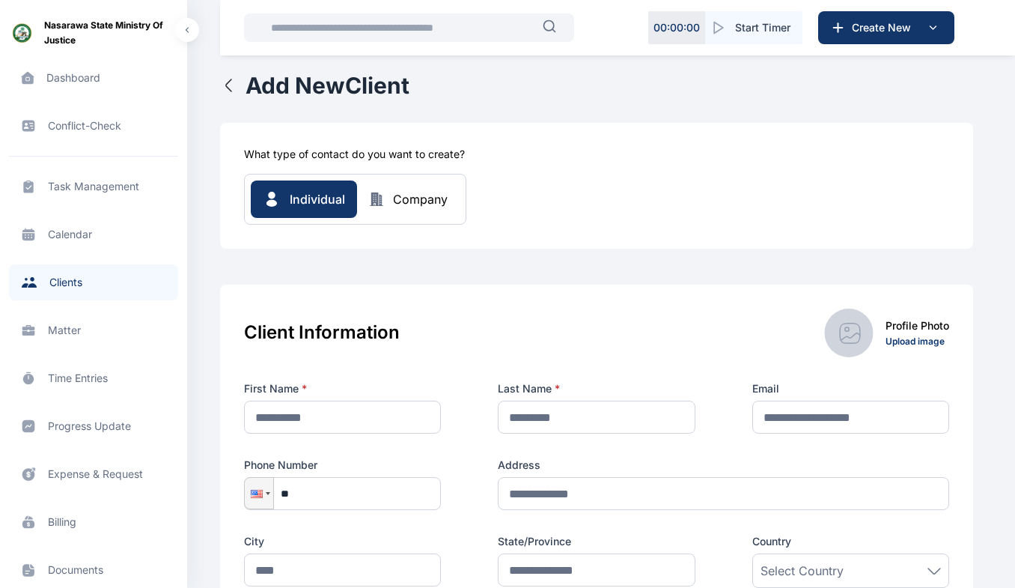
click at [380, 93] on h1 "Add New Client" at bounding box center [327, 85] width 164 height 27
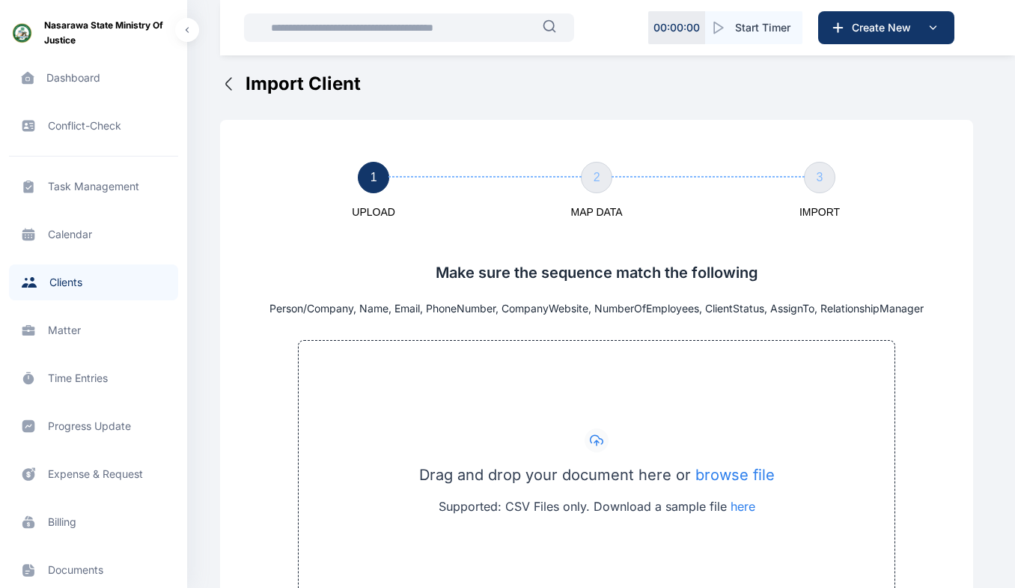
click at [71, 329] on span "Matter matter matter" at bounding box center [93, 330] width 169 height 36
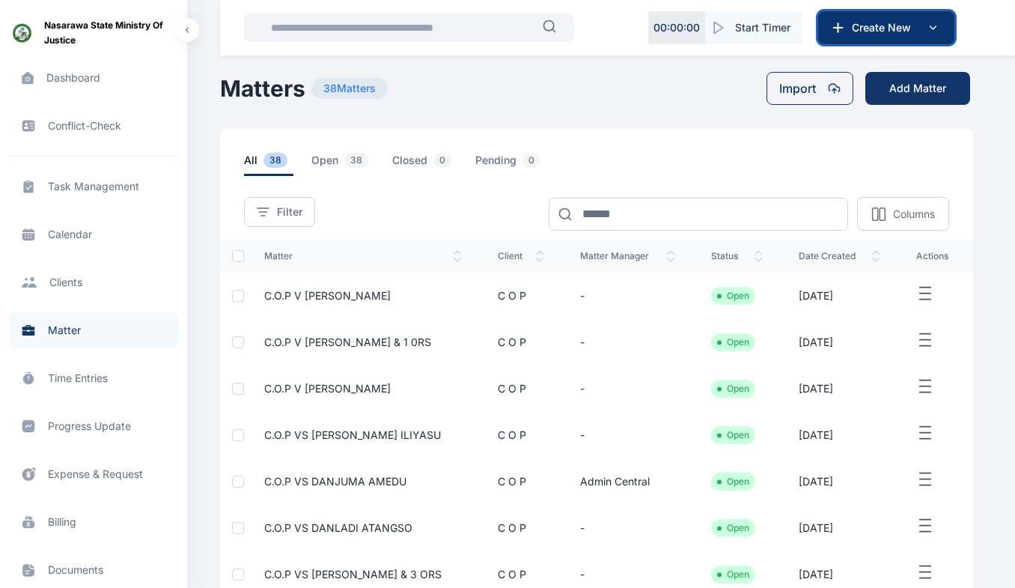
click at [859, 28] on span "Create New" at bounding box center [885, 27] width 78 height 15
click at [711, 118] on main "Central Admin Nasarawa State Ministry of Justice Dashboard dashboard Conflict-C…" at bounding box center [598, 433] width 756 height 867
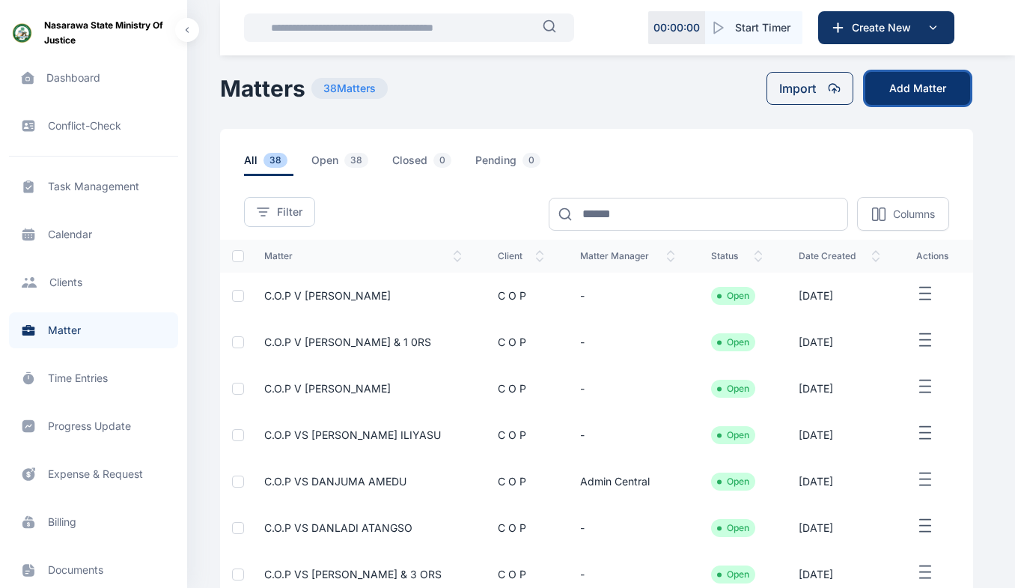
click at [920, 94] on button "Add Matter" at bounding box center [917, 88] width 105 height 33
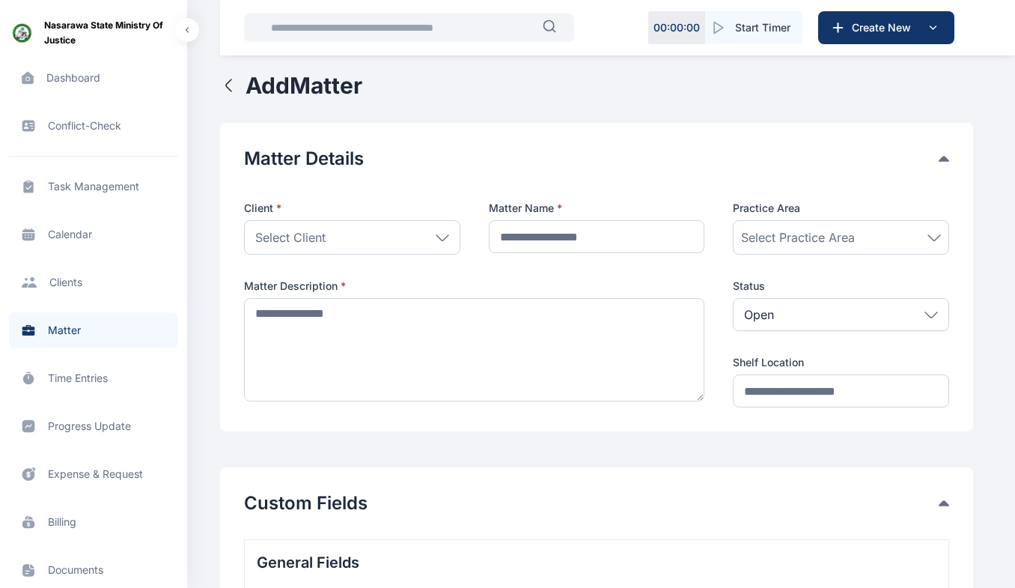
click at [235, 91] on icon "button" at bounding box center [229, 85] width 18 height 18
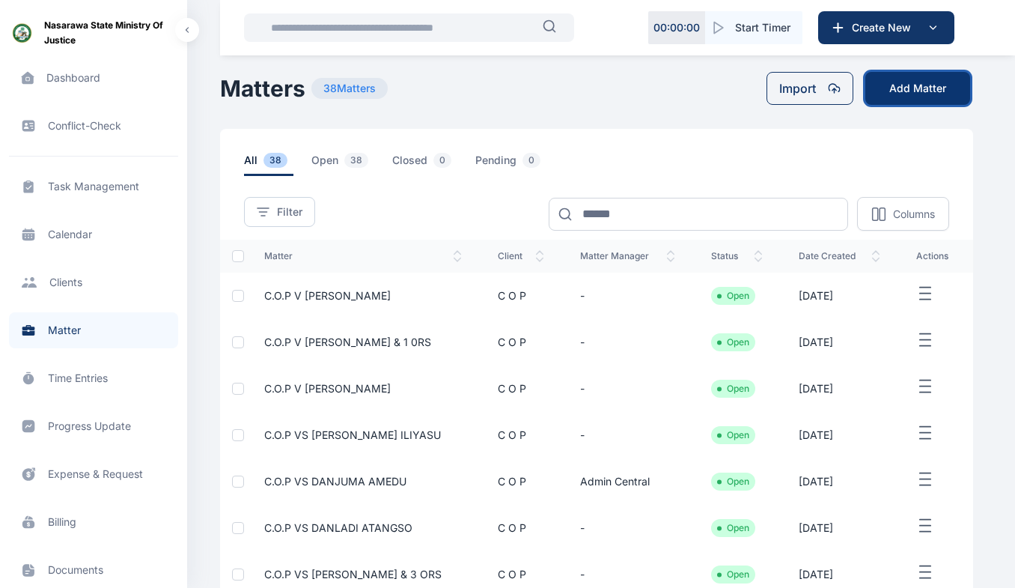
click at [888, 92] on button "Add Matter" at bounding box center [917, 88] width 105 height 33
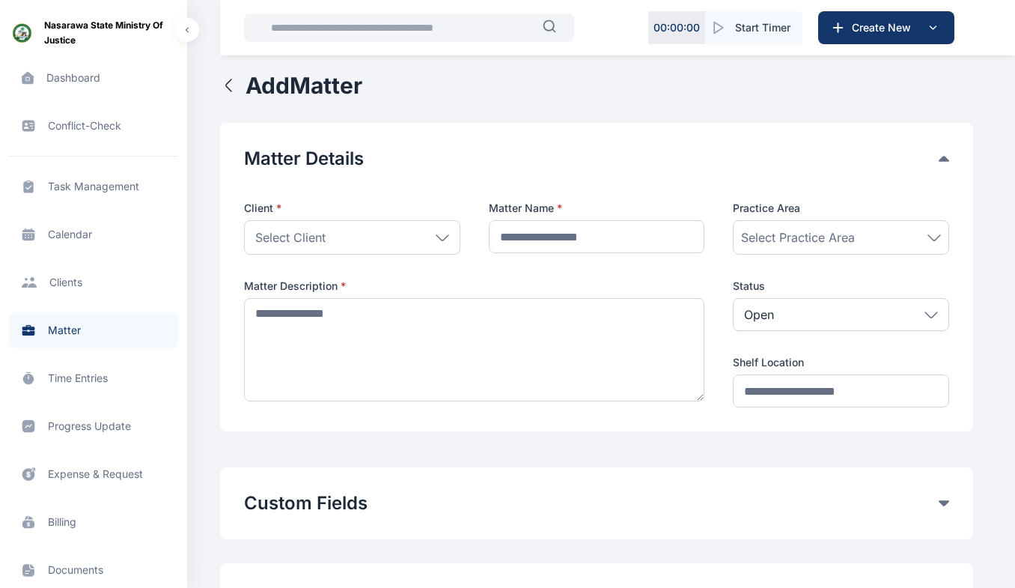
click at [443, 235] on icon at bounding box center [442, 237] width 13 height 7
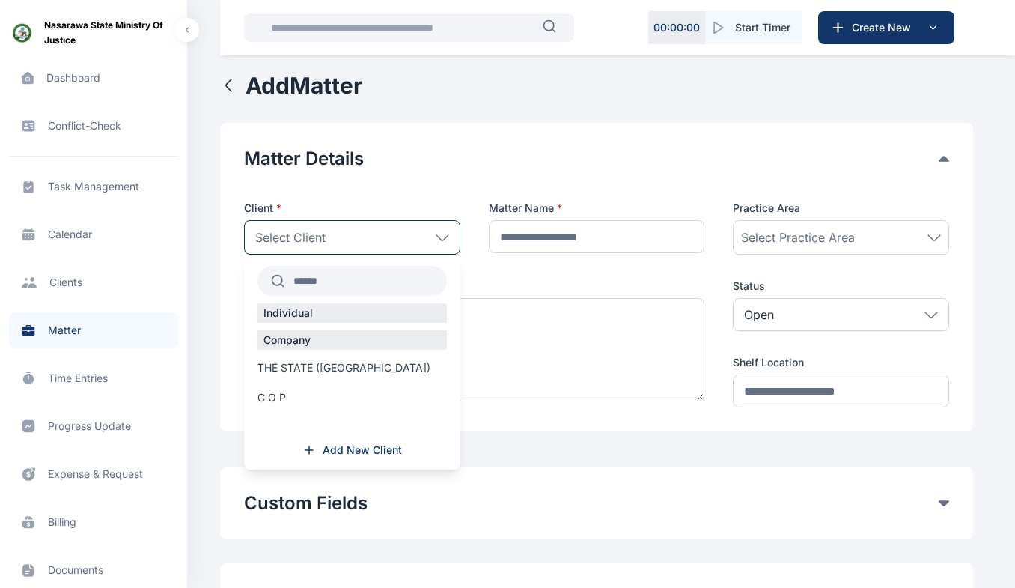
click at [357, 346] on div "Company" at bounding box center [351, 339] width 189 height 19
click at [378, 453] on span "Add New Client" at bounding box center [362, 449] width 79 height 15
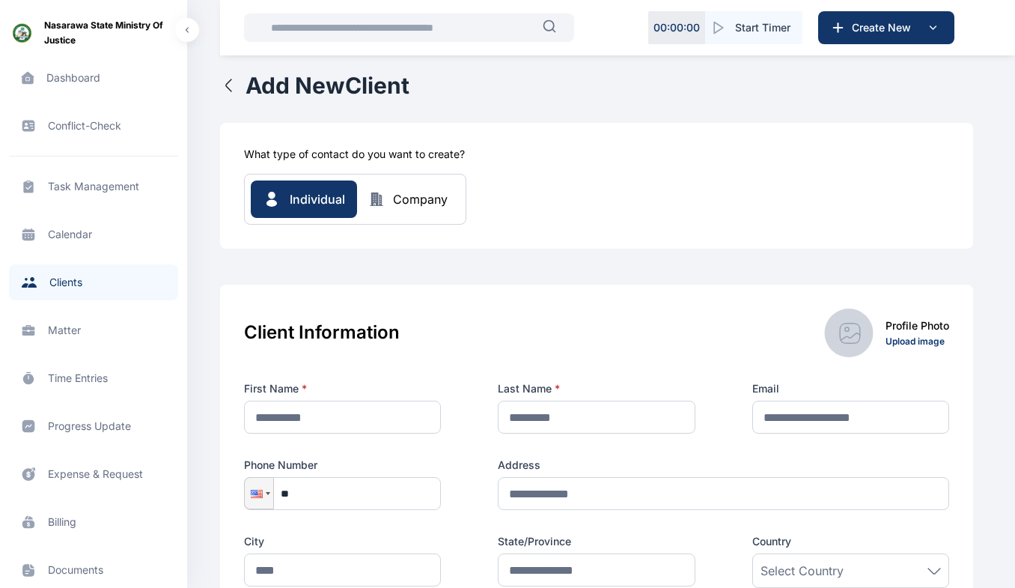
click at [231, 89] on icon "button" at bounding box center [229, 85] width 18 height 18
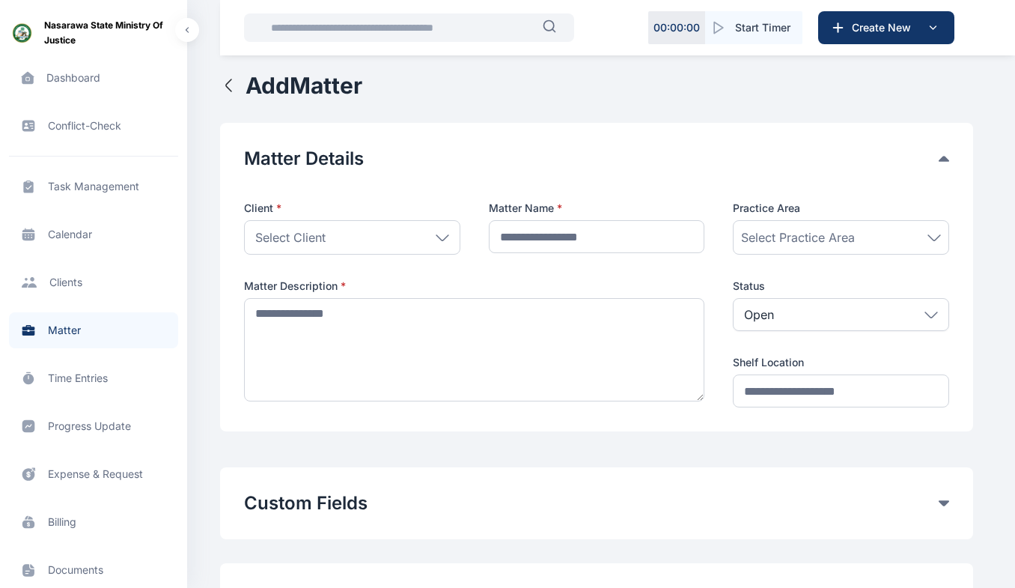
click at [229, 78] on icon "button" at bounding box center [229, 85] width 18 height 18
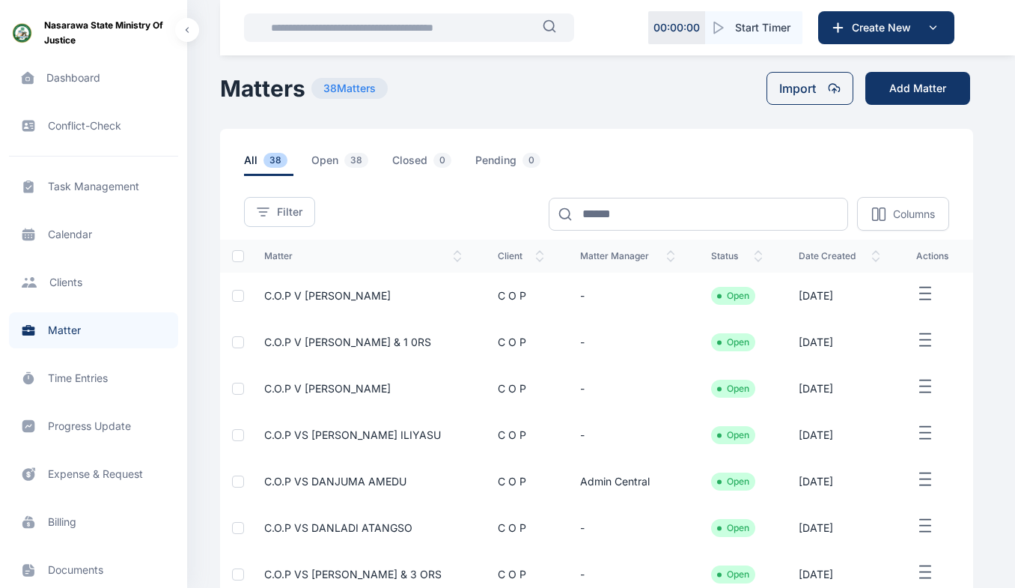
click at [106, 382] on span "Time Entries time entries time entries" at bounding box center [93, 378] width 169 height 36
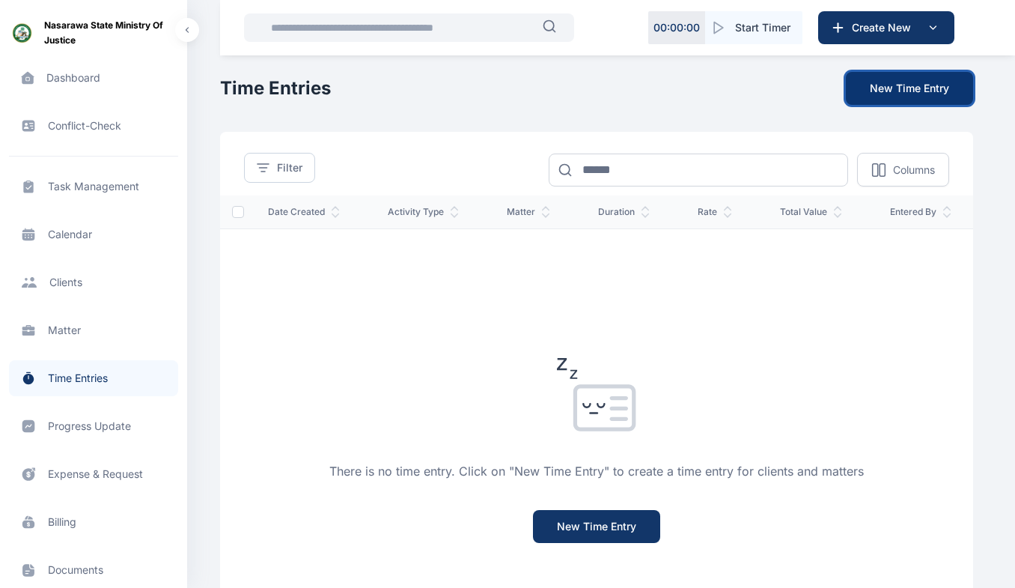
click at [897, 85] on button "New Time Entry" at bounding box center [909, 88] width 127 height 33
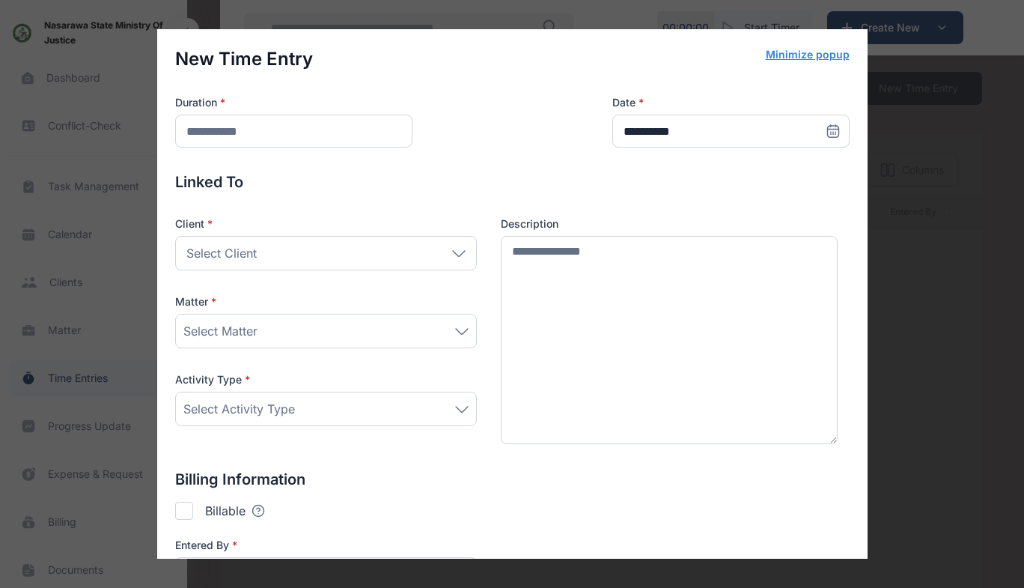
click at [905, 192] on div "**********" at bounding box center [512, 294] width 1024 height 588
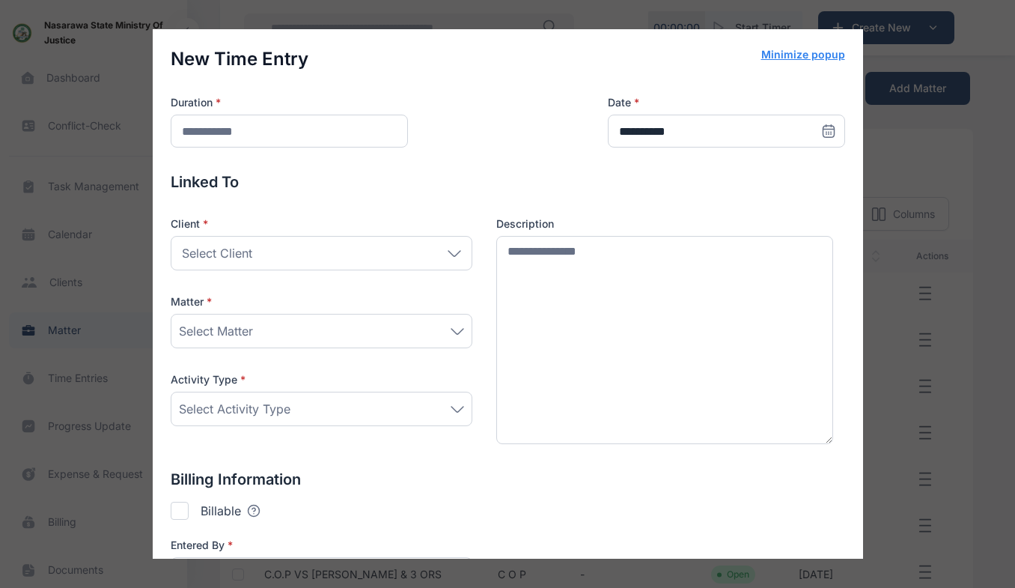
click at [770, 58] on button "Minimize popup" at bounding box center [803, 54] width 84 height 15
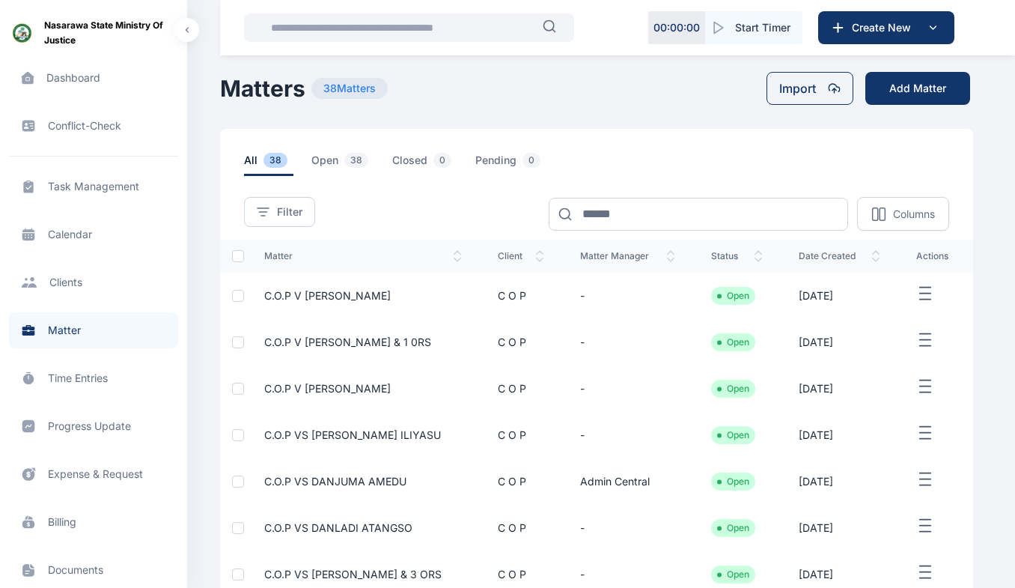
click at [91, 179] on span "Task Management task management task management" at bounding box center [93, 186] width 169 height 36
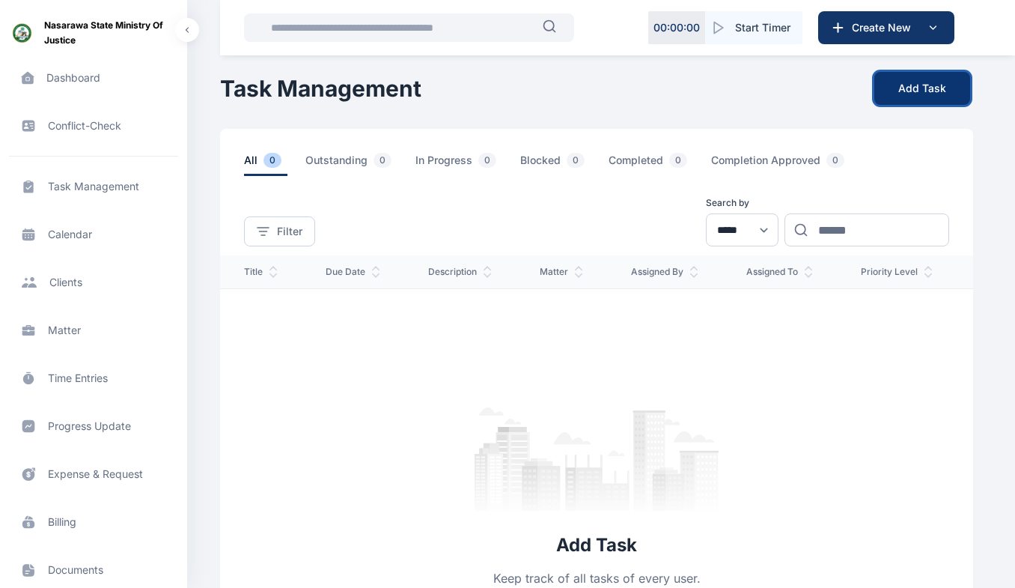
click at [921, 84] on button "Add Task" at bounding box center [922, 88] width 96 height 33
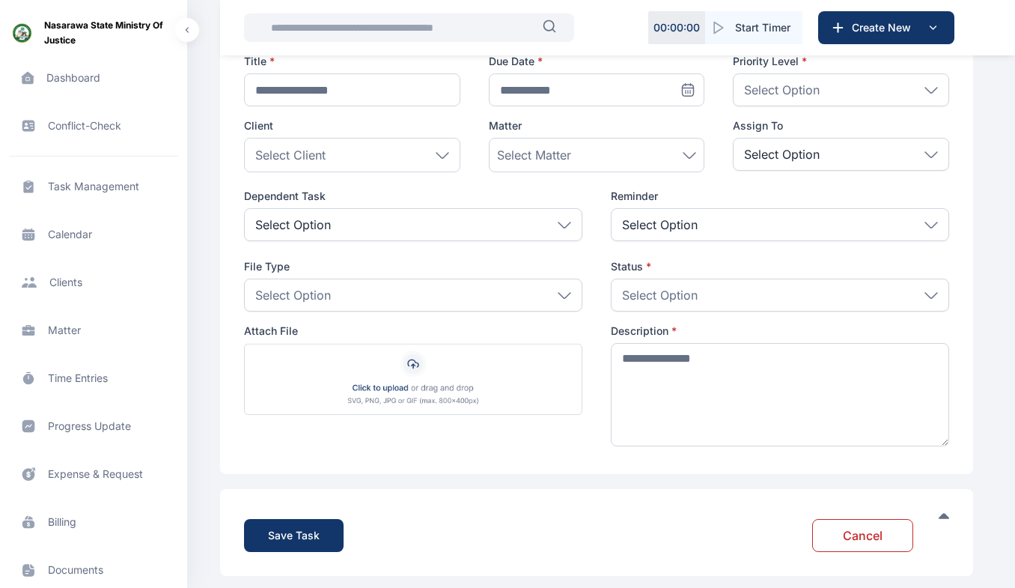
scroll to position [159, 0]
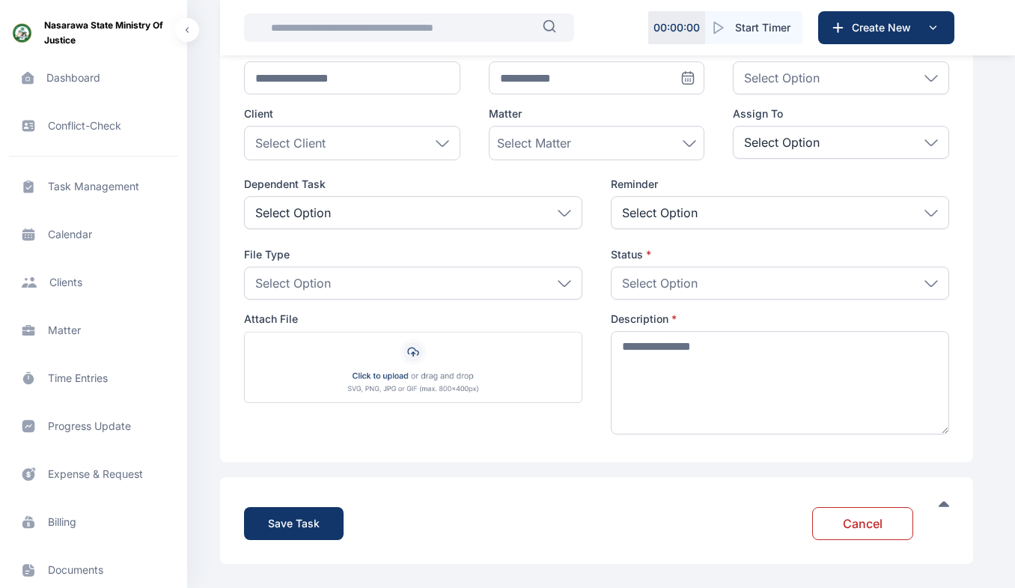
click at [68, 231] on span "Calendar calendar calendar" at bounding box center [93, 234] width 169 height 36
